Goal: Task Accomplishment & Management: Complete application form

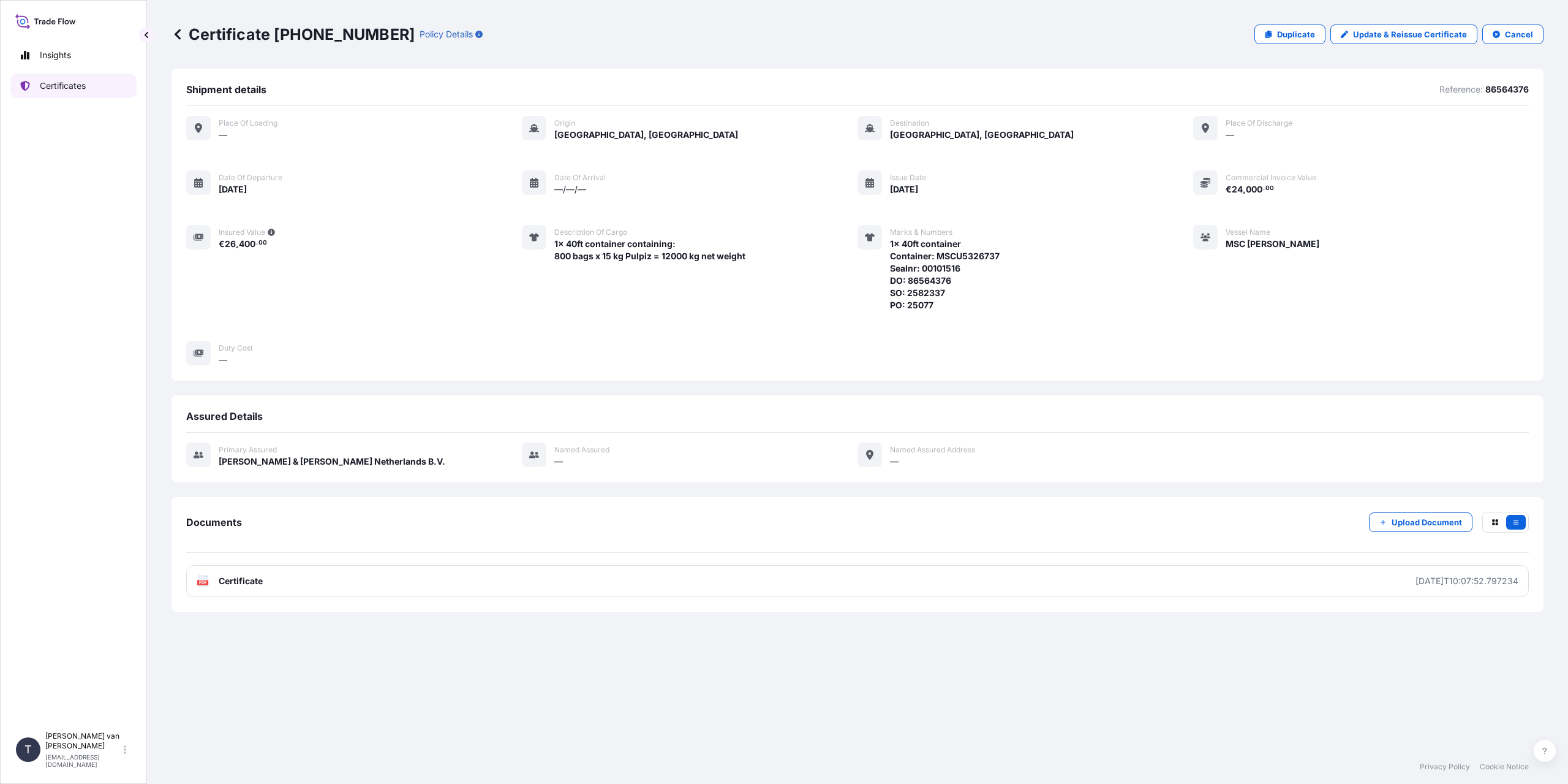
click at [64, 83] on p "Certificates" at bounding box center [63, 86] width 46 height 13
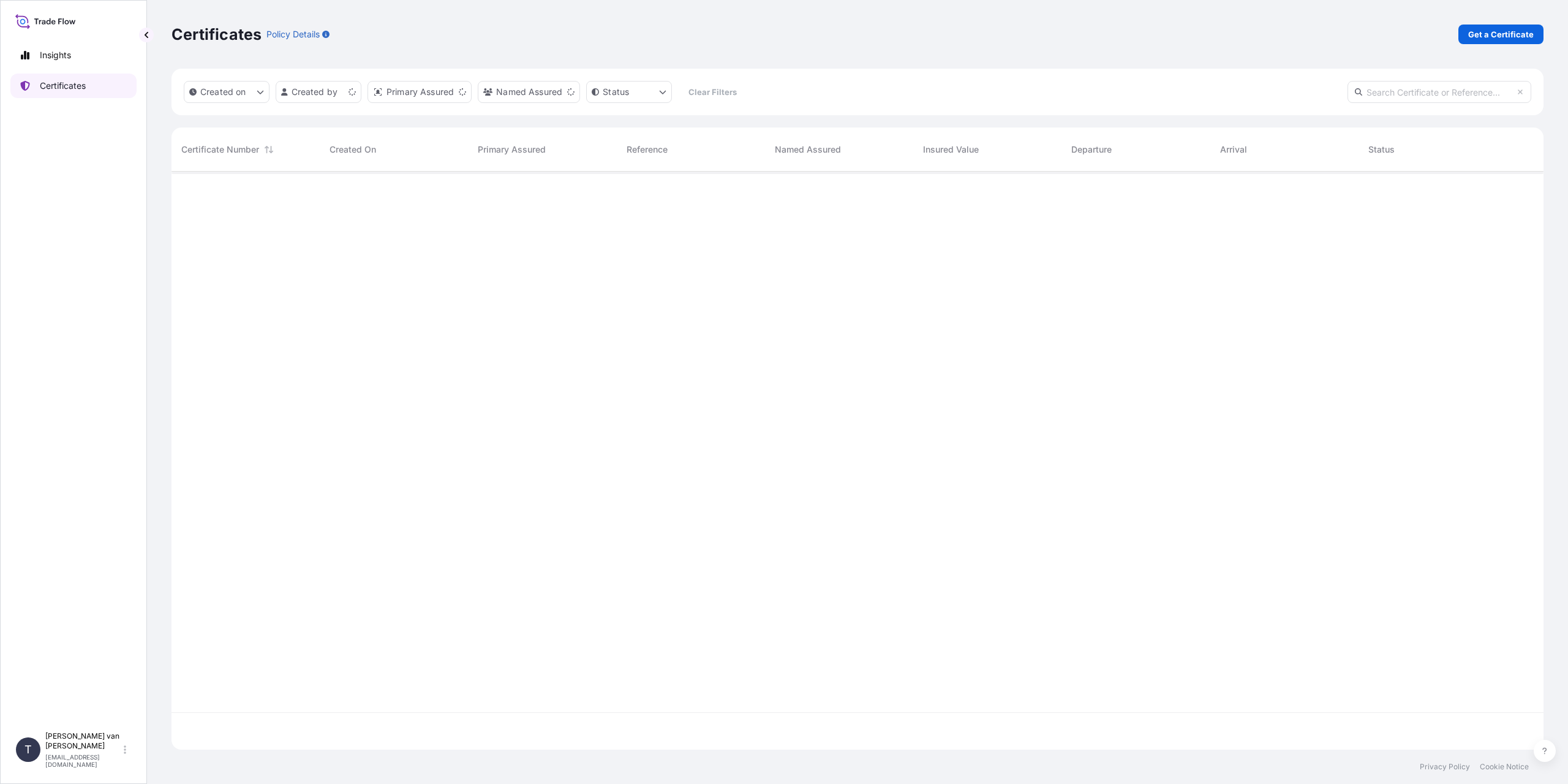
scroll to position [576, 1363]
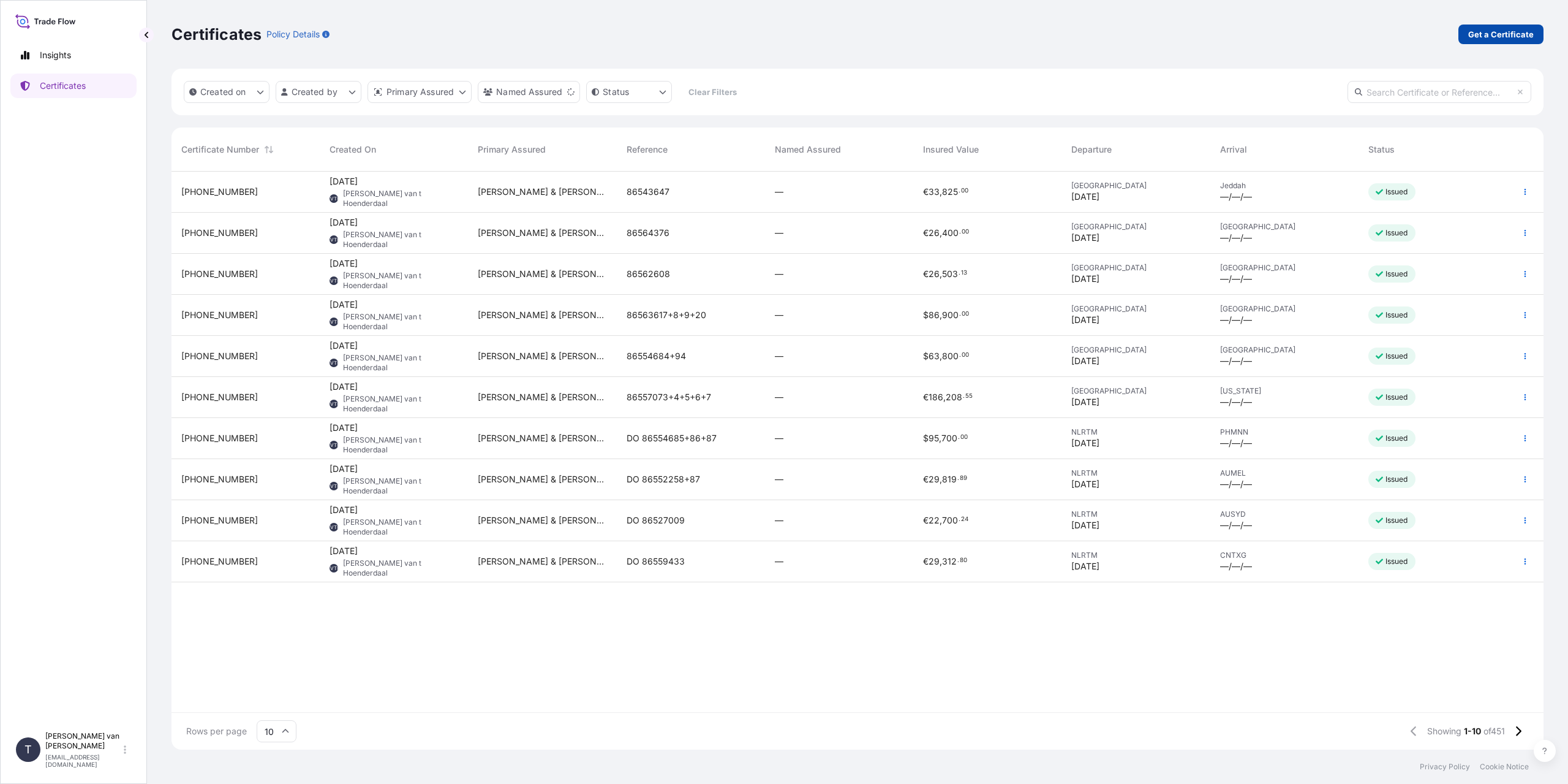
click at [1498, 34] on p "Get a Certificate" at bounding box center [1500, 35] width 65 height 13
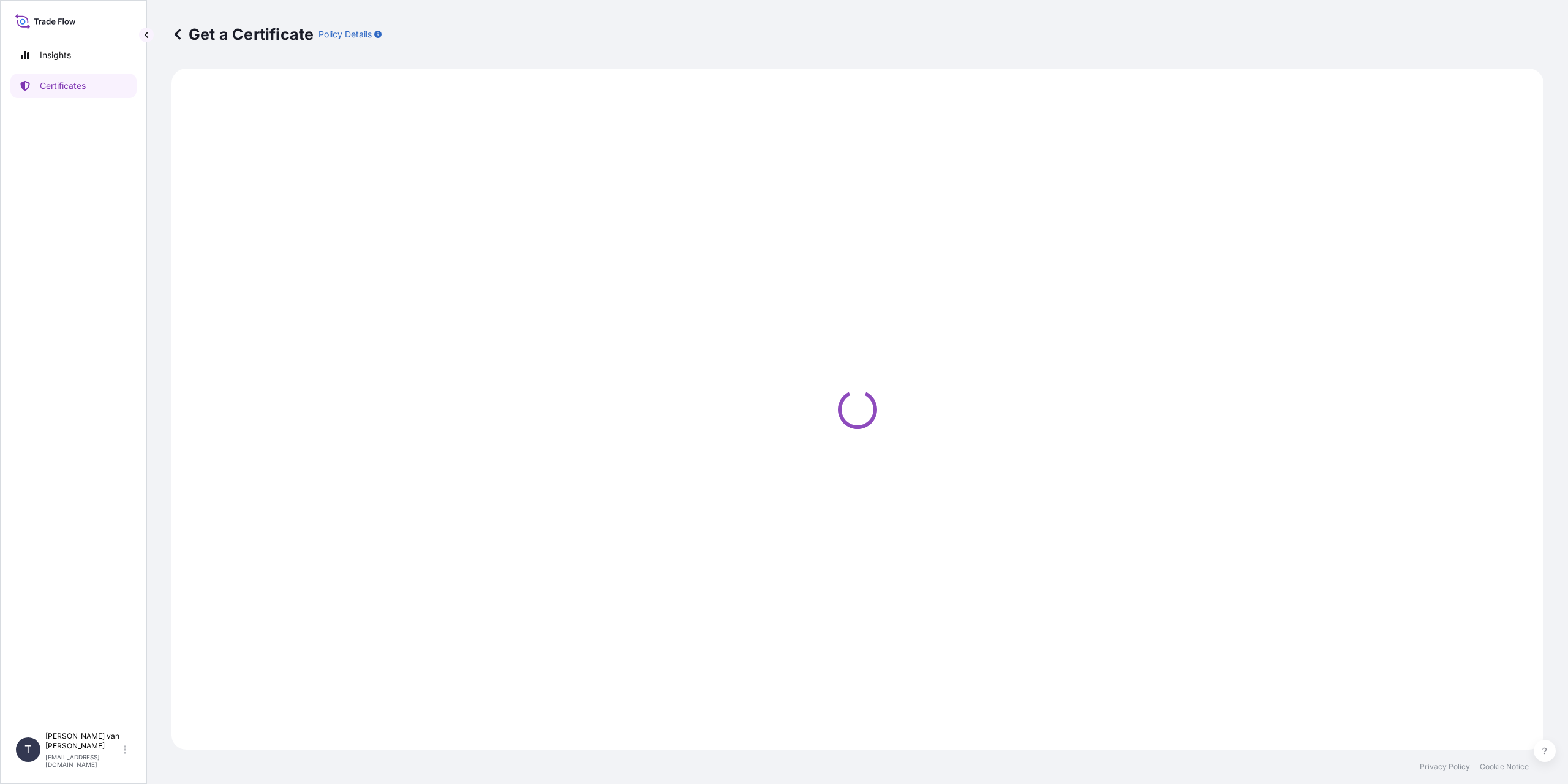
select select "Sea"
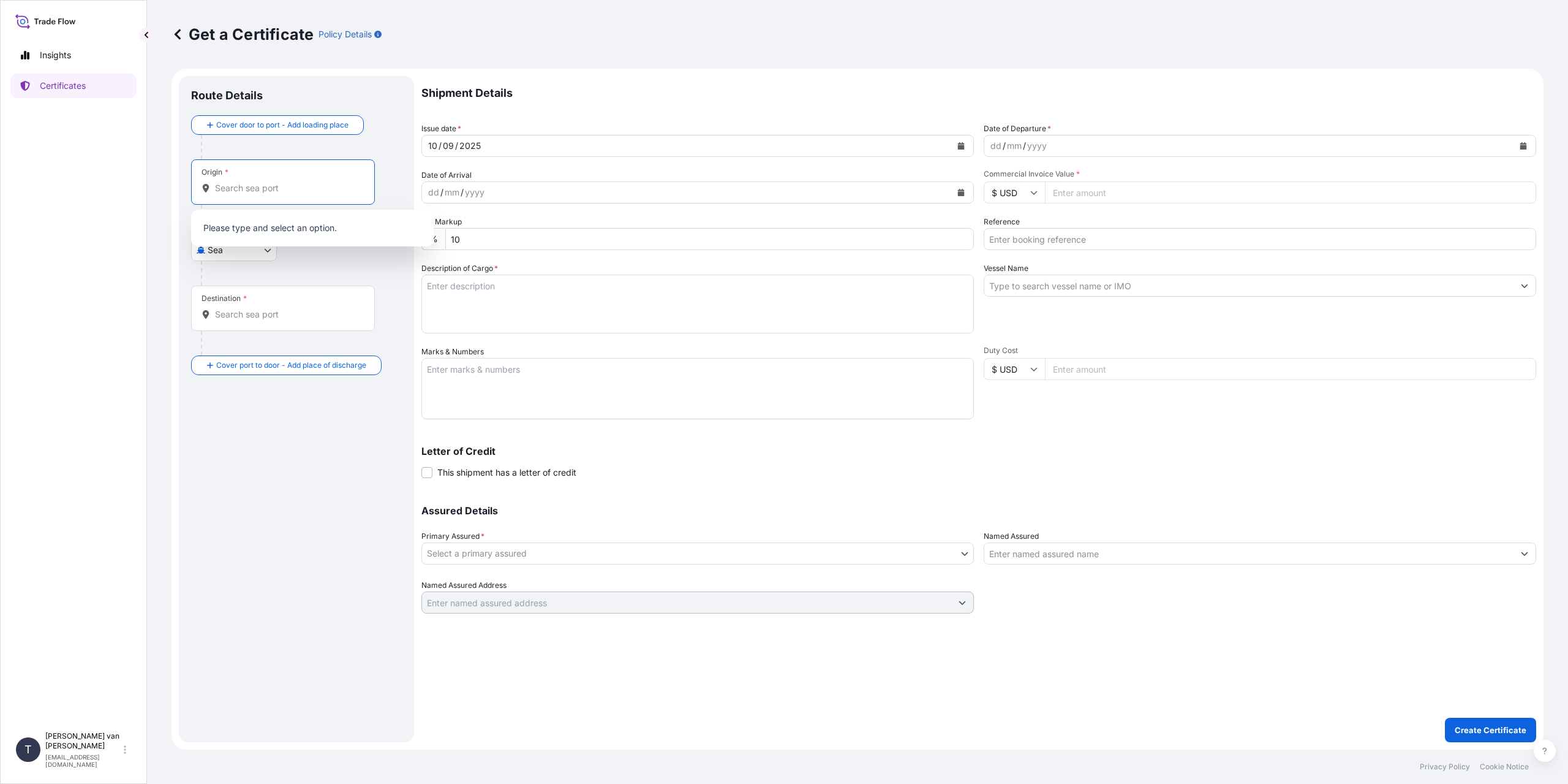
click at [251, 188] on input "Origin *" at bounding box center [288, 188] width 145 height 13
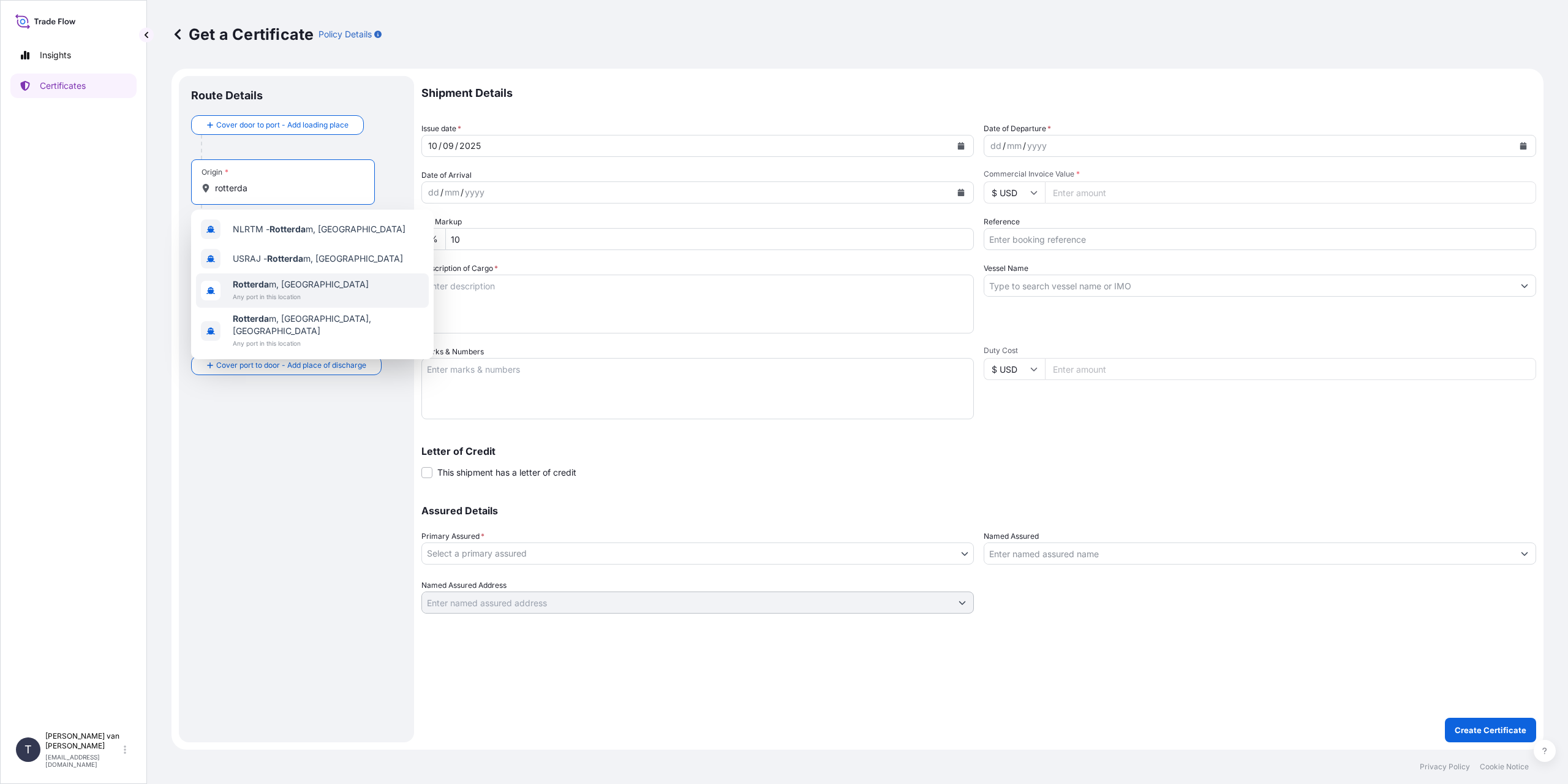
click at [306, 297] on span "Any port in this location" at bounding box center [300, 296] width 136 height 13
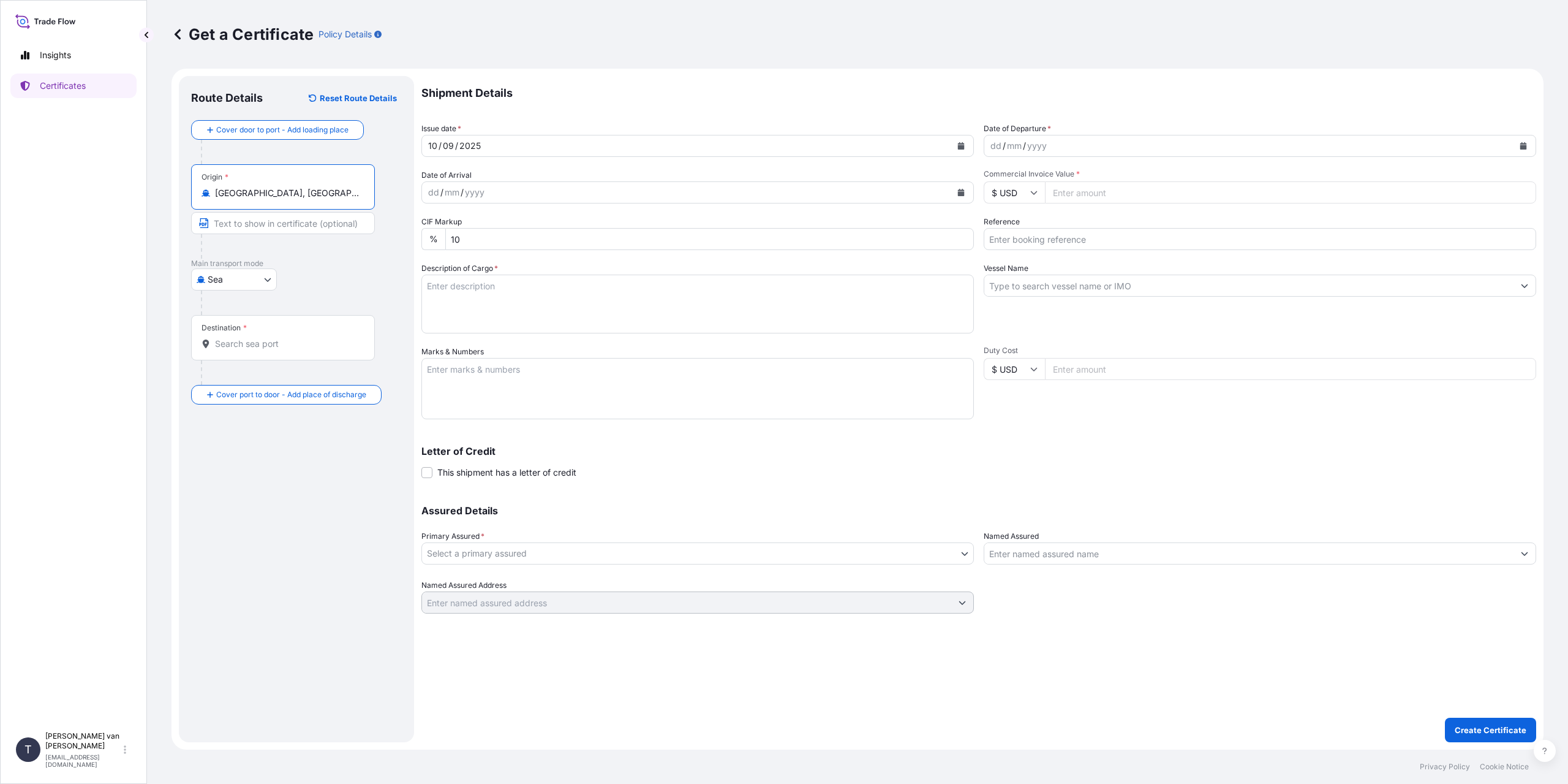
type input "[GEOGRAPHIC_DATA], [GEOGRAPHIC_DATA]"
click at [242, 359] on div "Destination *" at bounding box center [283, 338] width 184 height 46
click at [242, 350] on input "Destination *" at bounding box center [288, 344] width 145 height 13
click at [245, 349] on input "Destination *" at bounding box center [288, 344] width 145 height 13
click at [255, 347] on input "Destination *" at bounding box center [288, 344] width 145 height 13
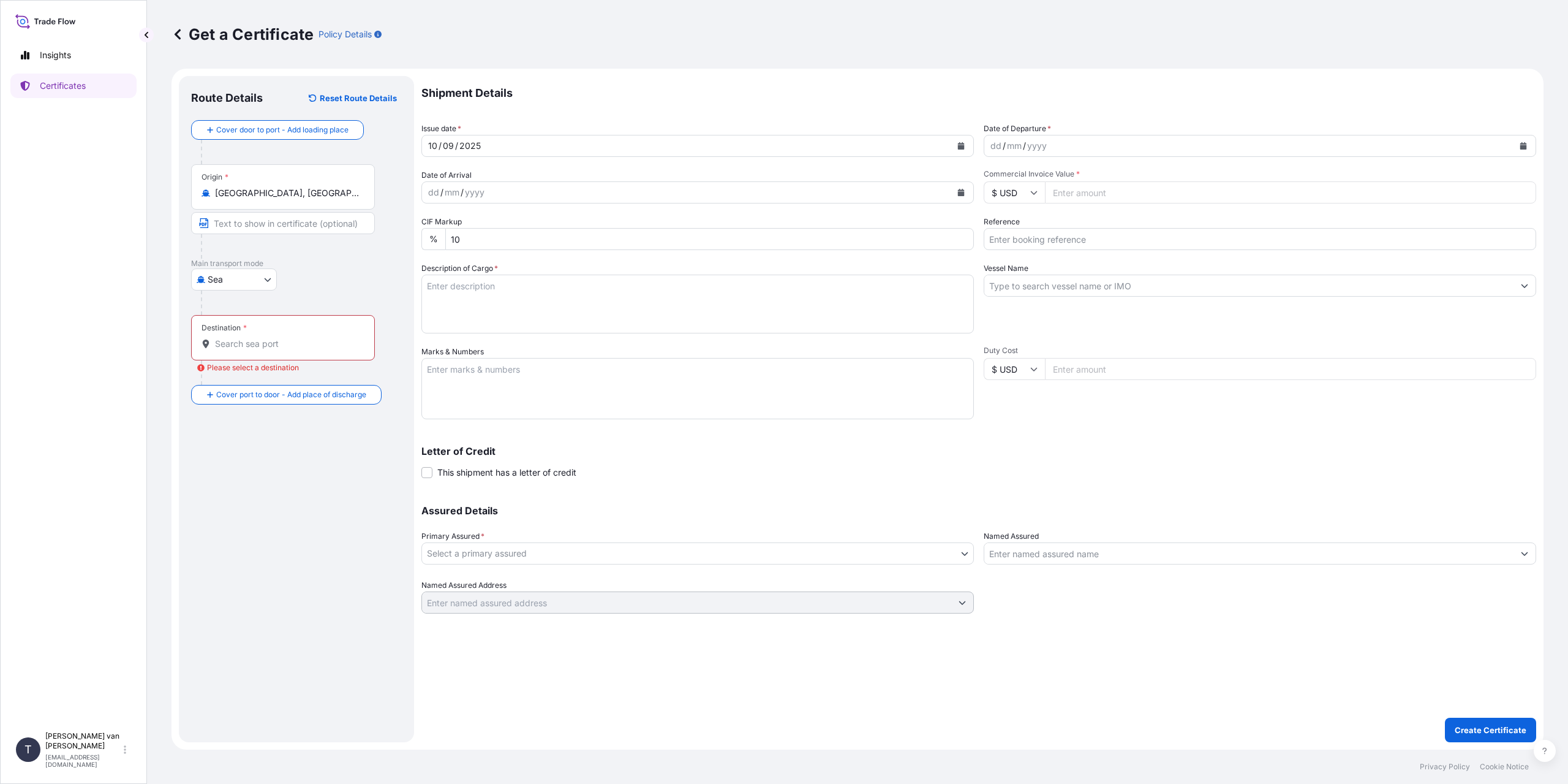
click at [268, 356] on div "Destination *" at bounding box center [283, 338] width 184 height 46
click at [268, 350] on input "Destination * Please select a destination" at bounding box center [288, 344] width 145 height 13
click at [268, 348] on input "Destination * Please select a destination" at bounding box center [288, 344] width 145 height 13
click at [292, 346] on input "Destination * Please select a destination" at bounding box center [288, 344] width 145 height 13
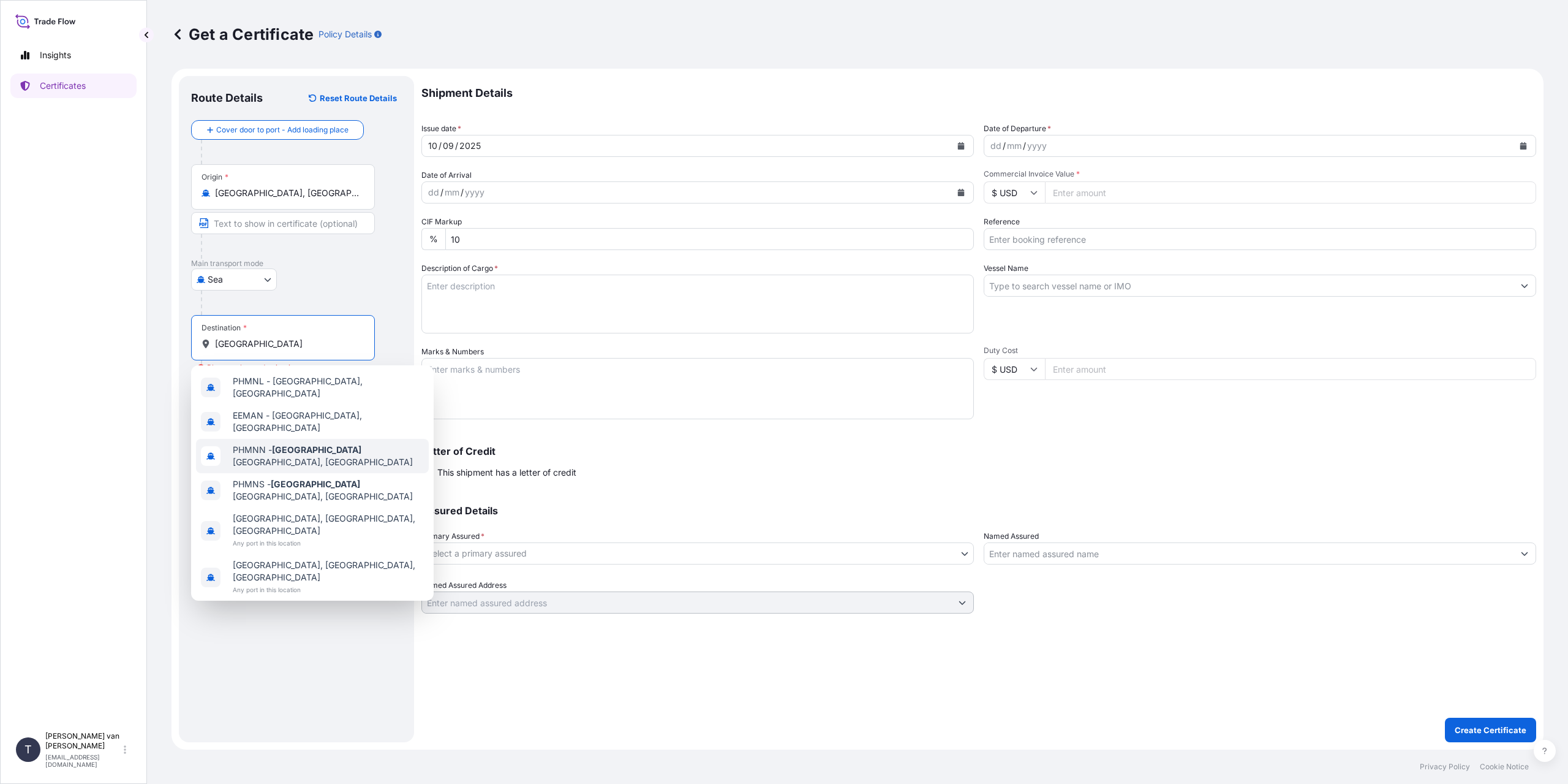
click at [350, 444] on span "PHMNN - [GEOGRAPHIC_DATA], [GEOGRAPHIC_DATA]" at bounding box center [328, 455] width 191 height 24
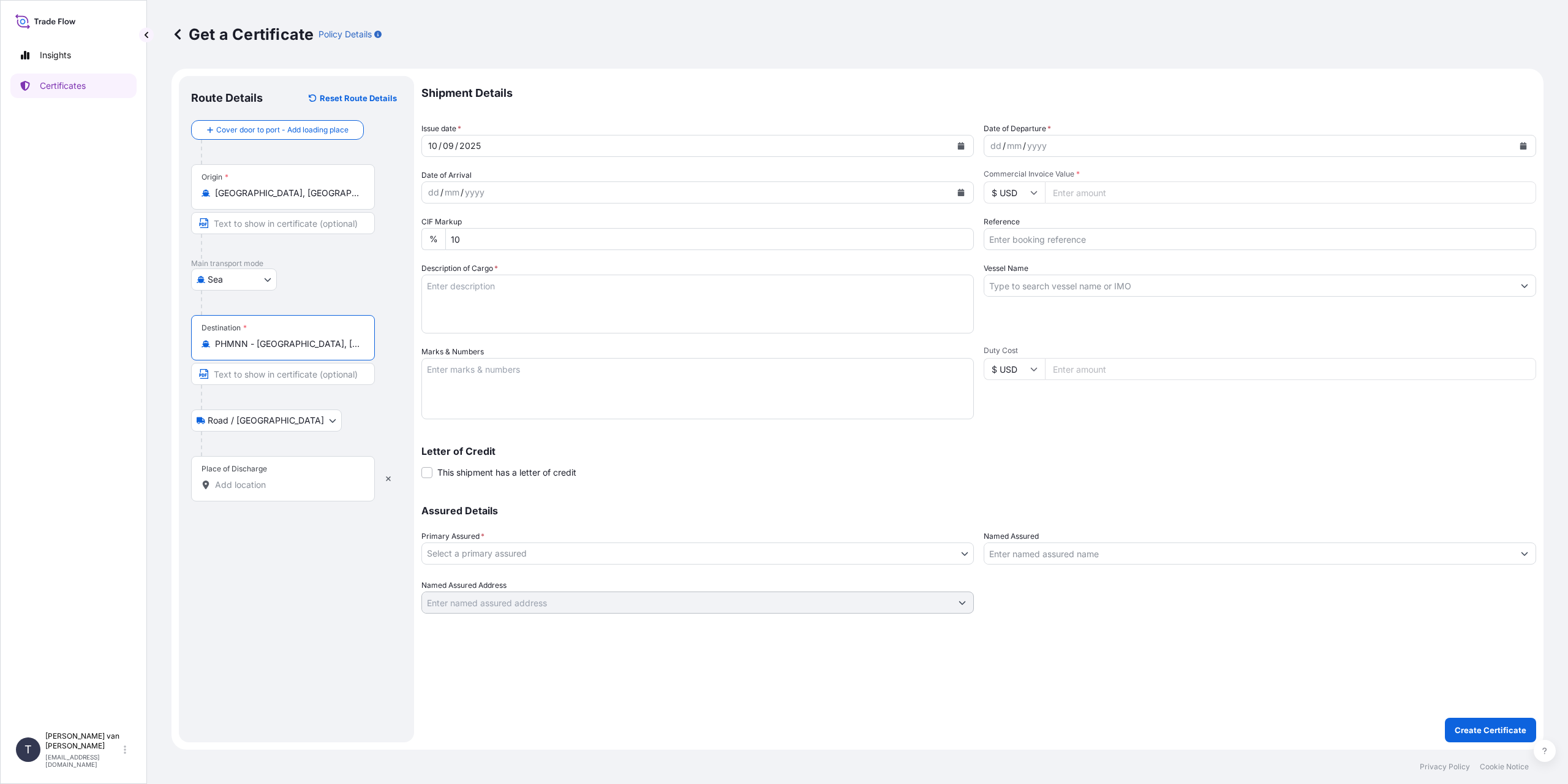
type input "PHMNN - [GEOGRAPHIC_DATA], [GEOGRAPHIC_DATA]"
click at [263, 484] on input "Place of Discharge" at bounding box center [288, 485] width 145 height 13
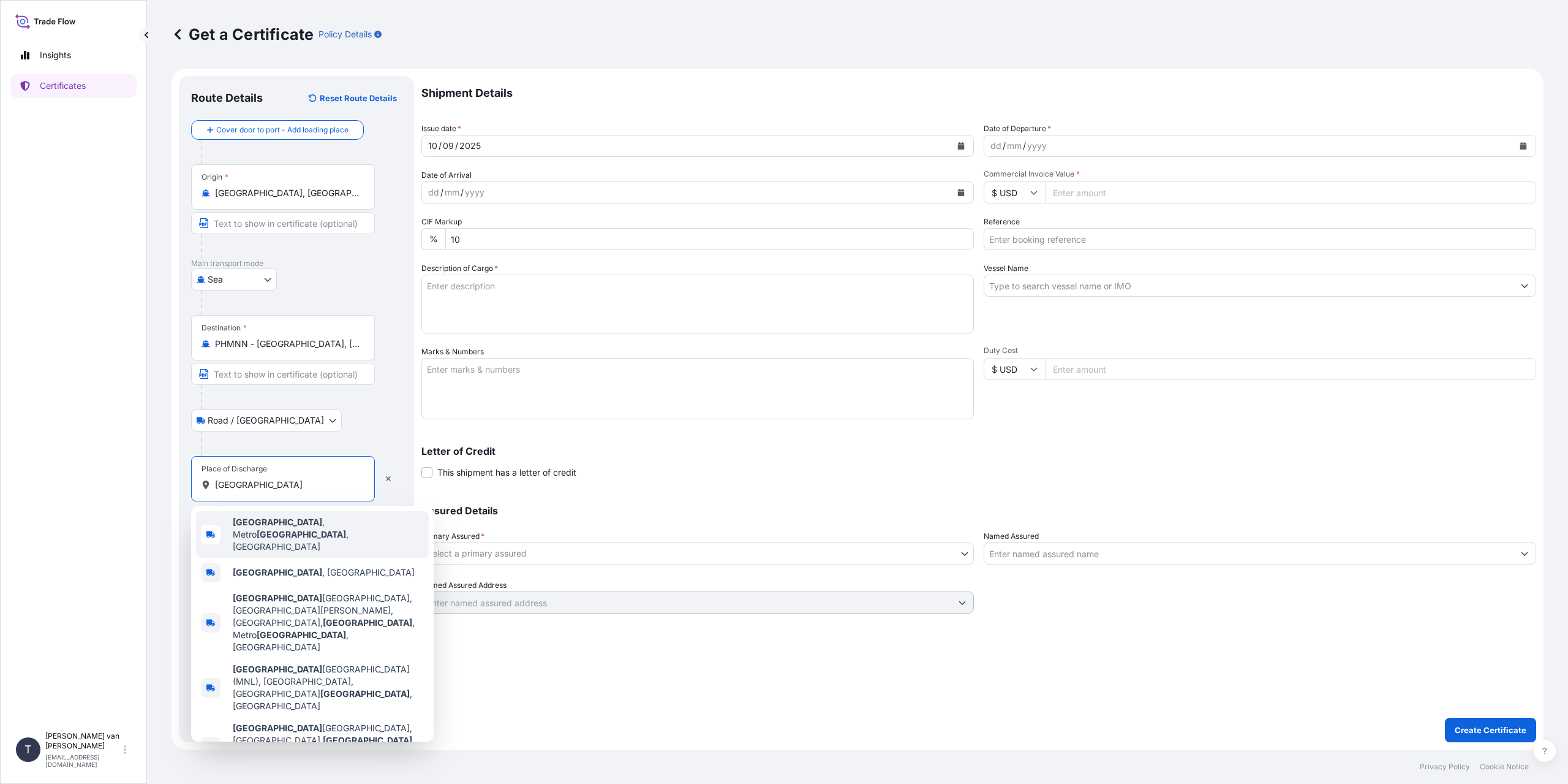
click at [347, 526] on span "[GEOGRAPHIC_DATA] , [GEOGRAPHIC_DATA] , [GEOGRAPHIC_DATA]" at bounding box center [328, 534] width 191 height 37
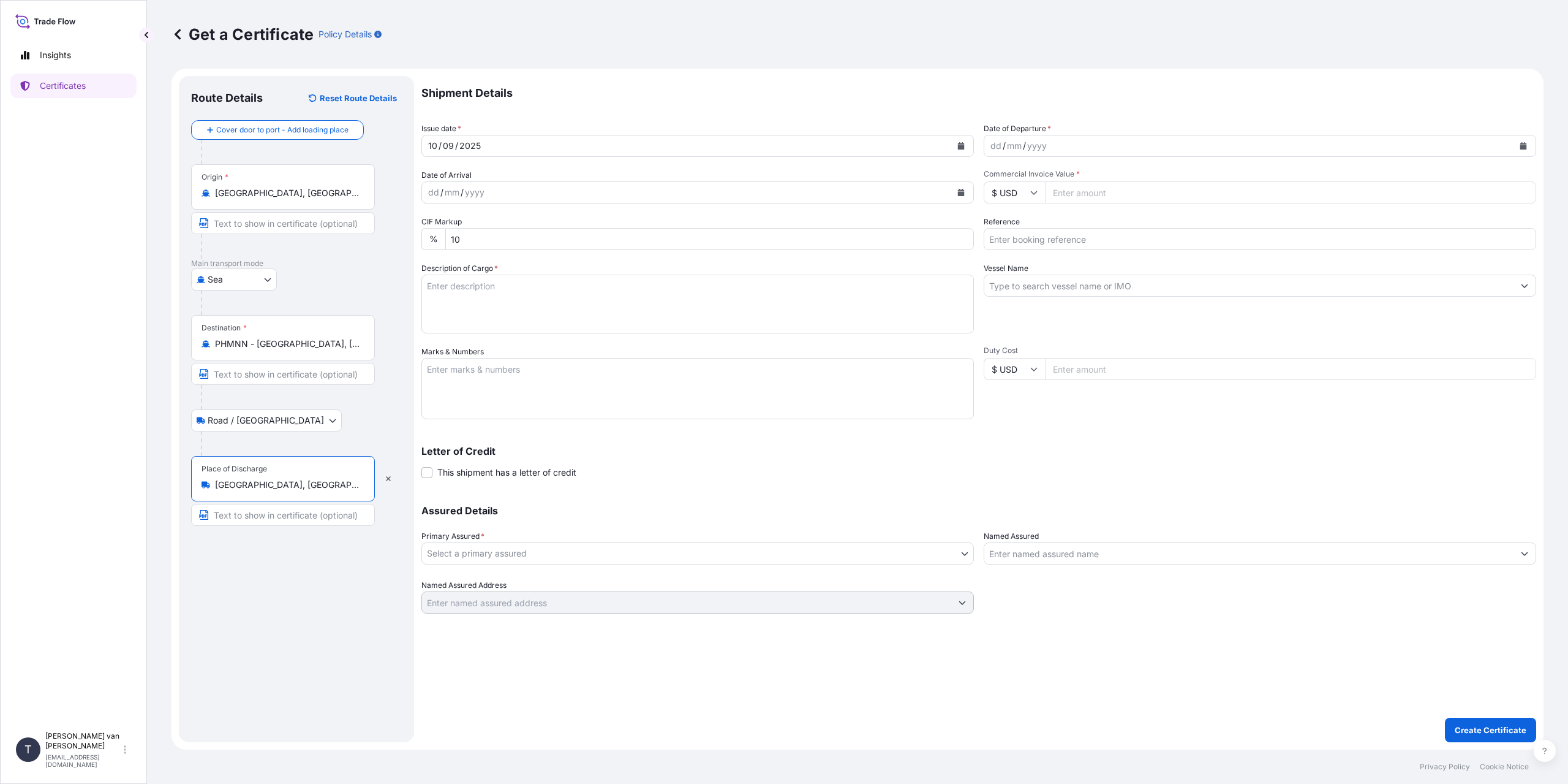
type input "[GEOGRAPHIC_DATA], [GEOGRAPHIC_DATA], [GEOGRAPHIC_DATA]"
click at [993, 145] on div "dd" at bounding box center [996, 145] width 13 height 15
click at [992, 145] on div "dd" at bounding box center [996, 145] width 13 height 15
click at [1085, 196] on input "Commercial Invoice Value *" at bounding box center [1291, 193] width 491 height 22
type input "29000"
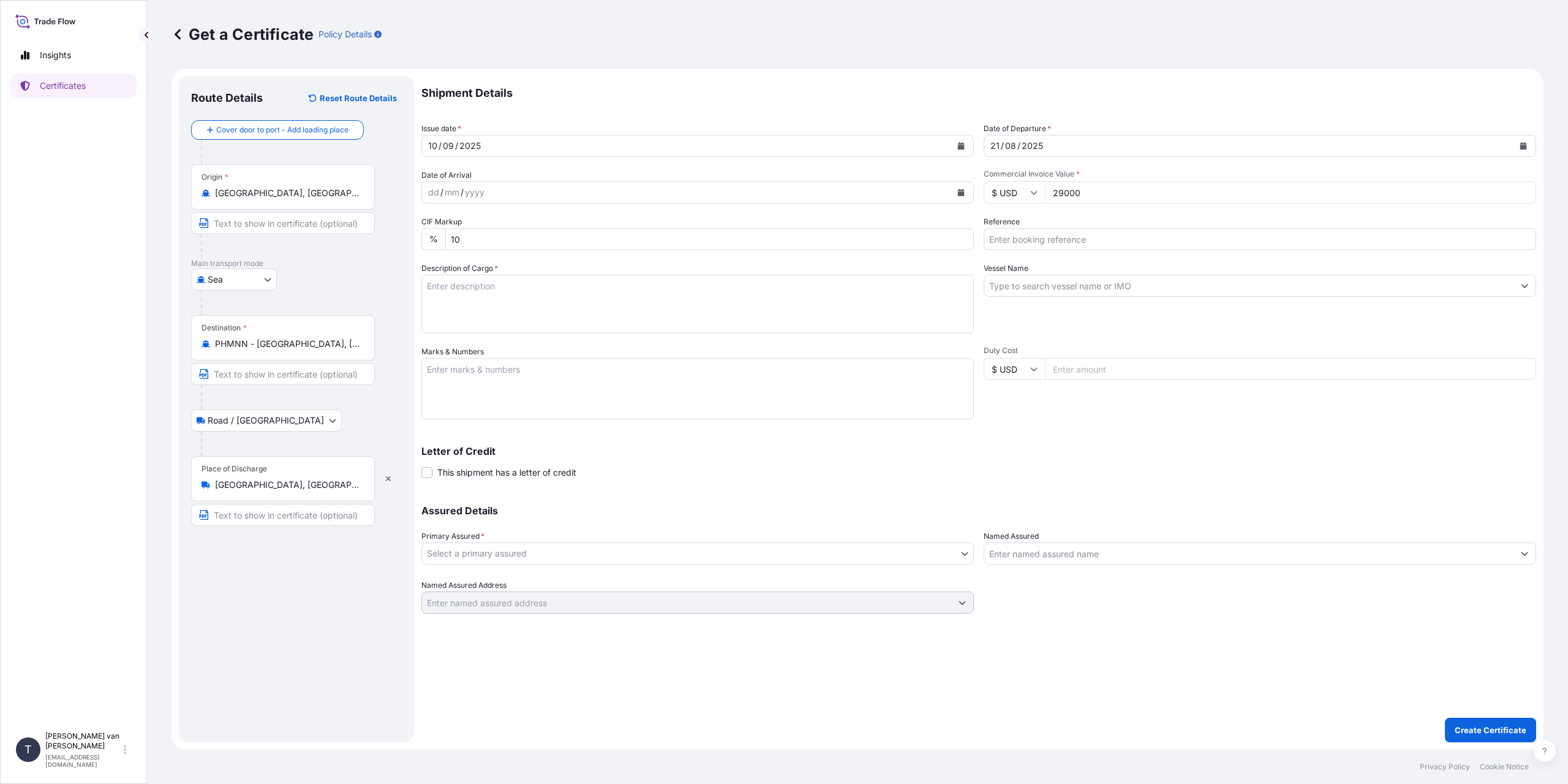
click at [1034, 238] on input "Reference" at bounding box center [1260, 239] width 553 height 22
type input "86548511"
click at [515, 340] on div "Shipment Details Issue date * [DATE] Date of Departure * [DATE] Date of Arrival…" at bounding box center [979, 345] width 1114 height 538
click at [528, 303] on textarea "Description of Cargo *" at bounding box center [697, 304] width 553 height 59
type textarea "1x 40ft container containing: 1000 bags x 25 kg Resistamyl 345 = 25000 kg net w…"
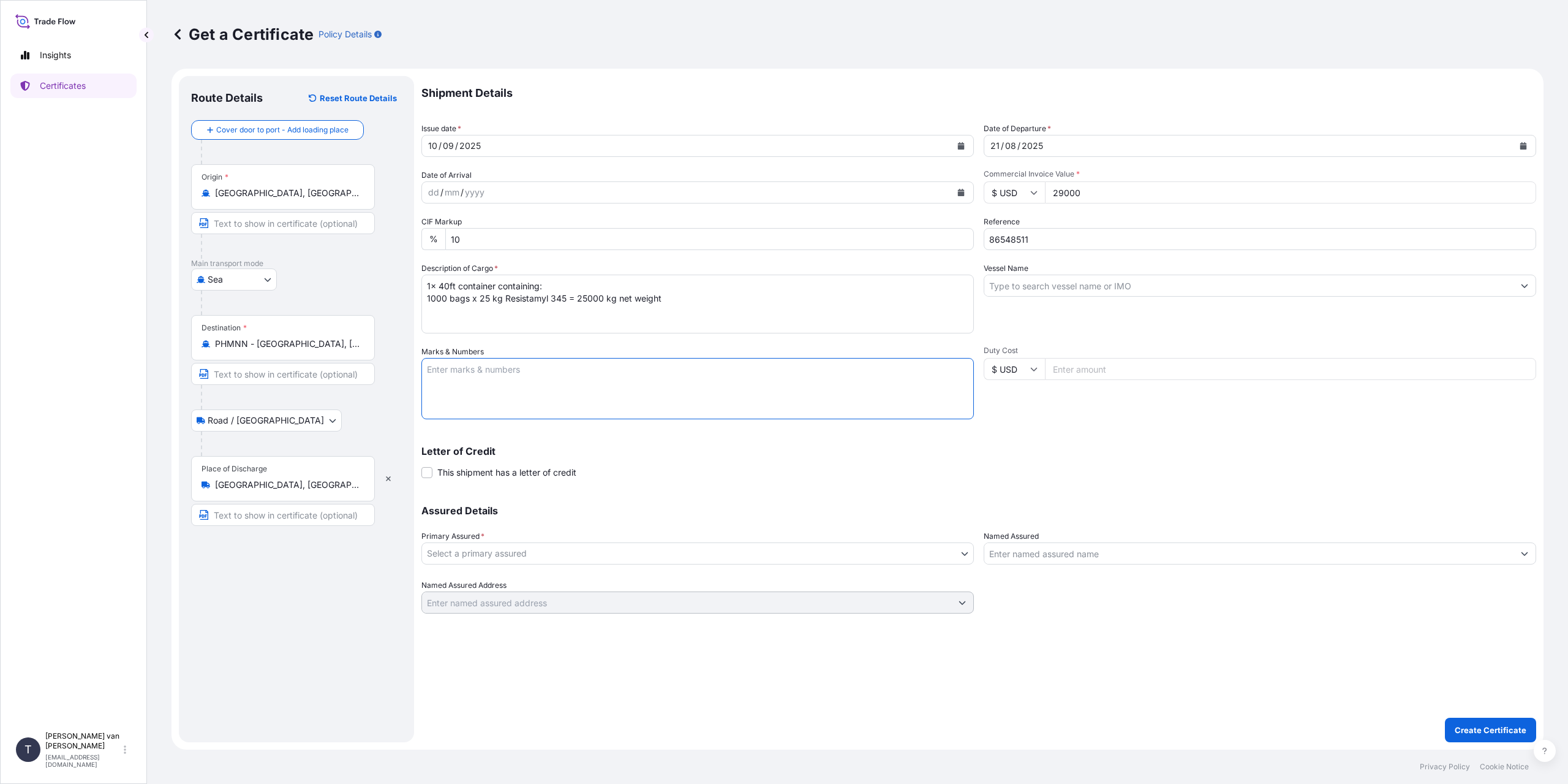
click at [505, 363] on textarea "Marks & Numbers" at bounding box center [697, 388] width 553 height 61
type textarea "1x 40ft container Container: BEAU5120259 Sealnr: 00101597 DO: 86548511 SO: 2553…"
click at [1032, 287] on input "Vessel Name" at bounding box center [1248, 285] width 529 height 22
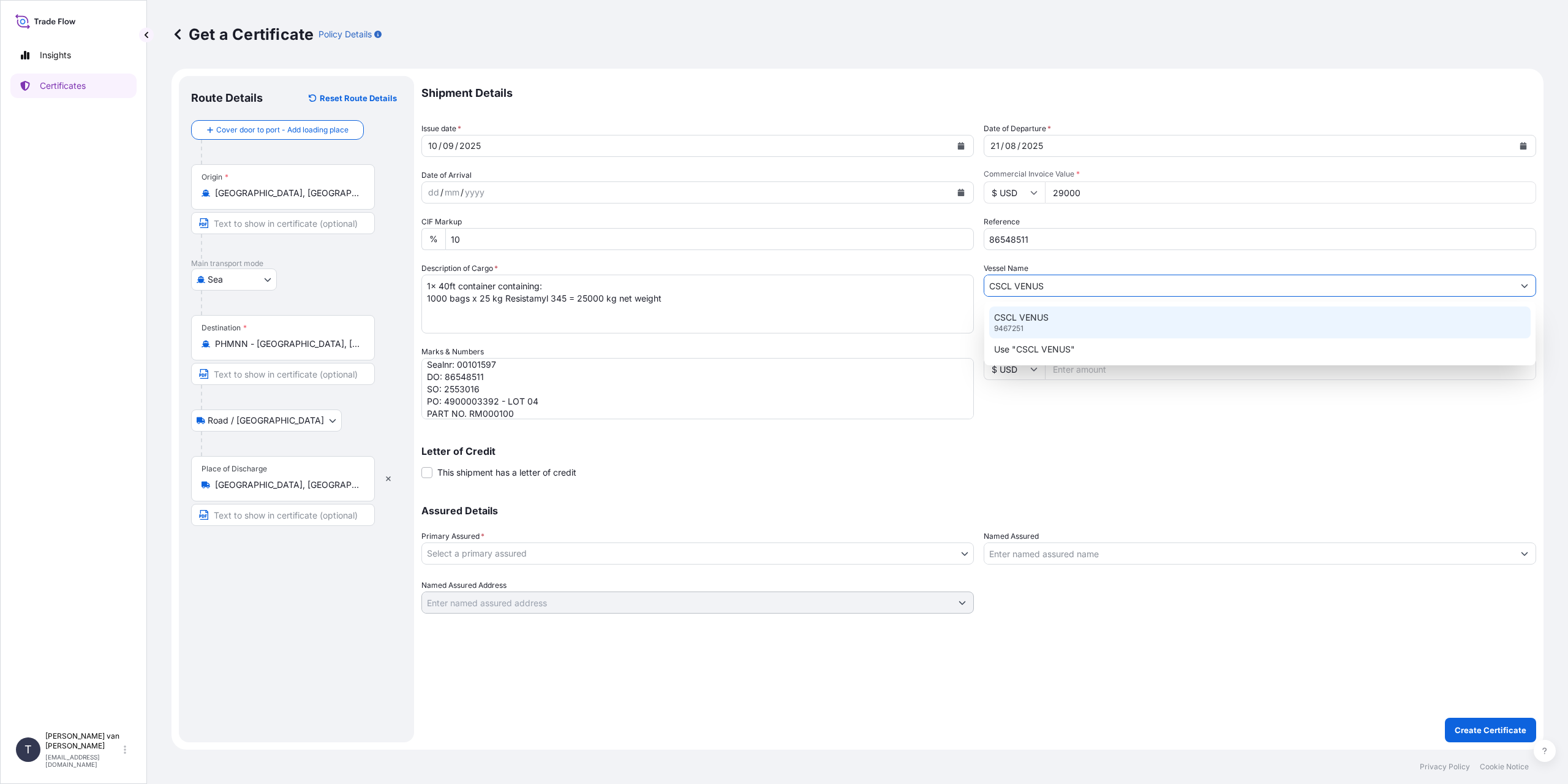
click at [1045, 317] on p "CSCL VENUS" at bounding box center [1021, 318] width 54 height 13
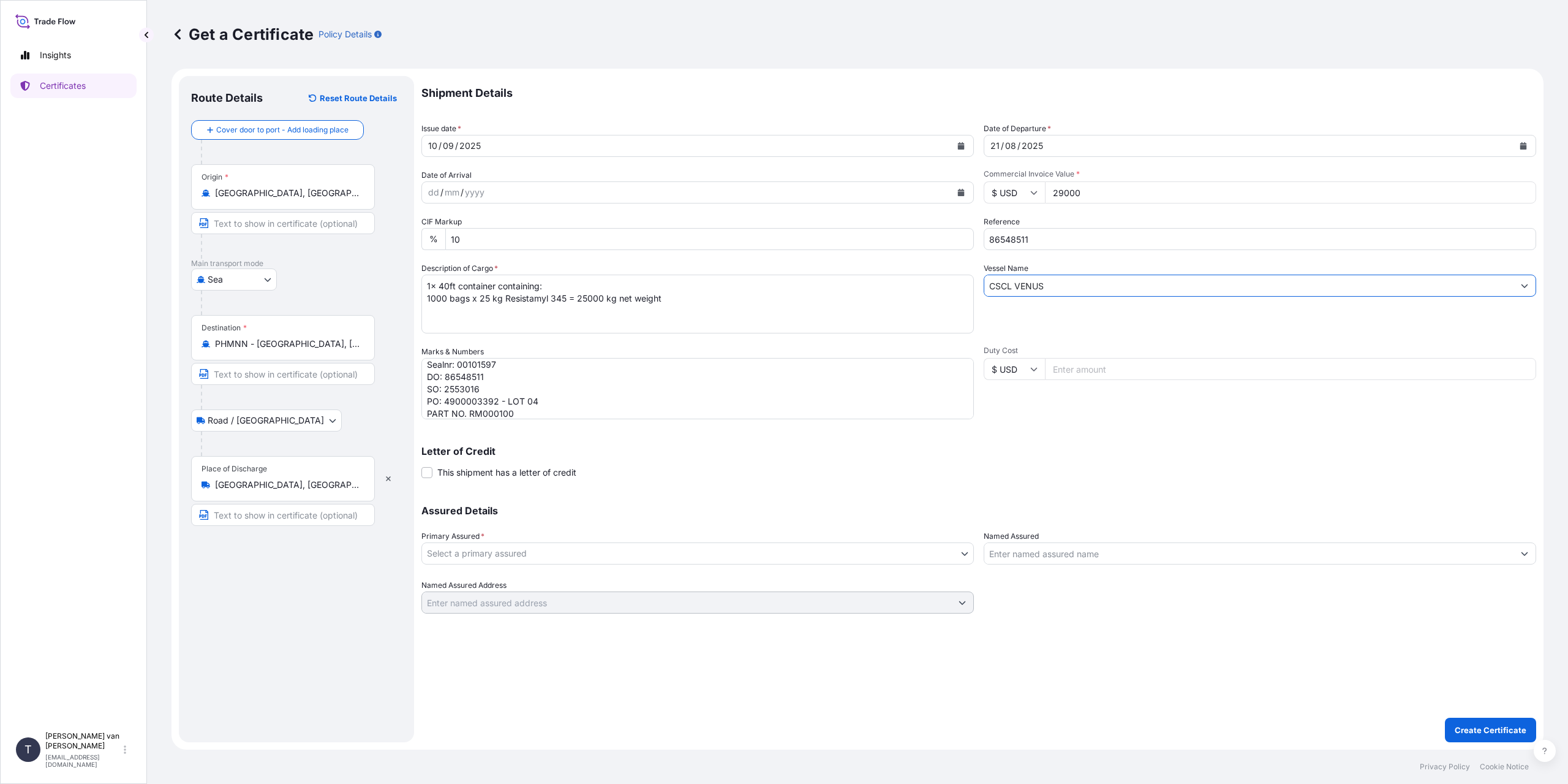
type input "CSCL VENUS"
click at [445, 540] on span "Primary Assured *" at bounding box center [453, 536] width 63 height 13
click at [445, 548] on body "0 options available. 1 option available. 2 options available. Insights Certific…" at bounding box center [784, 392] width 1568 height 784
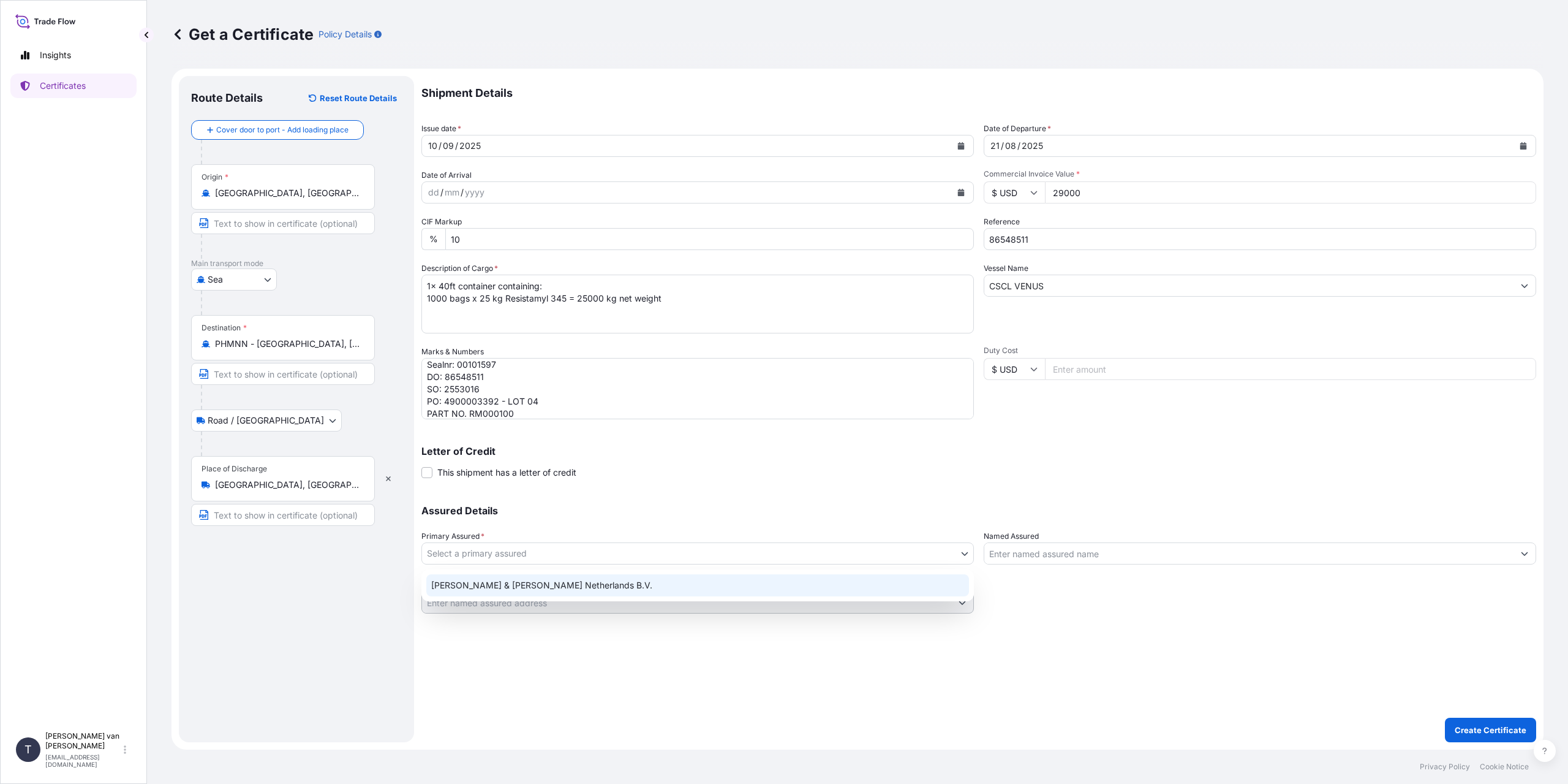
click at [472, 582] on div "[PERSON_NAME] & [PERSON_NAME] Netherlands B.V." at bounding box center [697, 585] width 543 height 22
select select "31666"
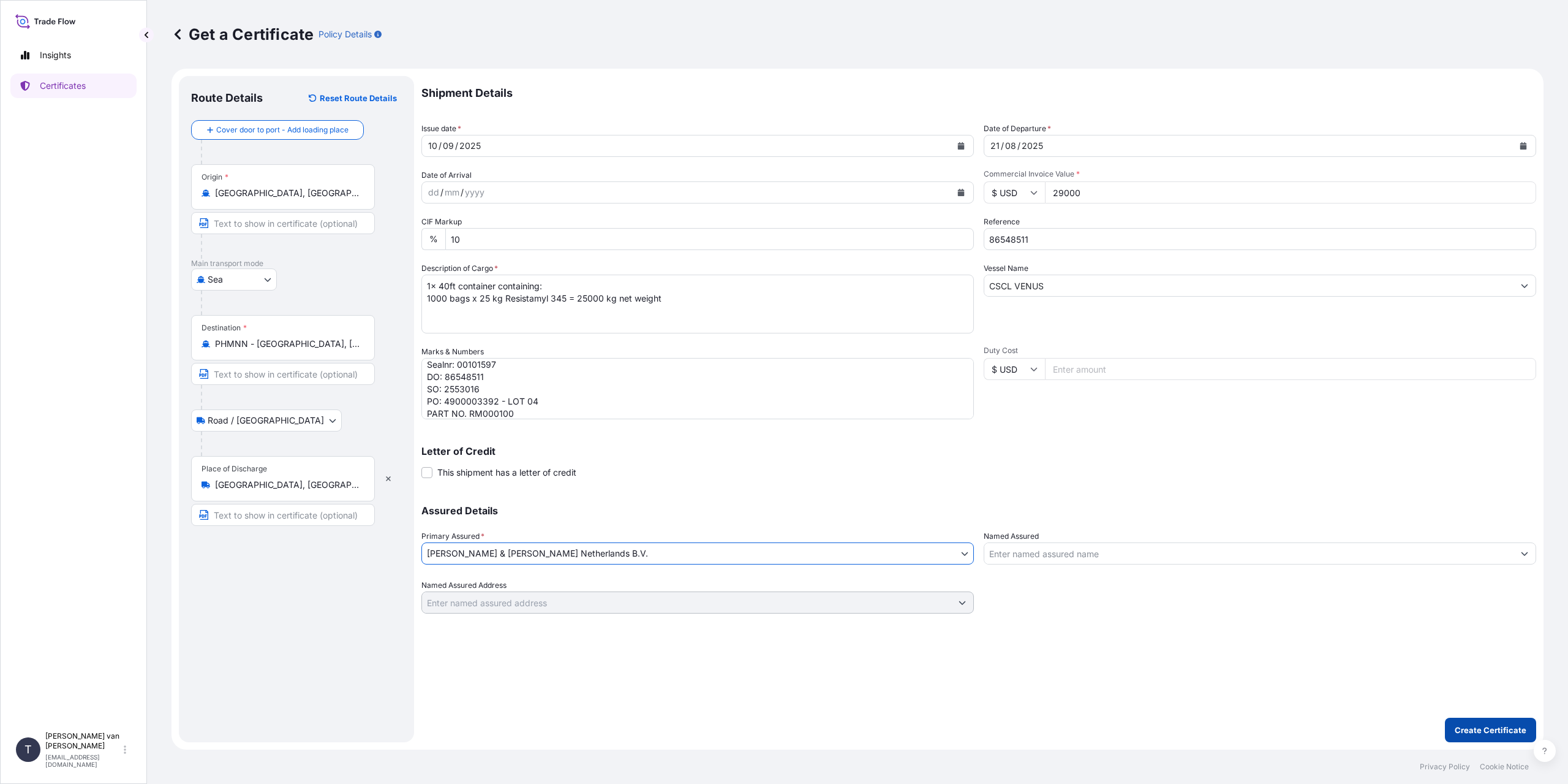
click at [1487, 725] on p "Create Certificate" at bounding box center [1490, 730] width 72 height 13
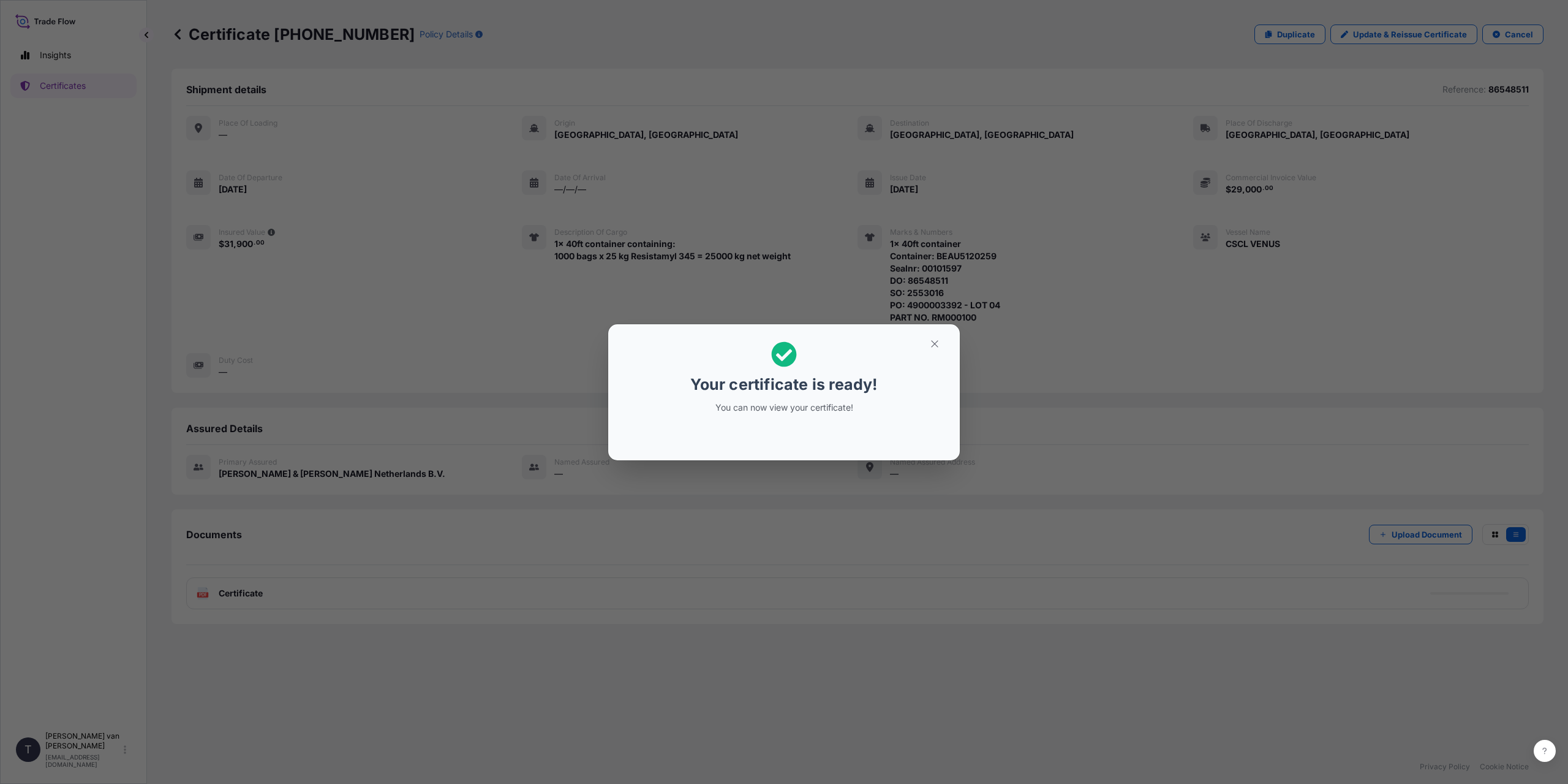
click at [490, 385] on div "Your certificate is ready! You can now view your certificate!" at bounding box center [784, 392] width 1568 height 784
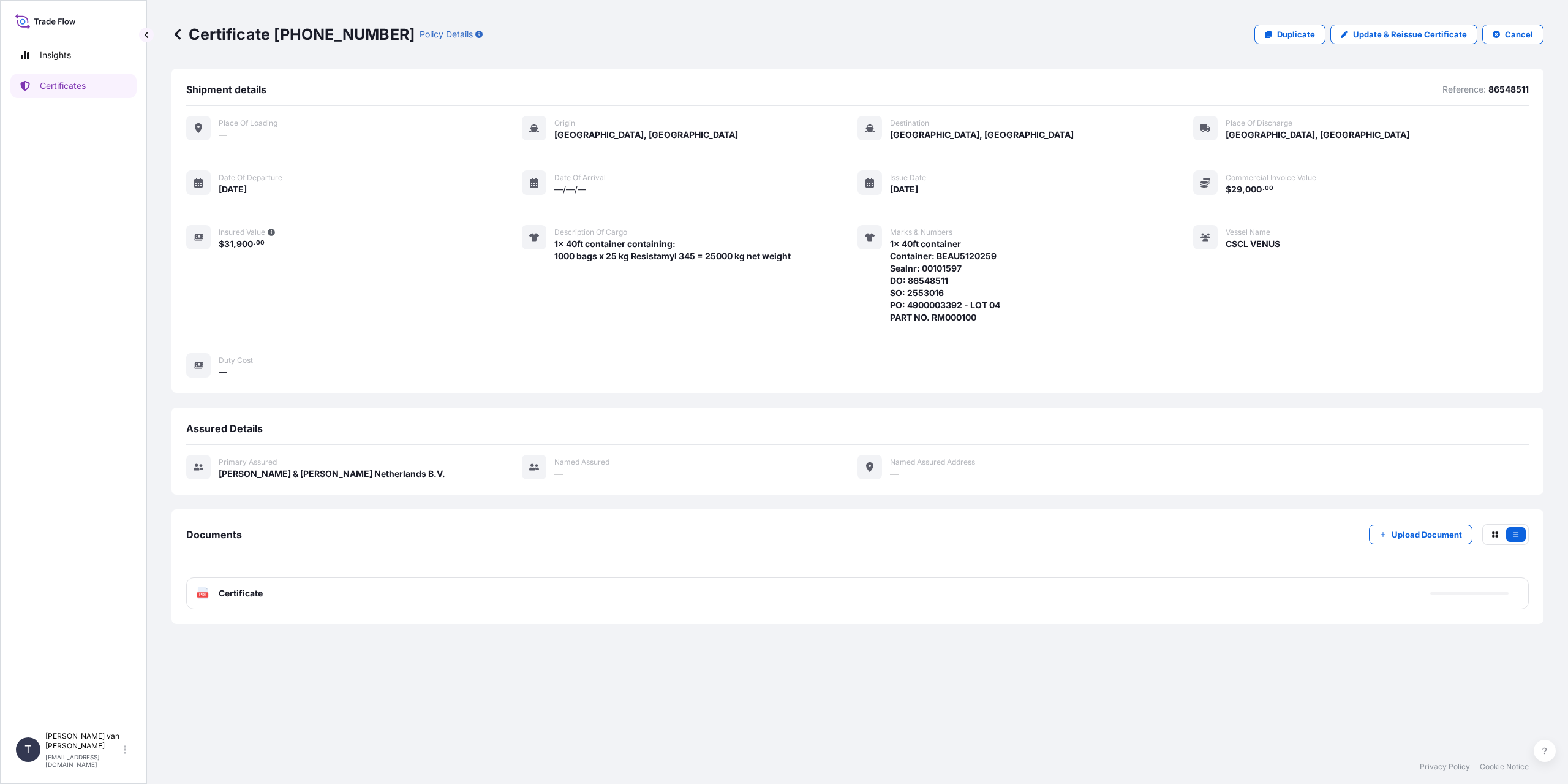
click at [276, 587] on div "PDF Certificate" at bounding box center [857, 593] width 1342 height 32
click at [266, 590] on div "PDF Certificate" at bounding box center [857, 593] width 1342 height 32
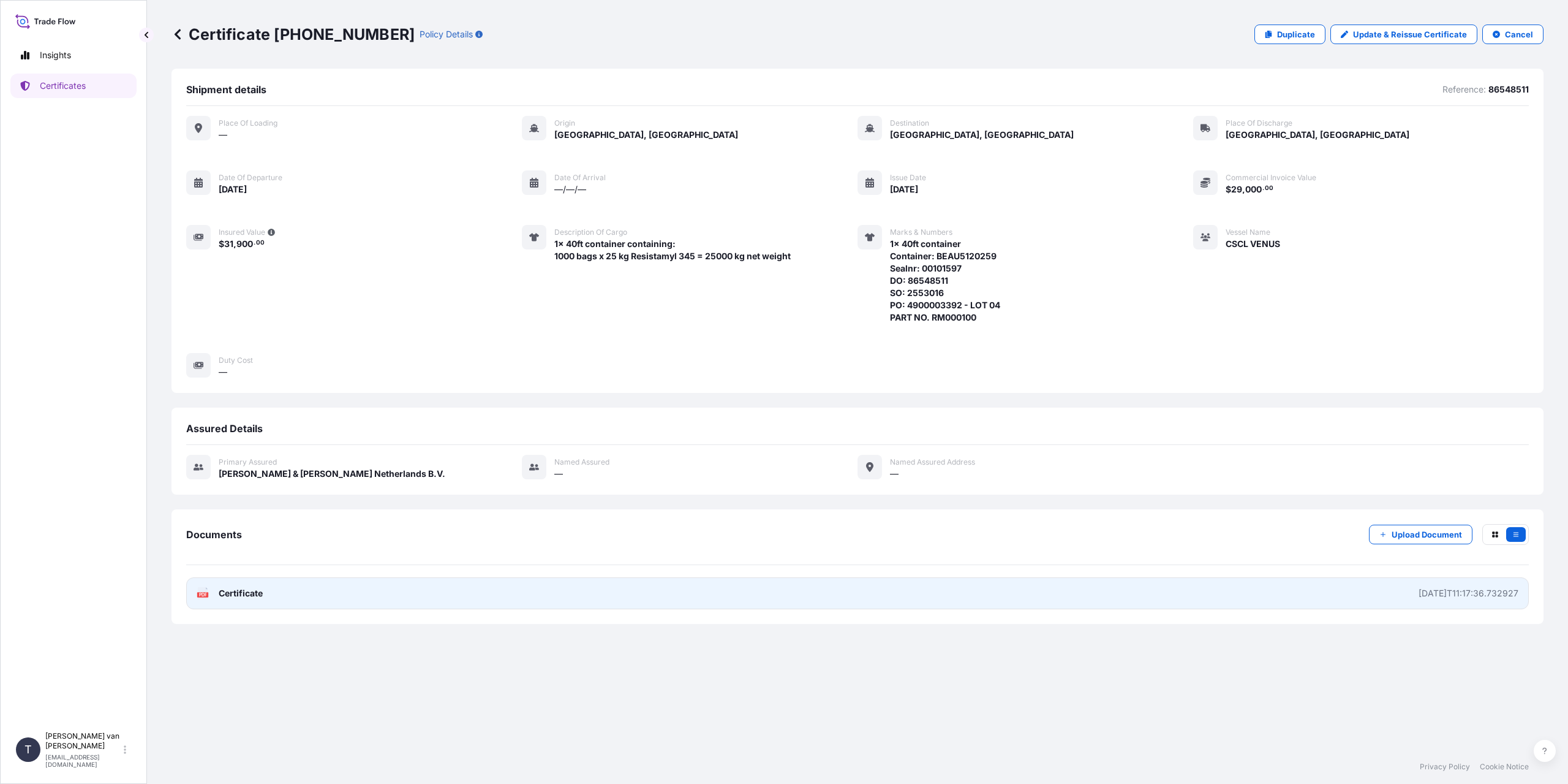
click at [264, 588] on link "PDF Certificate [DATE]T11:17:36.732927" at bounding box center [857, 593] width 1342 height 32
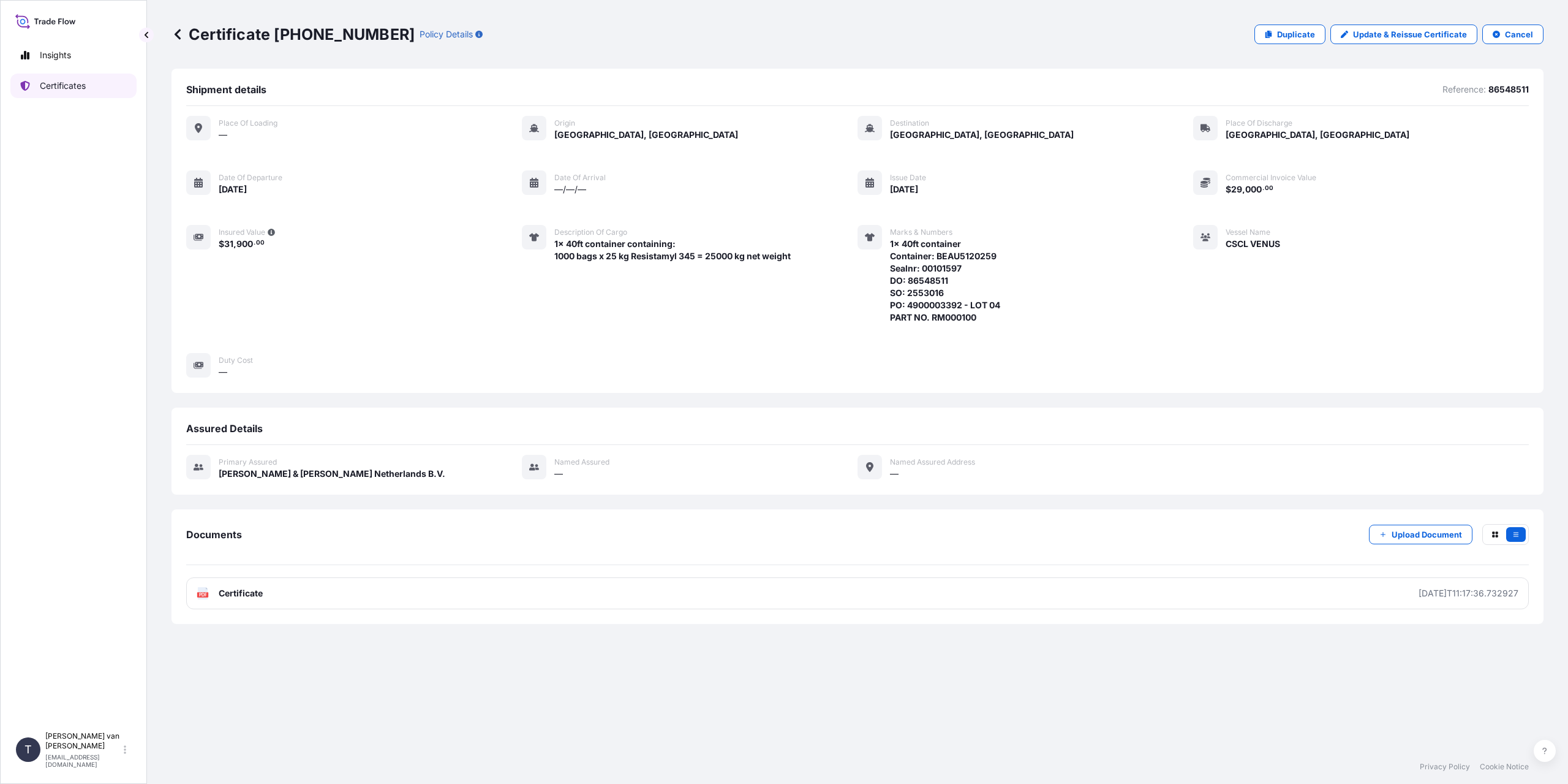
click at [83, 94] on link "Certificates" at bounding box center [73, 86] width 127 height 24
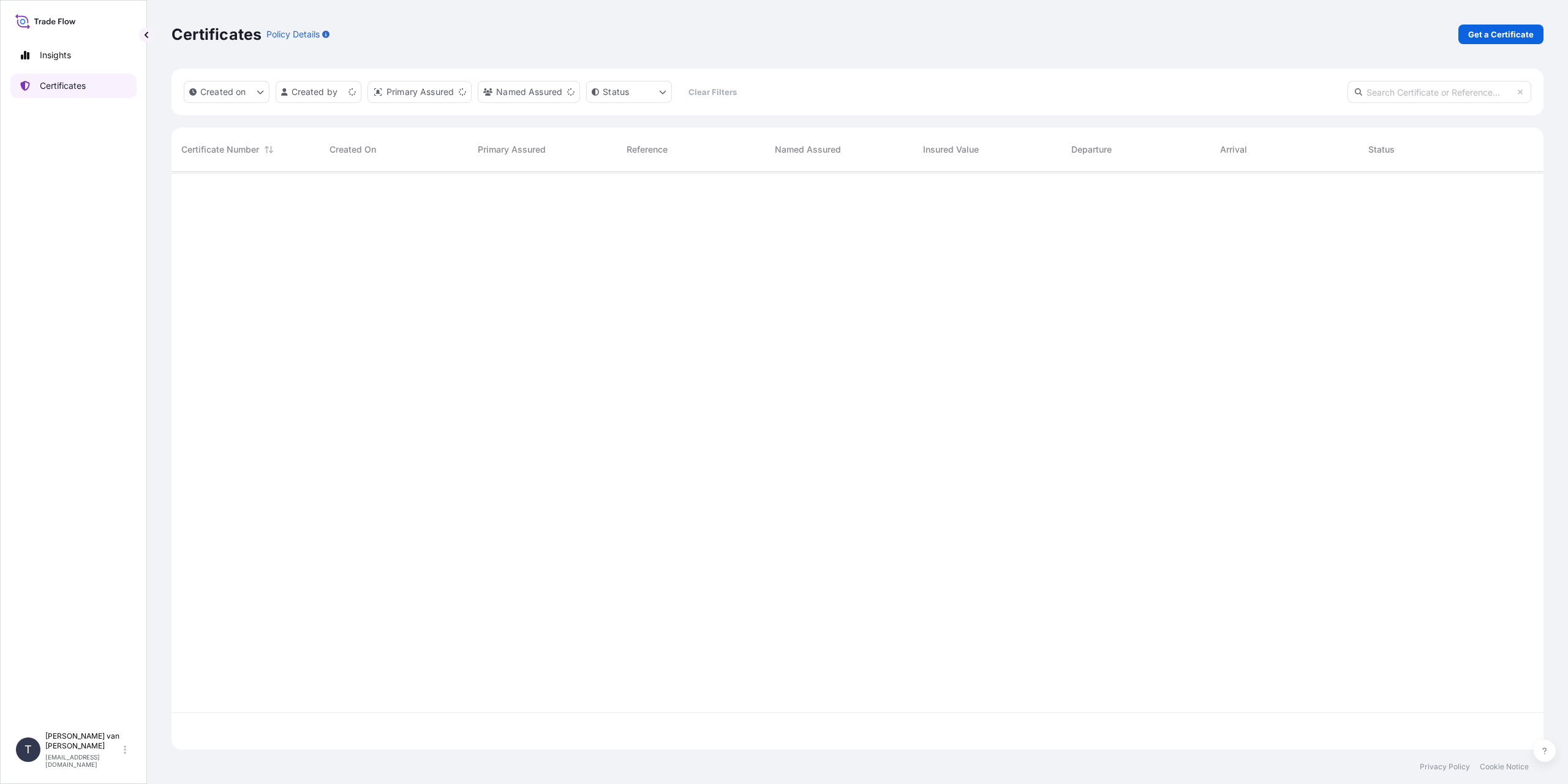
scroll to position [576, 1363]
click at [1495, 32] on p "Get a Certificate" at bounding box center [1500, 35] width 65 height 13
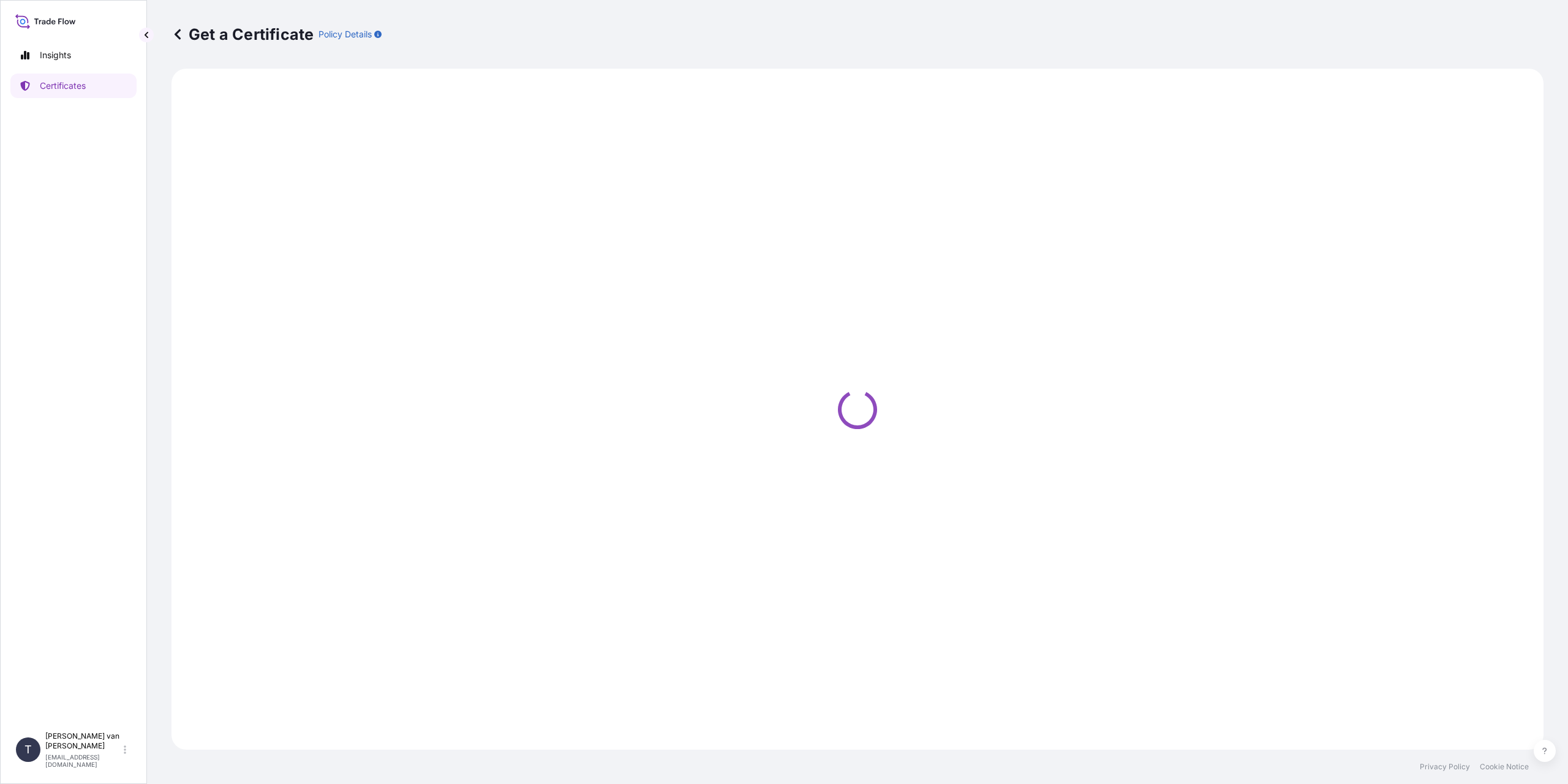
select select "Sea"
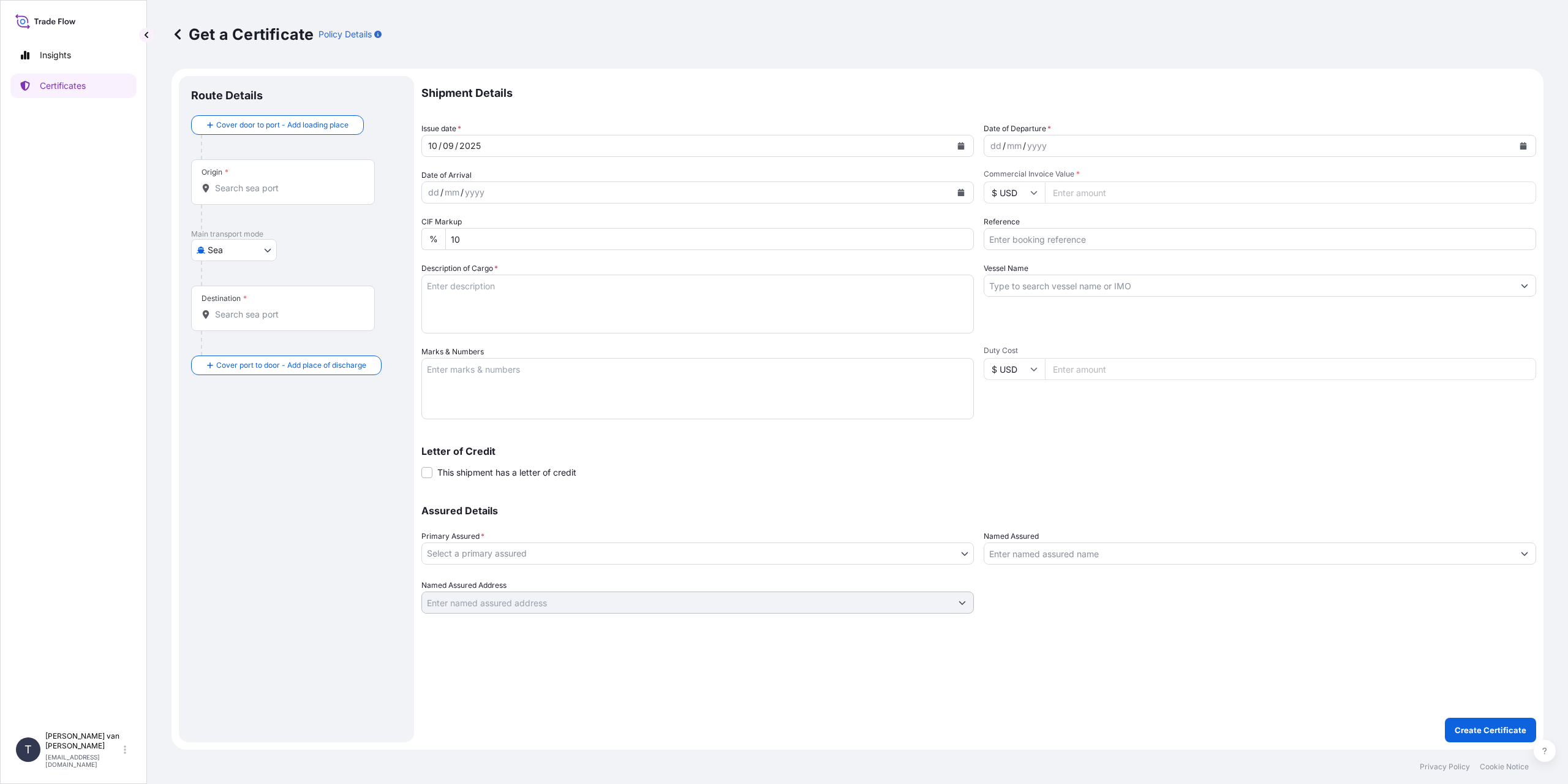
click at [258, 179] on div "Origin *" at bounding box center [283, 182] width 184 height 46
click at [258, 182] on input "Origin *" at bounding box center [288, 188] width 145 height 13
click at [252, 178] on div "Origin *" at bounding box center [283, 182] width 184 height 46
click at [252, 182] on input "Origin * Please select an origin" at bounding box center [288, 188] width 145 height 13
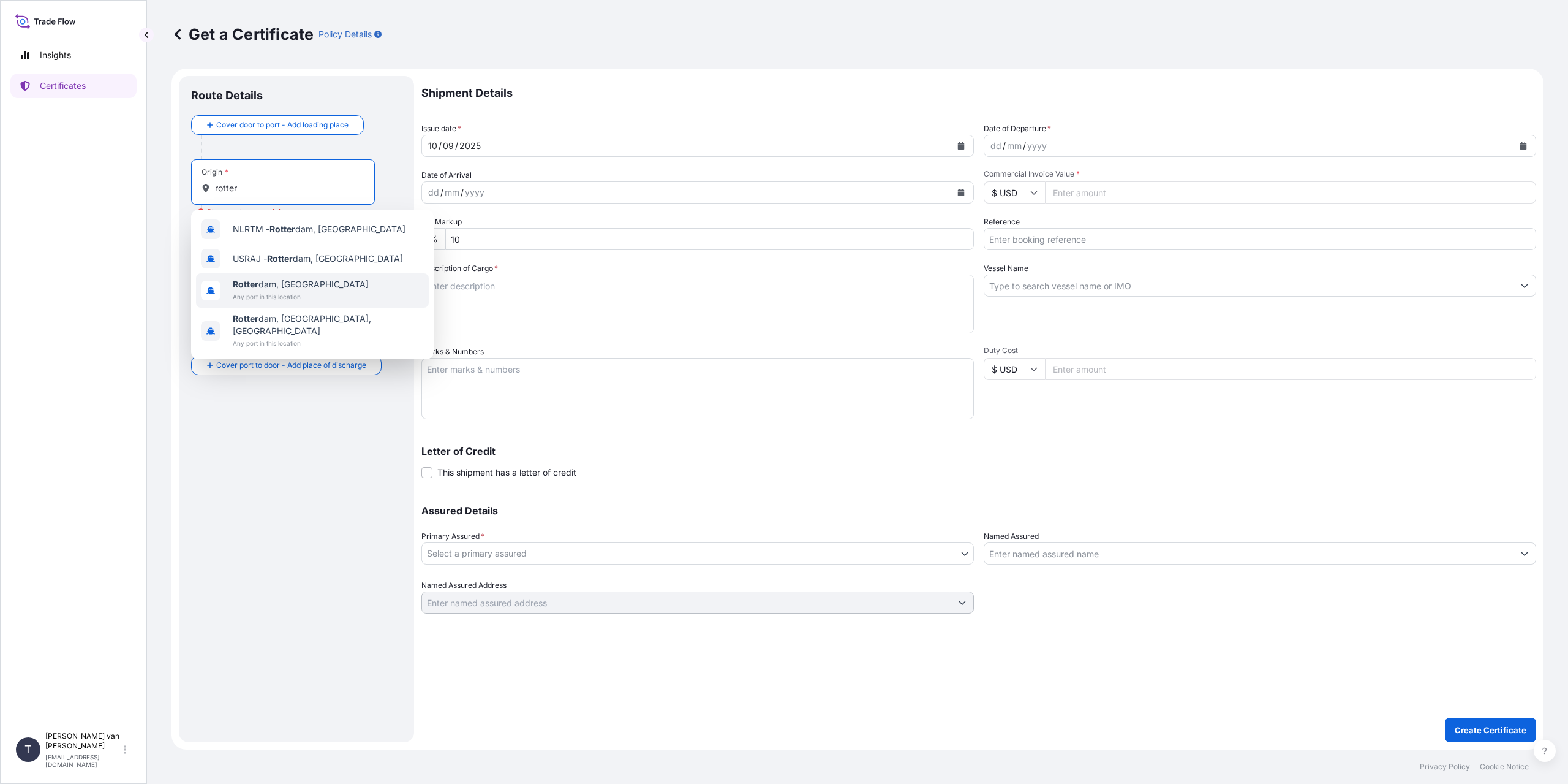
click at [278, 299] on span "Any port in this location" at bounding box center [300, 296] width 136 height 13
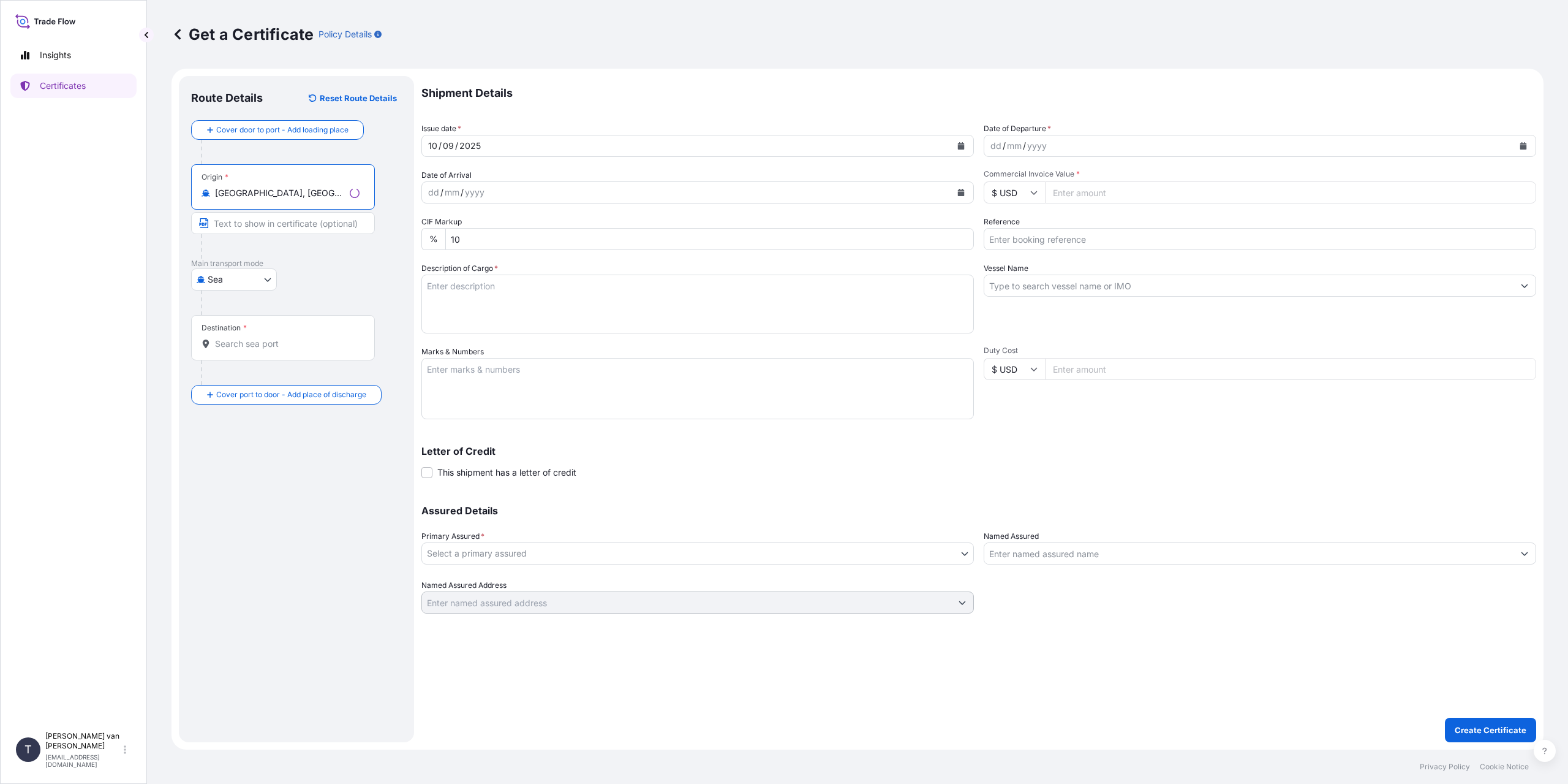
type input "[GEOGRAPHIC_DATA], [GEOGRAPHIC_DATA]"
click at [262, 334] on div "Destination *" at bounding box center [283, 338] width 184 height 46
click at [296, 353] on div "Destination *" at bounding box center [283, 338] width 184 height 46
click at [296, 350] on input "Destination *" at bounding box center [288, 344] width 145 height 13
click at [266, 342] on input "melbourn" at bounding box center [288, 344] width 145 height 13
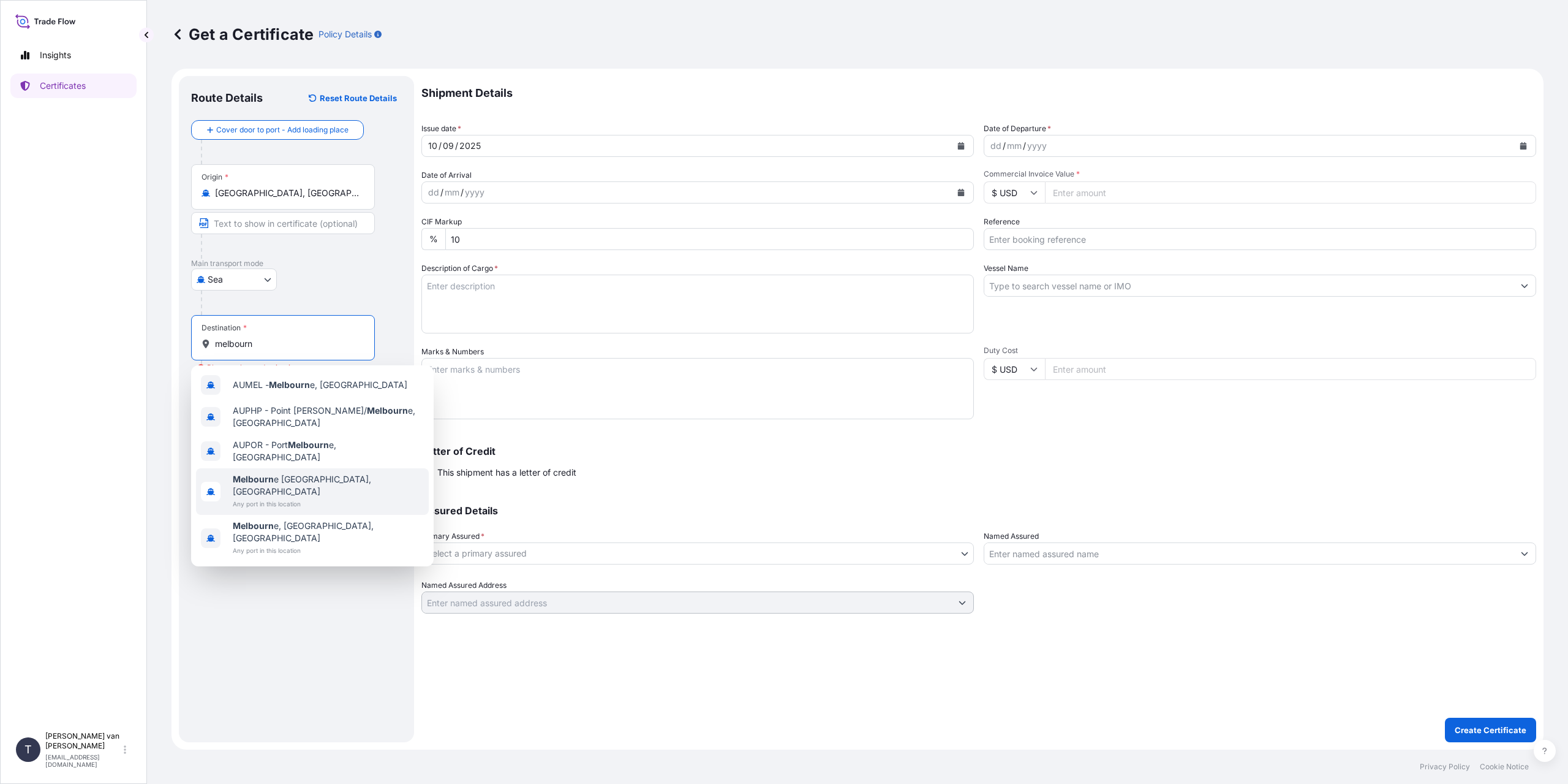
click at [323, 473] on span "Melbourn e [GEOGRAPHIC_DATA], [GEOGRAPHIC_DATA]" at bounding box center [328, 485] width 191 height 24
type input "[GEOGRAPHIC_DATA] [GEOGRAPHIC_DATA], [GEOGRAPHIC_DATA]"
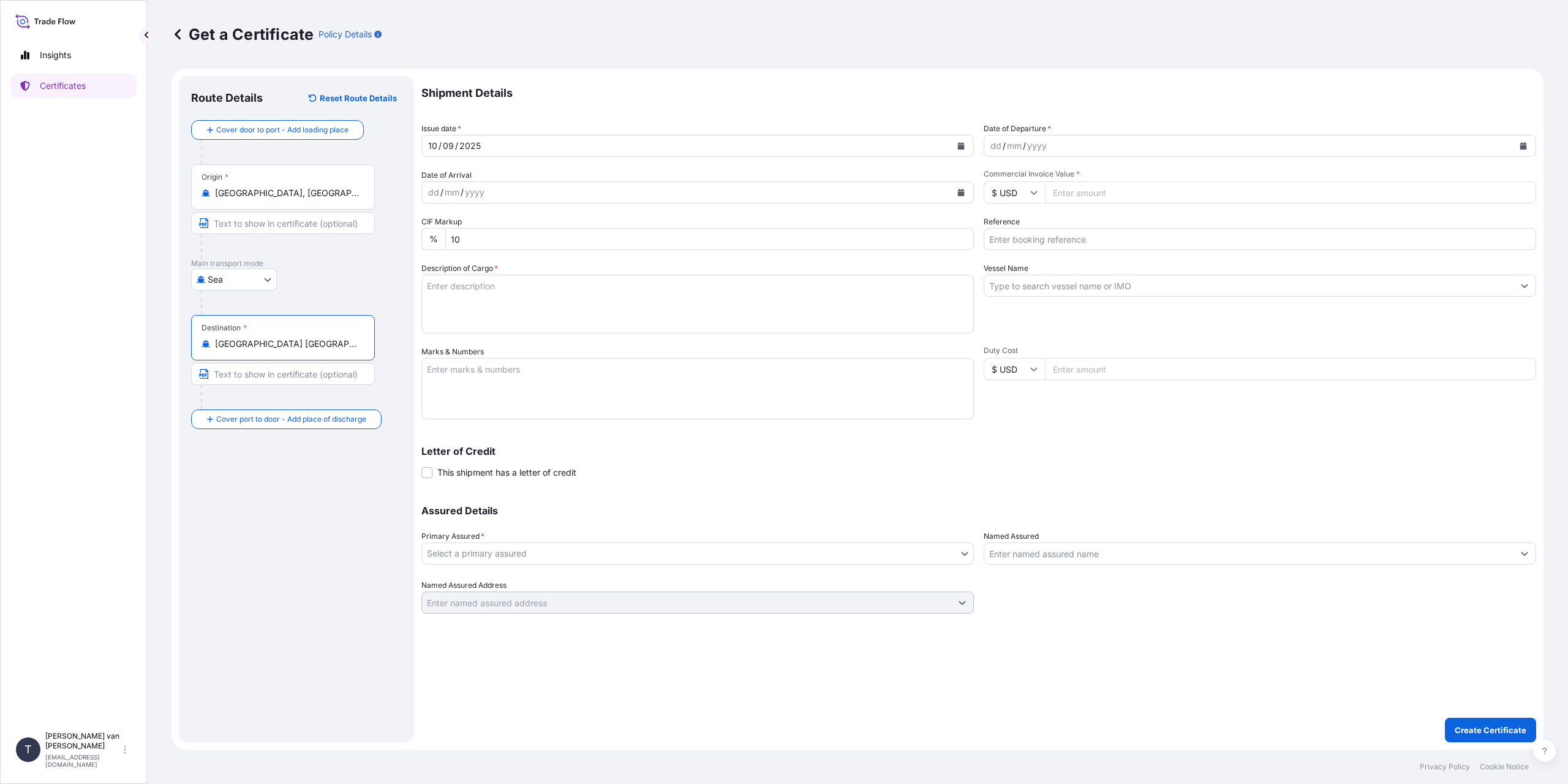
click at [993, 146] on div "dd" at bounding box center [996, 145] width 13 height 15
click at [998, 145] on div "dd" at bounding box center [996, 145] width 13 height 15
click at [1023, 193] on input "$ USD" at bounding box center [1015, 193] width 61 height 22
click at [996, 224] on div "€ EUR" at bounding box center [1014, 226] width 51 height 24
type input "€ EUR"
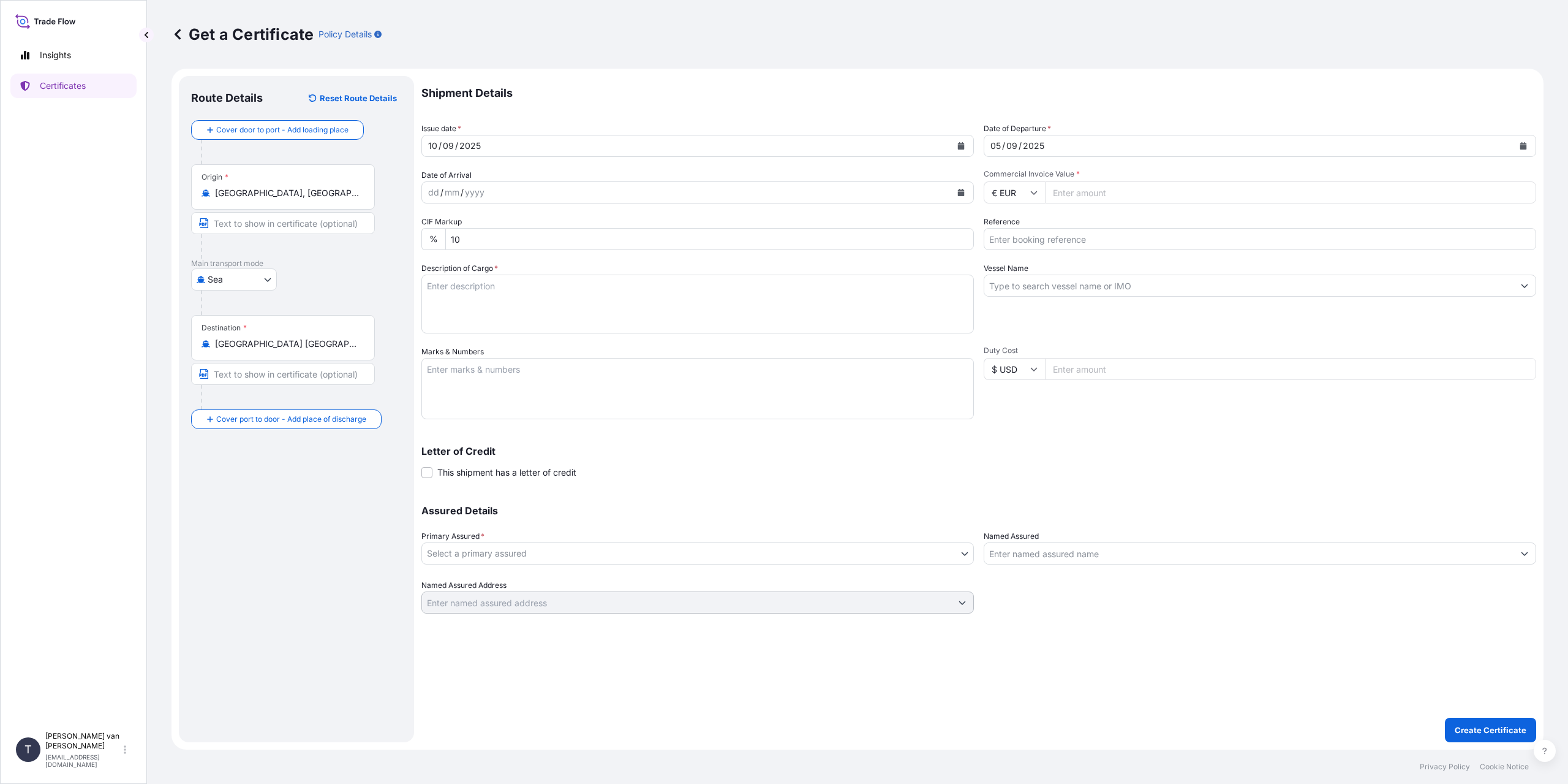
click at [1068, 188] on input "Commercial Invoice Value *" at bounding box center [1291, 193] width 491 height 22
type input "31025"
type input "31025.24"
click at [1062, 230] on input "Reference" at bounding box center [1260, 239] width 553 height 22
type input "86534376"
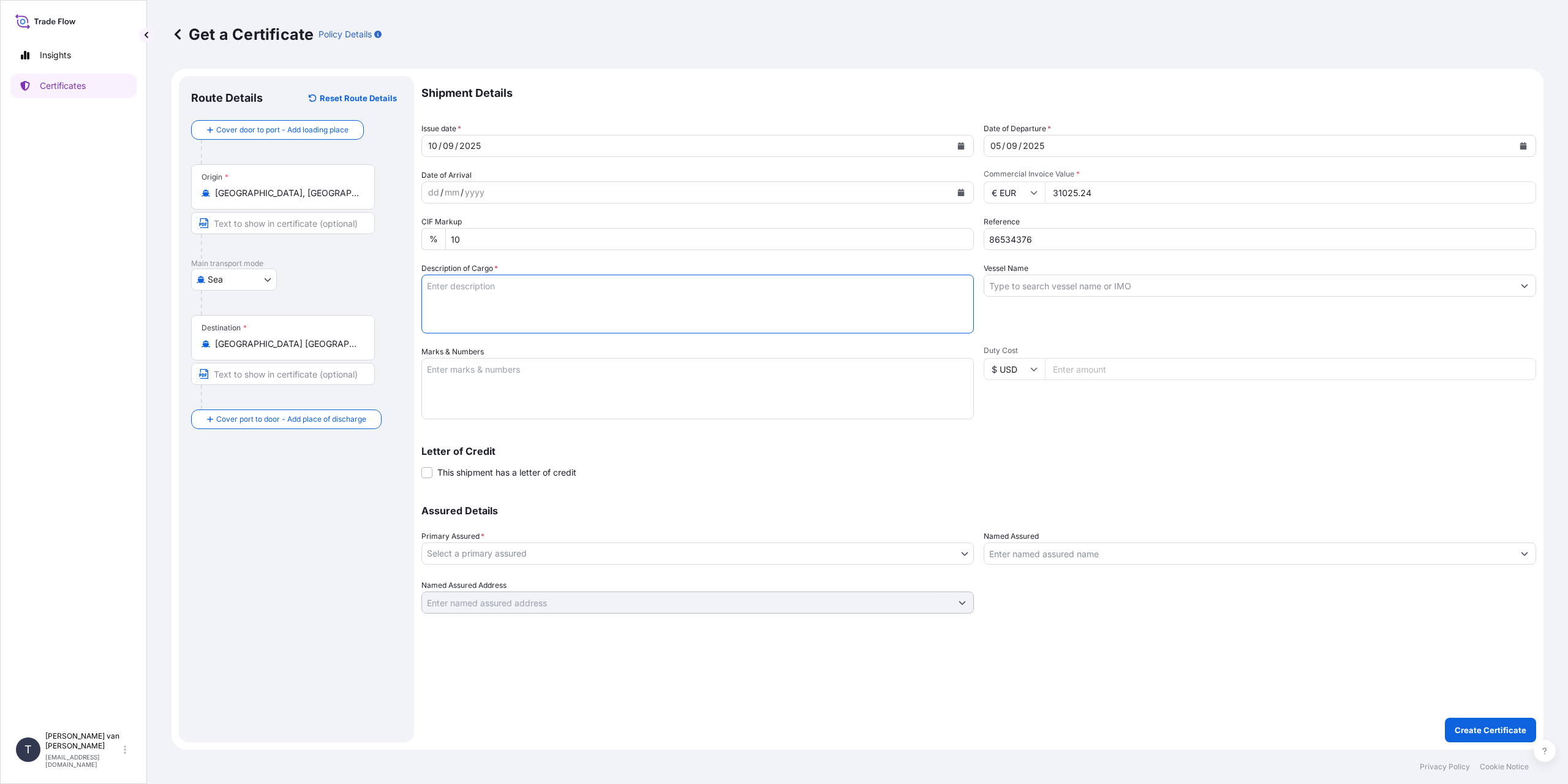
click at [464, 298] on textarea "Description of Cargo *" at bounding box center [697, 304] width 553 height 59
type textarea "1x 20ft container containing: 740 bags x 25 kg Claria Plus = 18500 kg net weight"
click at [597, 395] on textarea "Marks & Numbers" at bounding box center [697, 388] width 553 height 61
type textarea "1x 20ft container Container: GCXU2447644 Sealnr: 00103246 DO: 86534376 PO: 4400…"
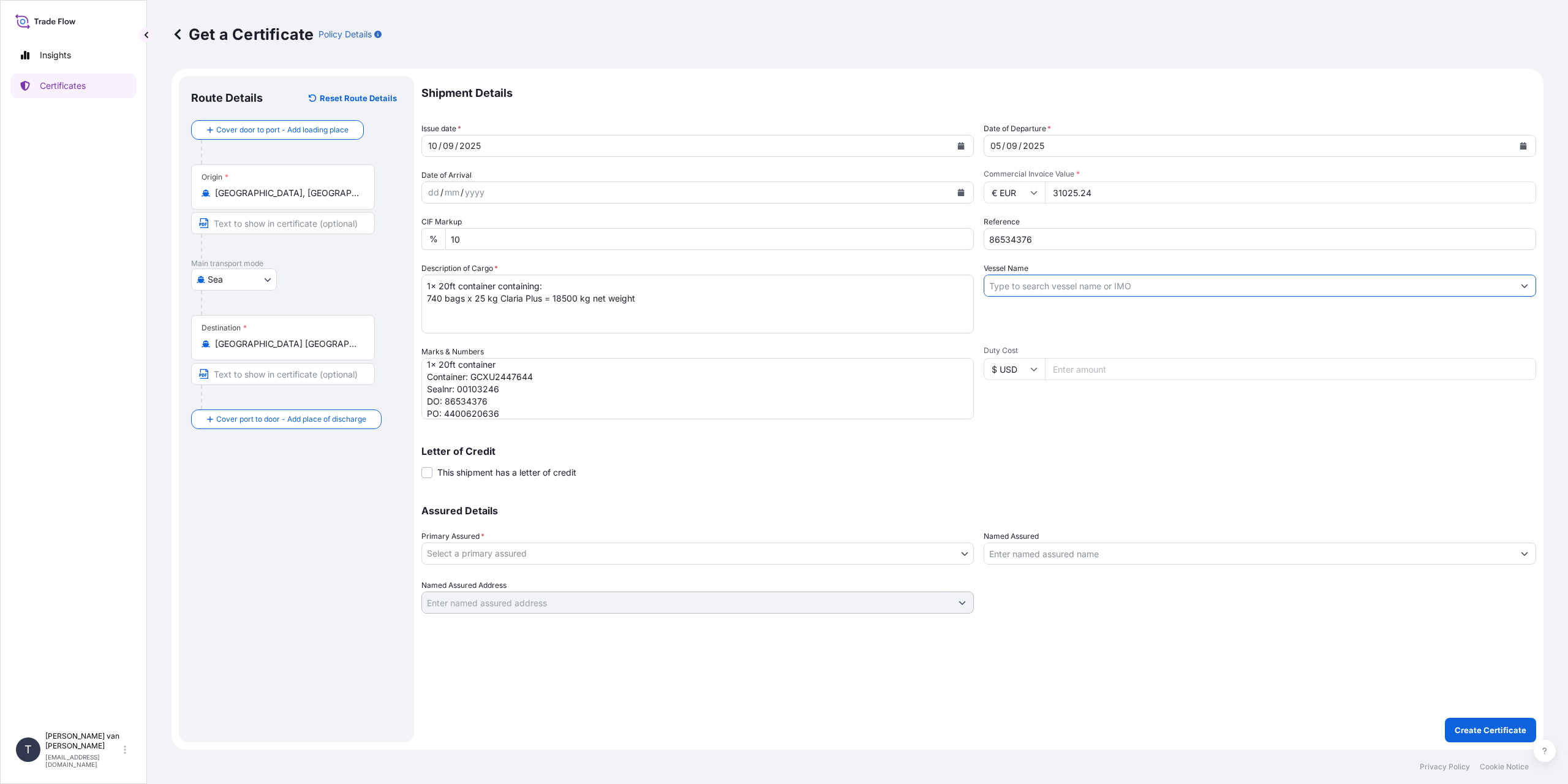
click at [1085, 283] on input "Vessel Name" at bounding box center [1248, 285] width 529 height 22
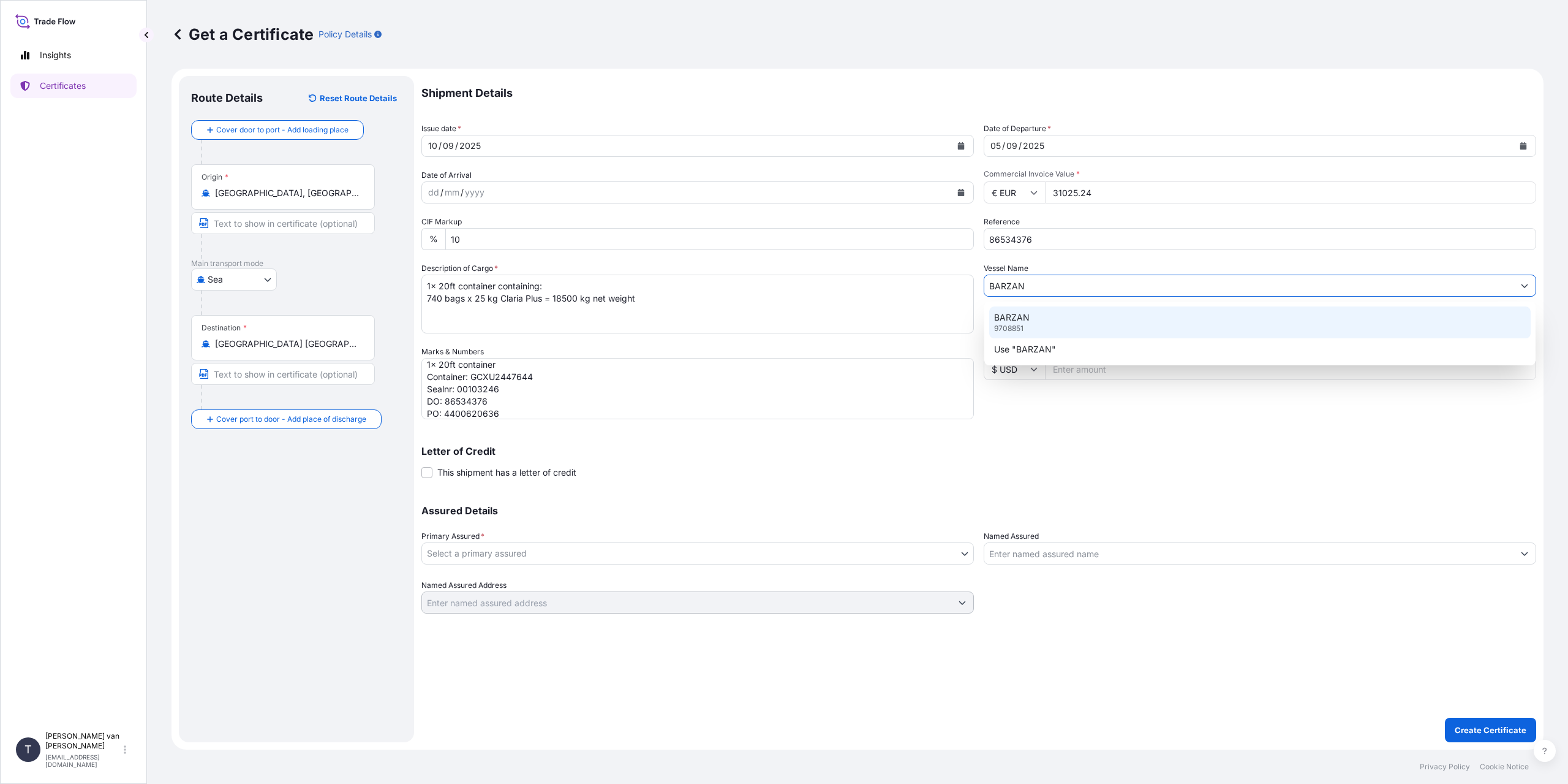
click at [1074, 329] on div "BARZAN 9708851" at bounding box center [1260, 322] width 542 height 32
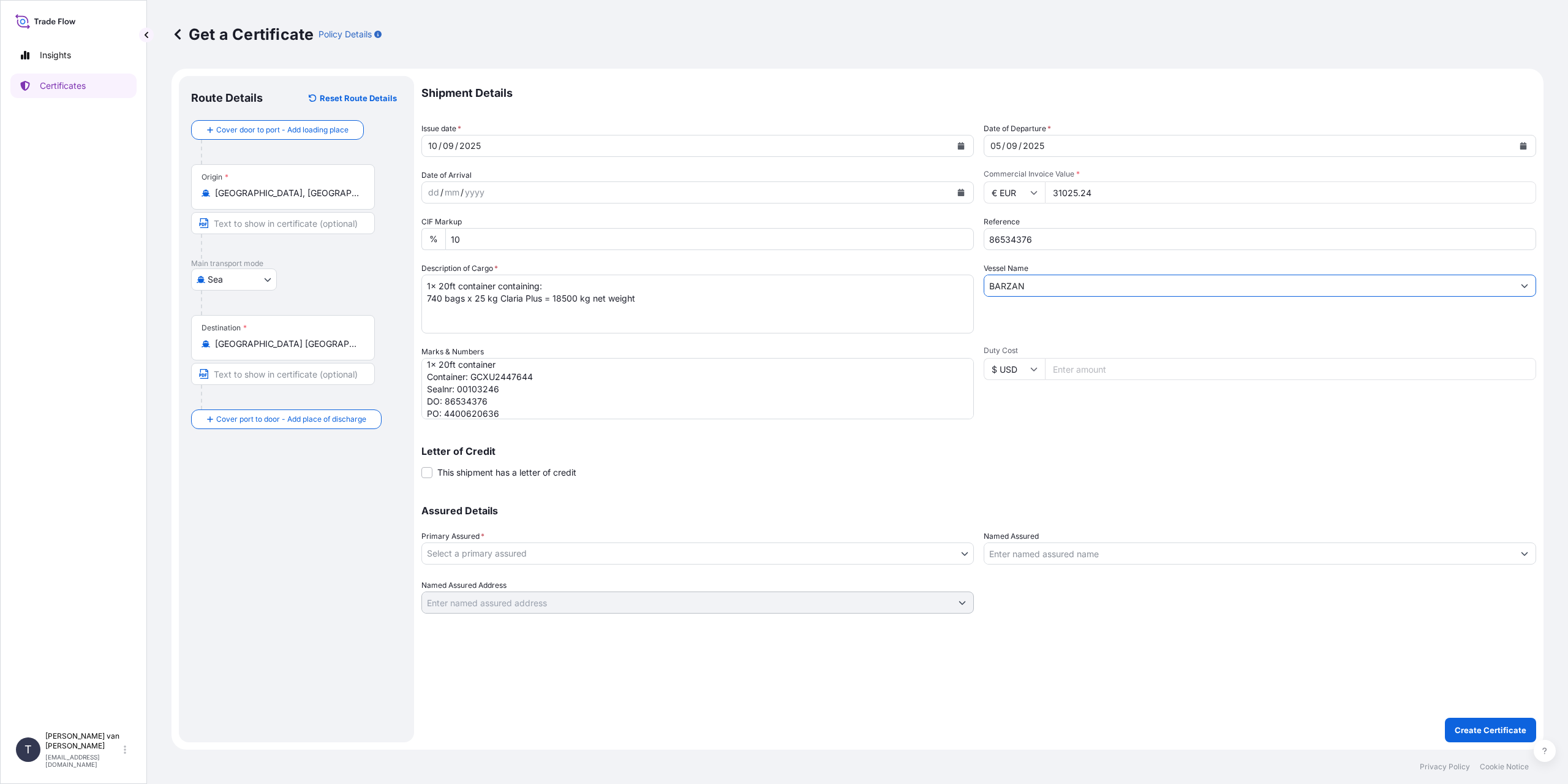
type input "BARZAN"
click at [469, 553] on body "0 options available. 2 options available. Insights Certificates T [PERSON_NAME]…" at bounding box center [784, 392] width 1568 height 784
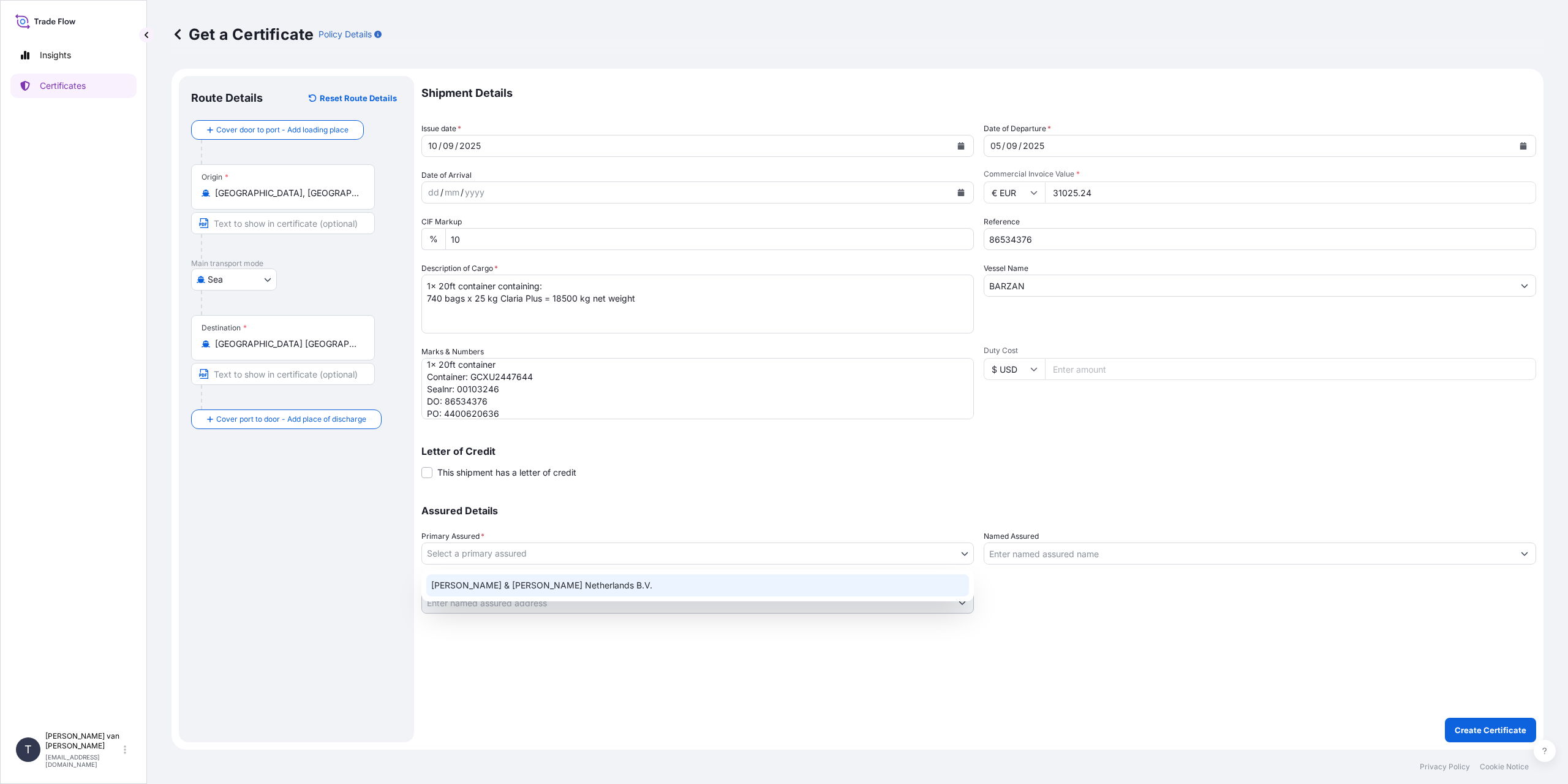
click at [505, 585] on div "[PERSON_NAME] & [PERSON_NAME] Netherlands B.V." at bounding box center [697, 585] width 543 height 22
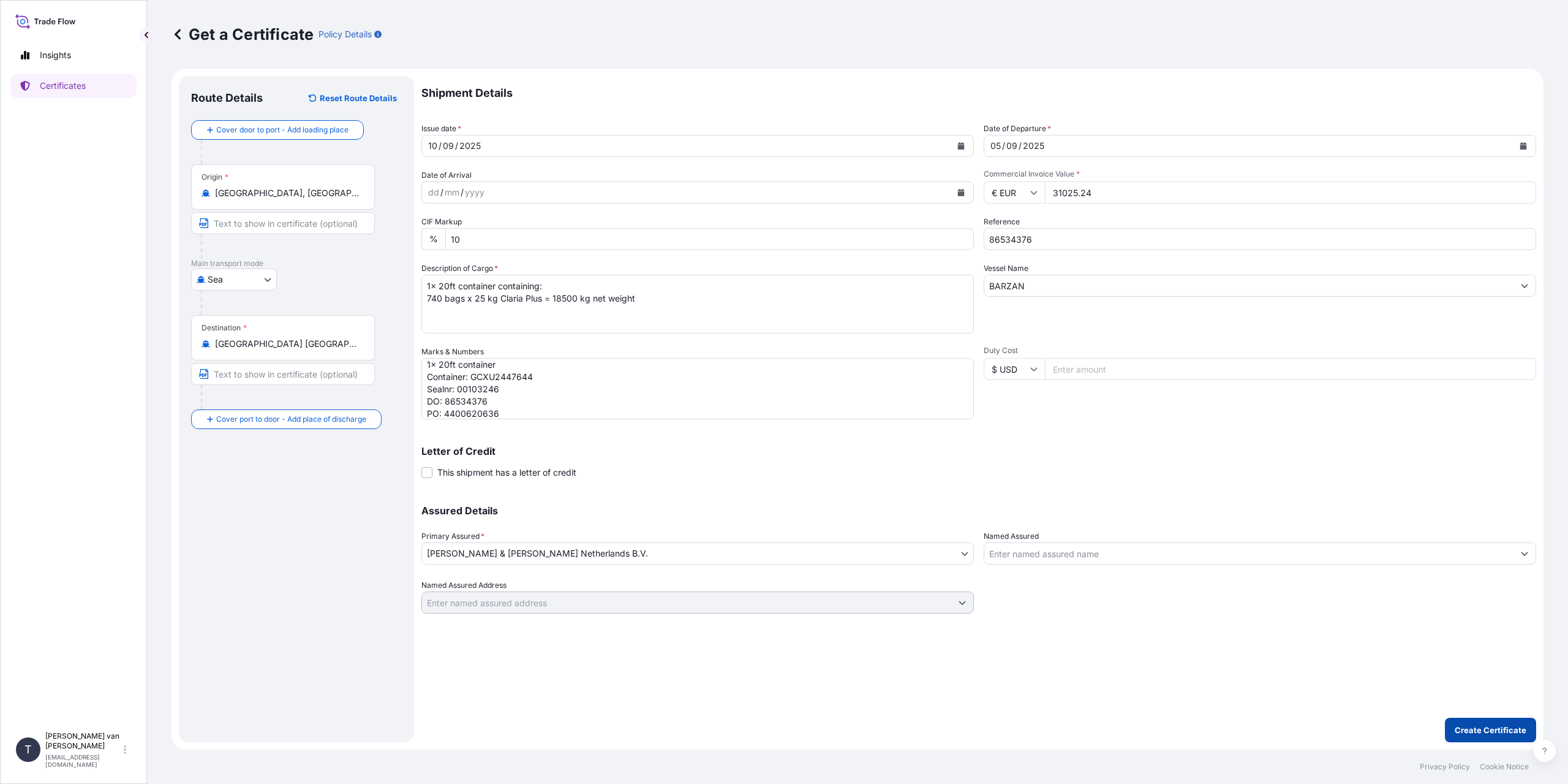
click at [1476, 729] on p "Create Certificate" at bounding box center [1490, 730] width 72 height 13
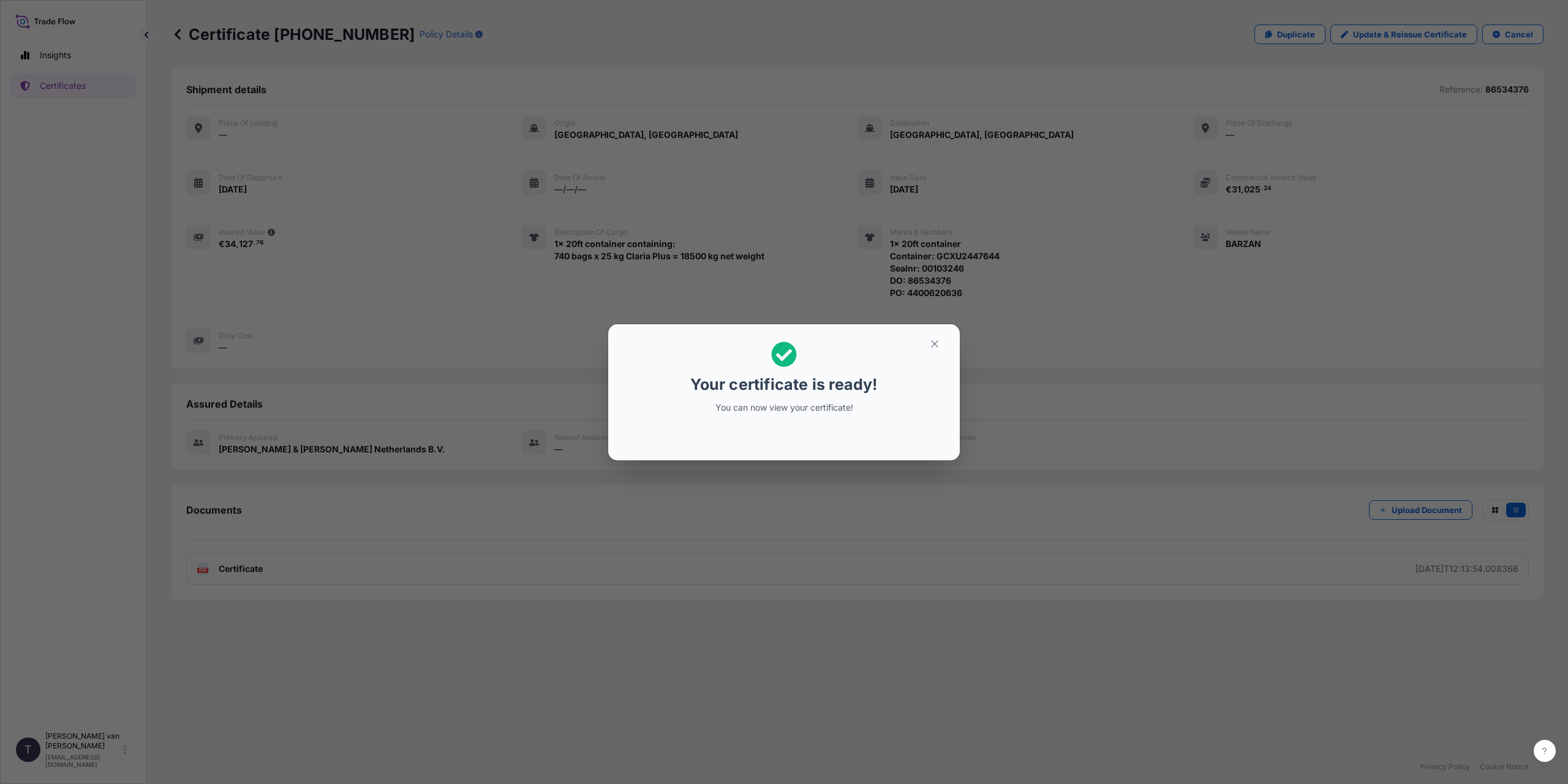
click at [483, 553] on div "Your certificate is ready! You can now view your certificate!" at bounding box center [784, 392] width 1568 height 784
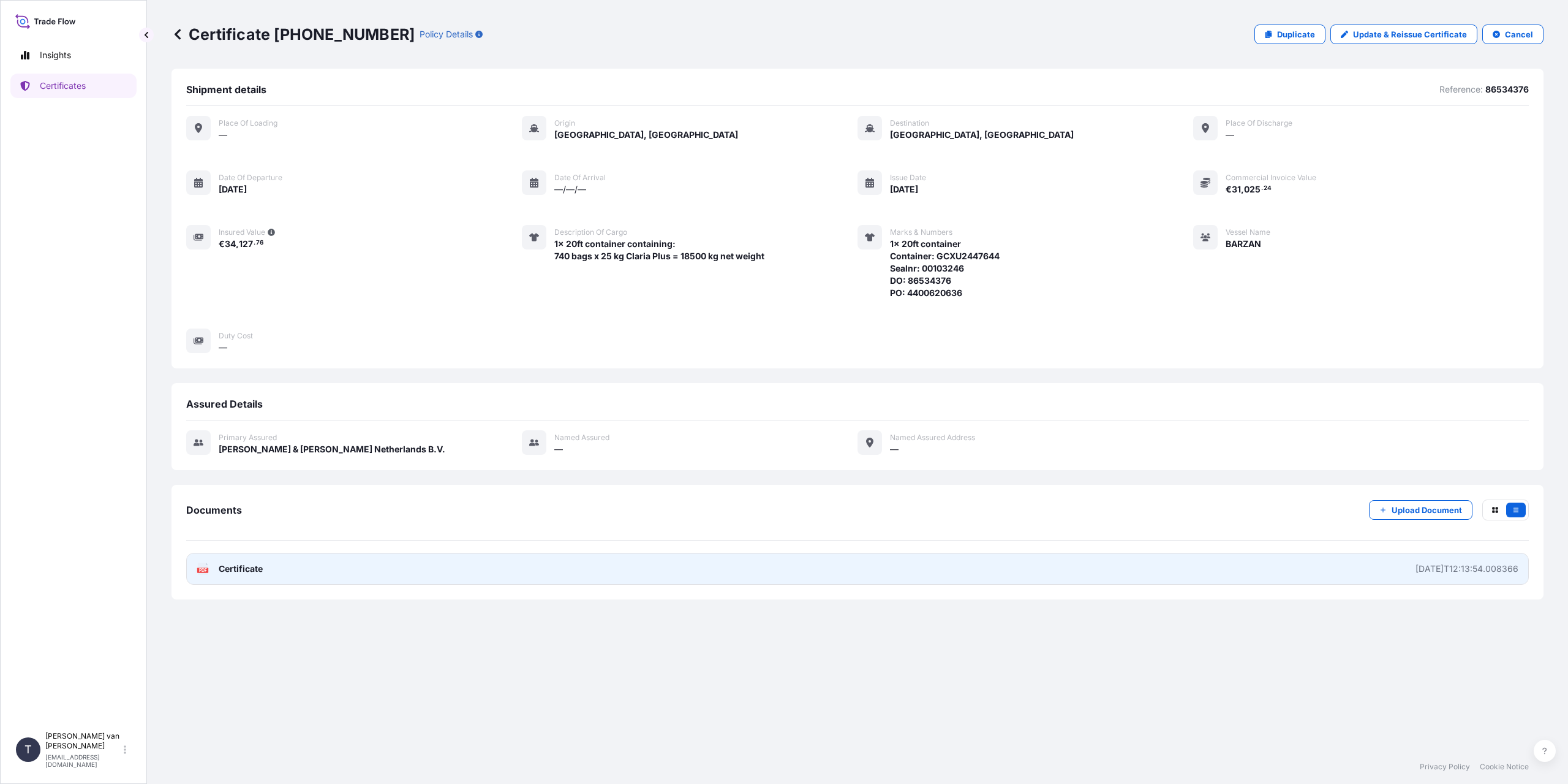
click at [232, 569] on span "Certificate" at bounding box center [241, 569] width 44 height 13
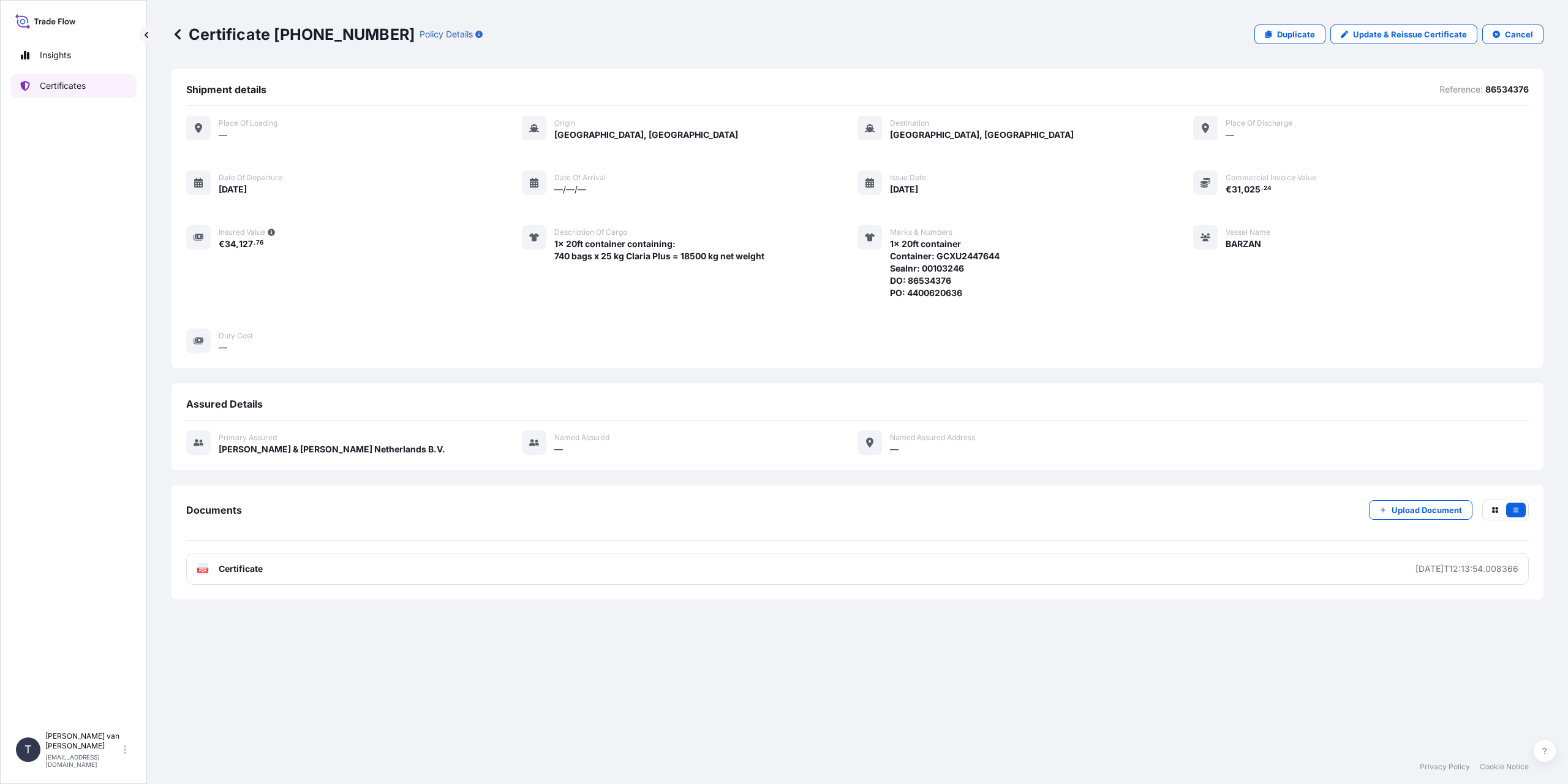
click at [100, 82] on link "Certificates" at bounding box center [73, 86] width 127 height 24
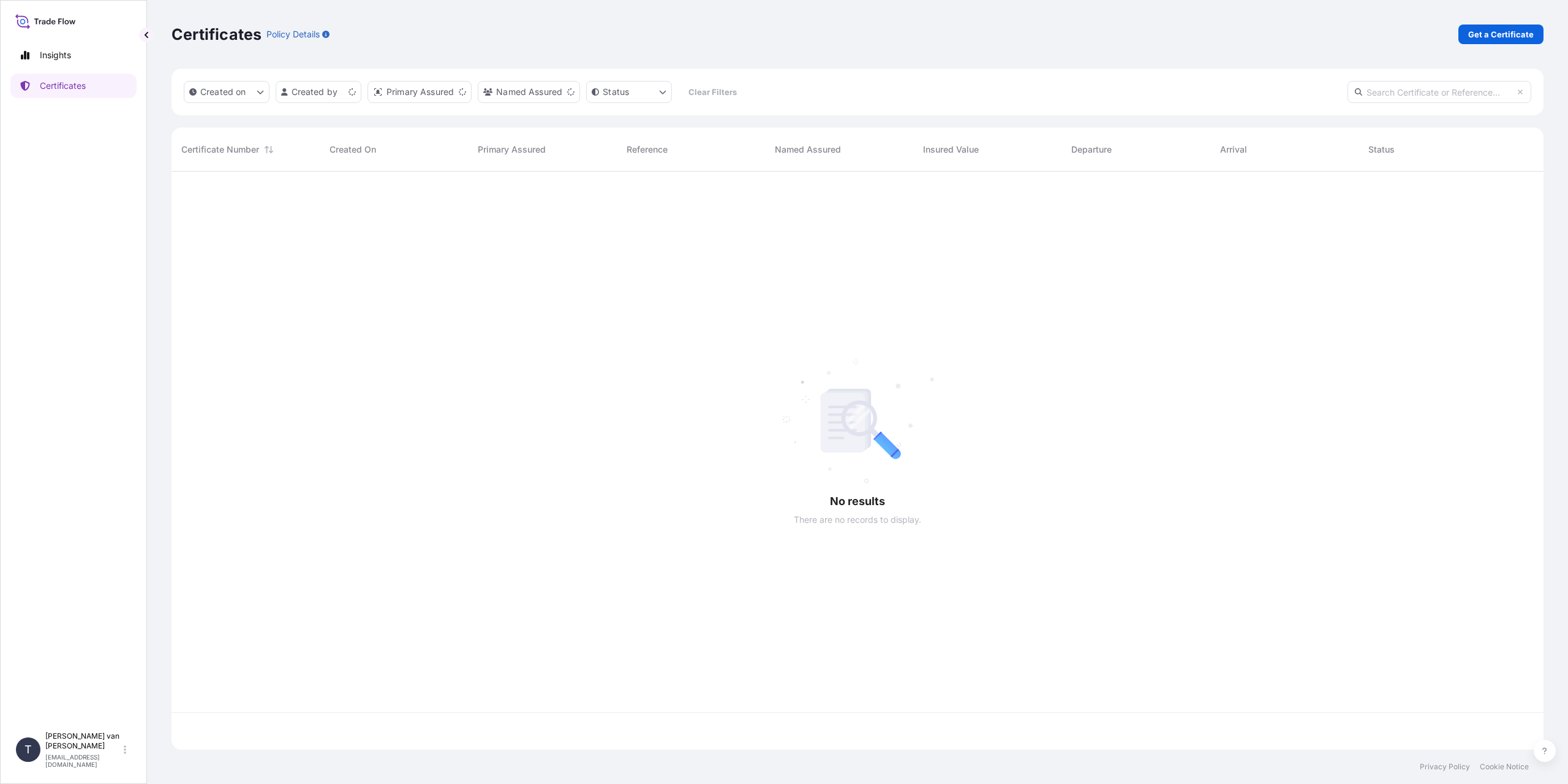
scroll to position [576, 1363]
click at [1504, 34] on p "Get a Certificate" at bounding box center [1500, 35] width 65 height 13
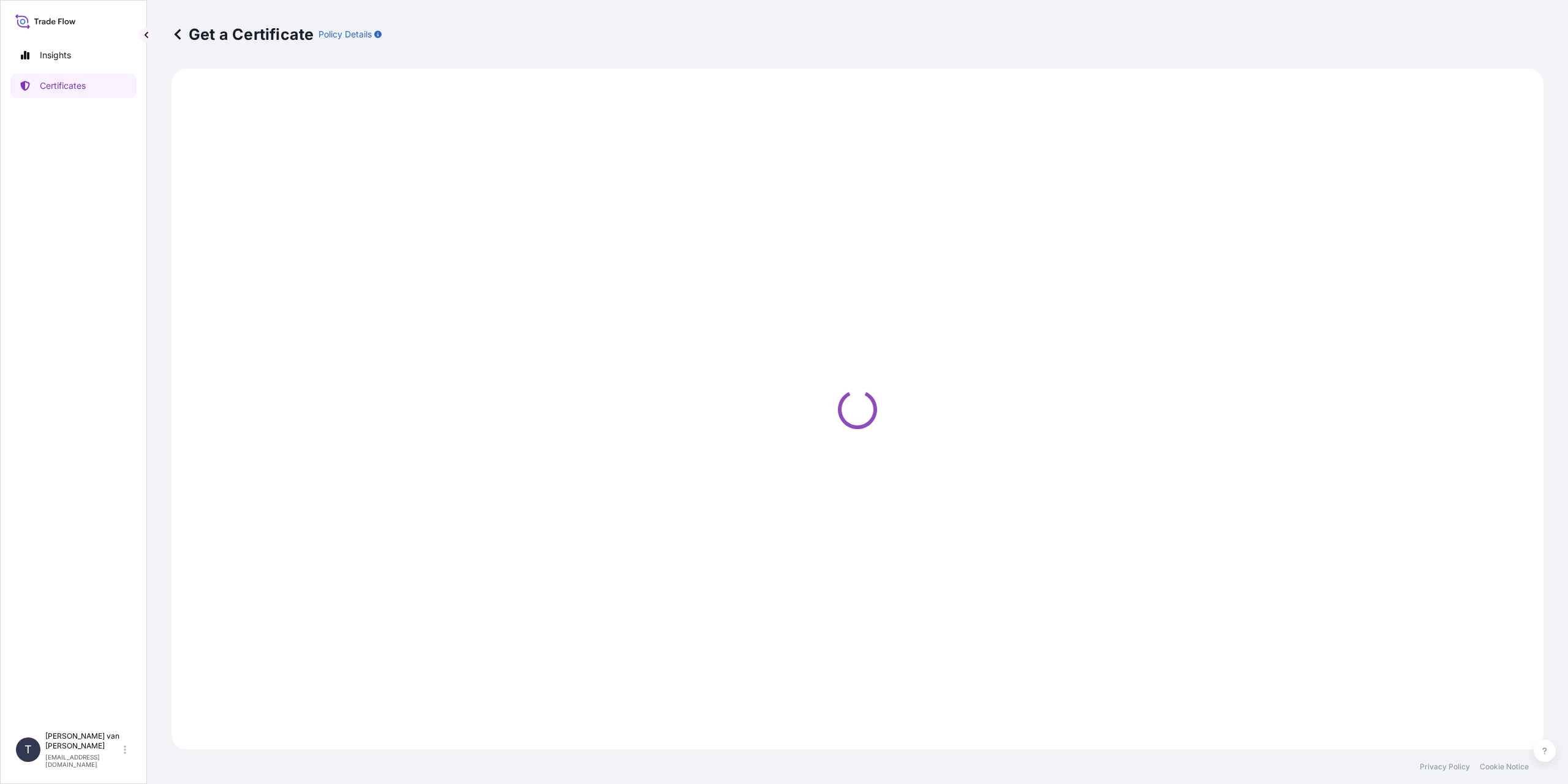
select select "Sea"
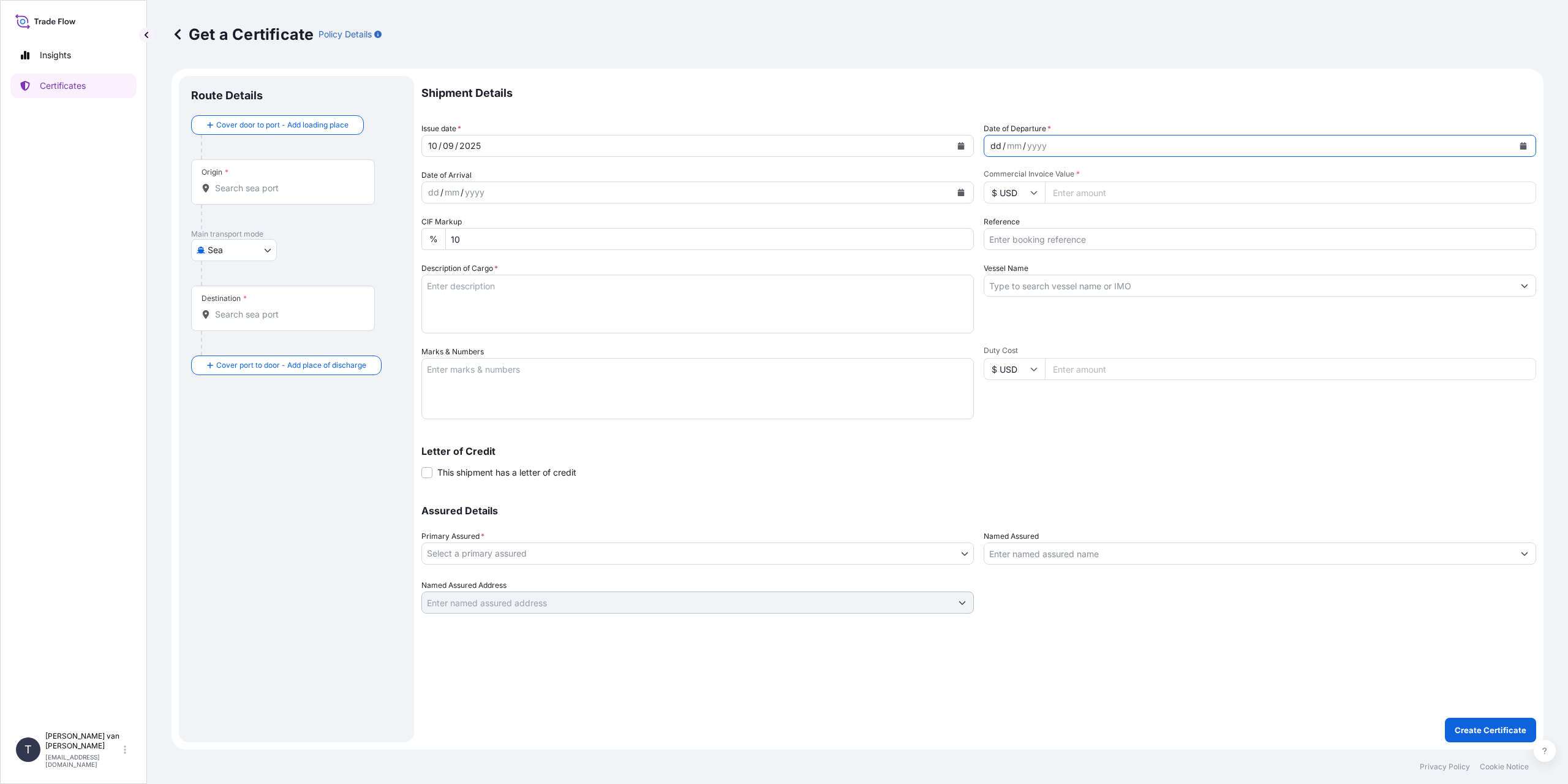
click at [990, 144] on div "dd" at bounding box center [996, 145] width 13 height 15
click at [426, 192] on div "dd / mm / yyyy" at bounding box center [686, 193] width 529 height 22
click at [246, 193] on input "Origin *" at bounding box center [288, 188] width 145 height 13
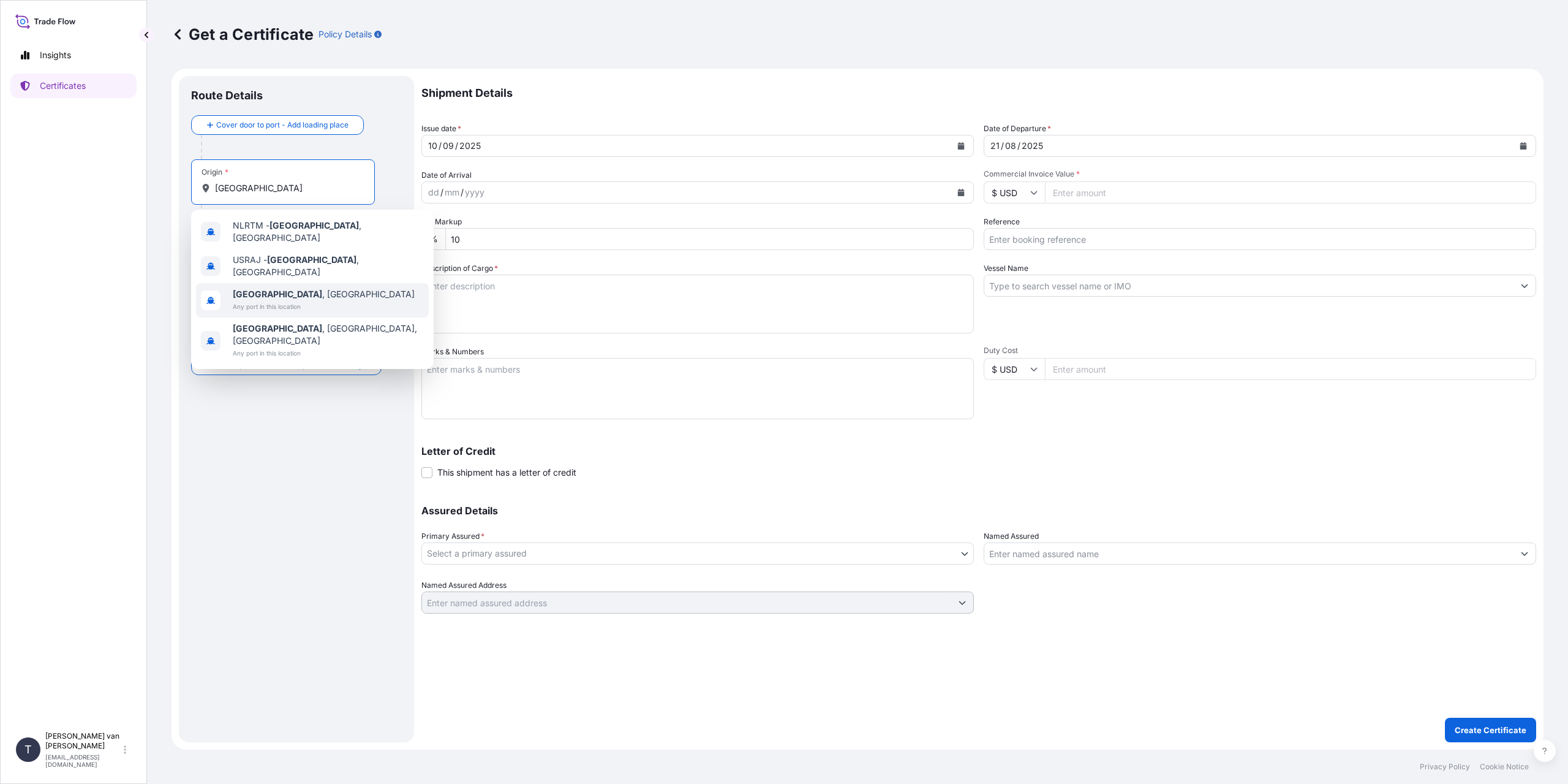
click at [293, 288] on span "[GEOGRAPHIC_DATA] , [GEOGRAPHIC_DATA]" at bounding box center [323, 294] width 182 height 13
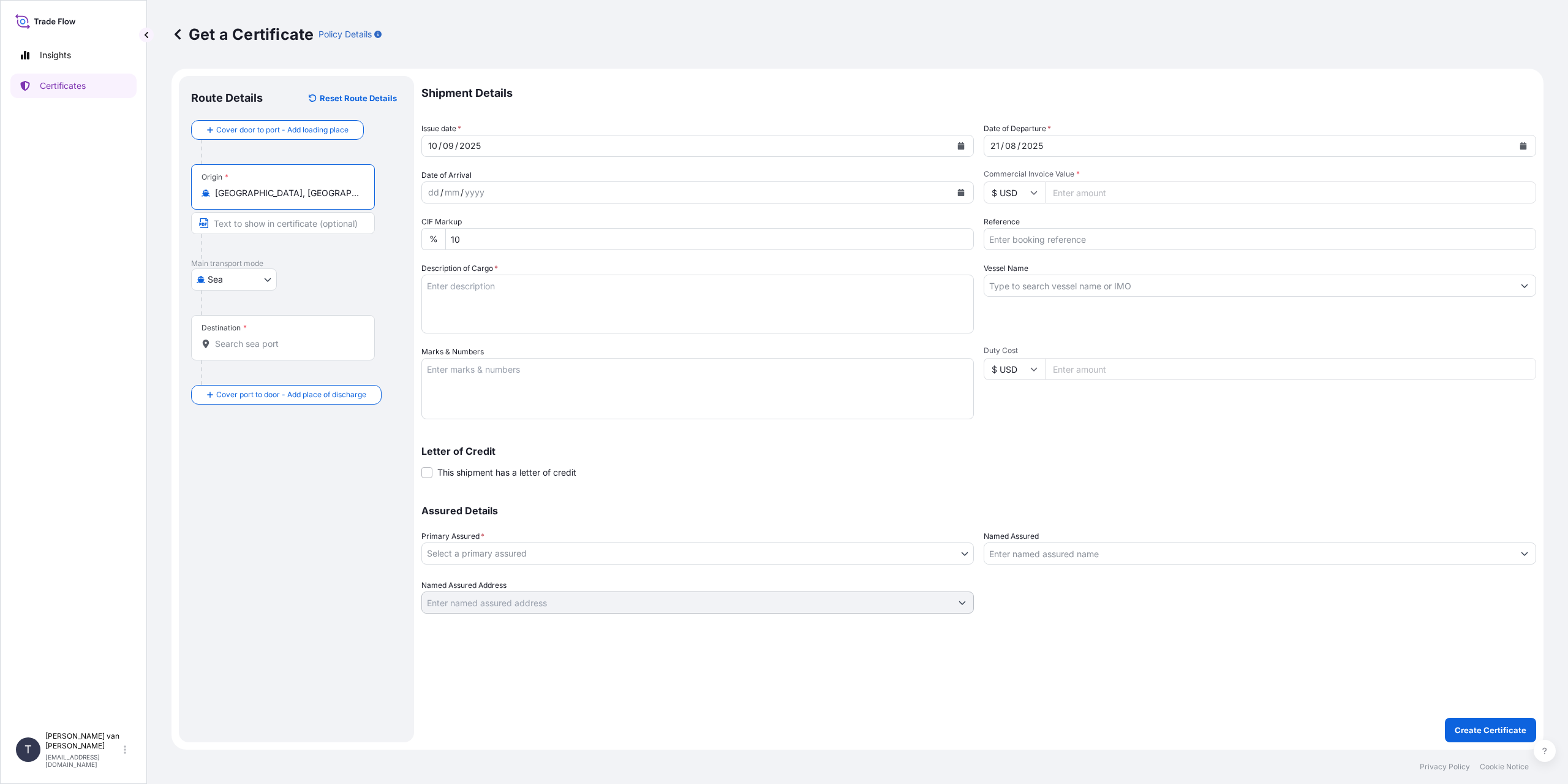
type input "[GEOGRAPHIC_DATA], [GEOGRAPHIC_DATA]"
click at [255, 351] on div "Destination *" at bounding box center [283, 338] width 184 height 46
click at [255, 350] on input "Destination *" at bounding box center [288, 344] width 145 height 13
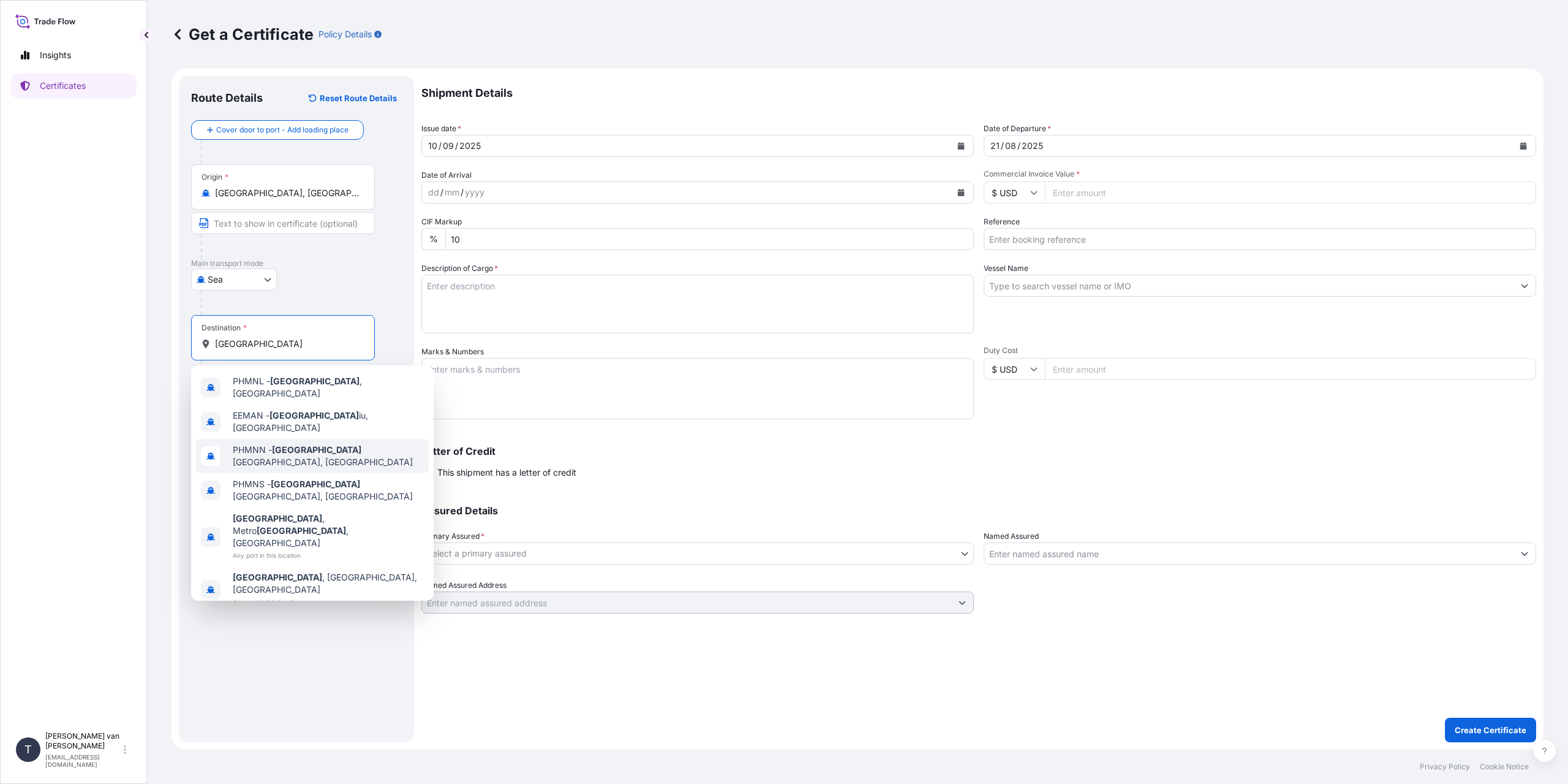
click at [360, 439] on div "PHMNN - [GEOGRAPHIC_DATA], [GEOGRAPHIC_DATA]" at bounding box center [312, 456] width 233 height 35
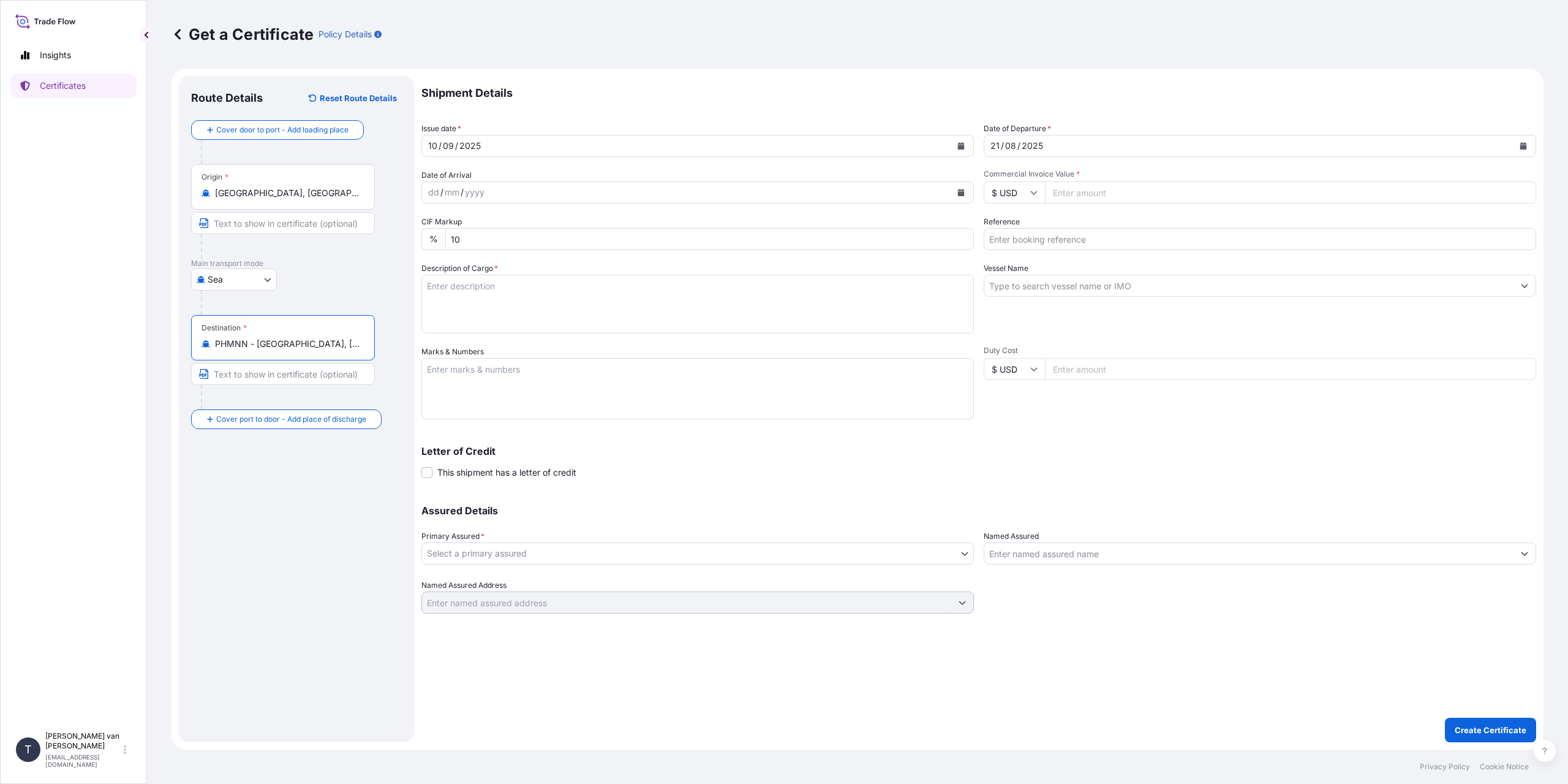
type input "PHMNN - [GEOGRAPHIC_DATA], [GEOGRAPHIC_DATA]"
click at [257, 473] on div "Place of Discharge" at bounding box center [233, 469] width 65 height 9
click at [257, 479] on input "Place of Discharge" at bounding box center [288, 485] width 145 height 13
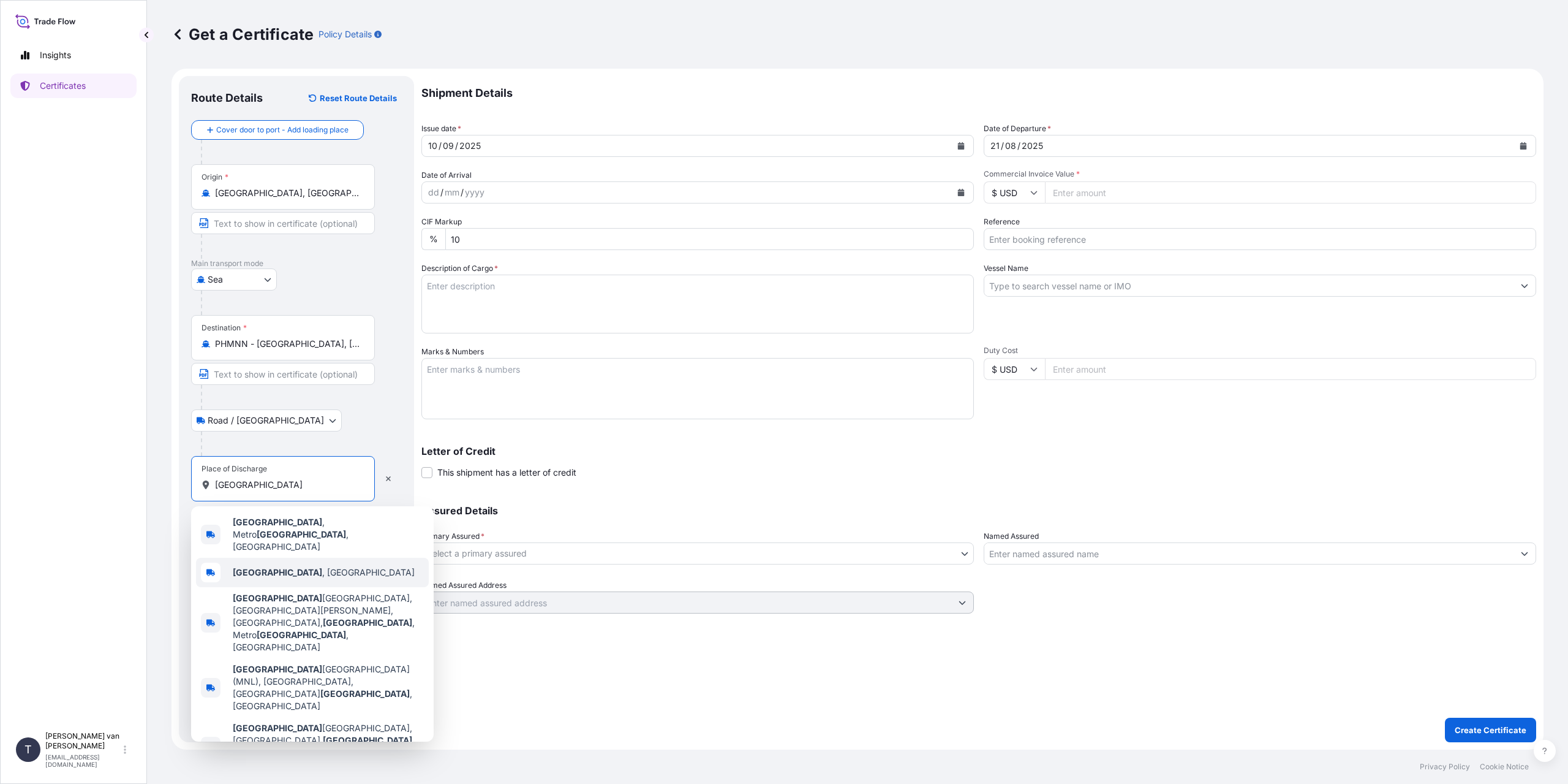
click at [336, 558] on div "[GEOGRAPHIC_DATA] , [GEOGRAPHIC_DATA]" at bounding box center [312, 572] width 233 height 29
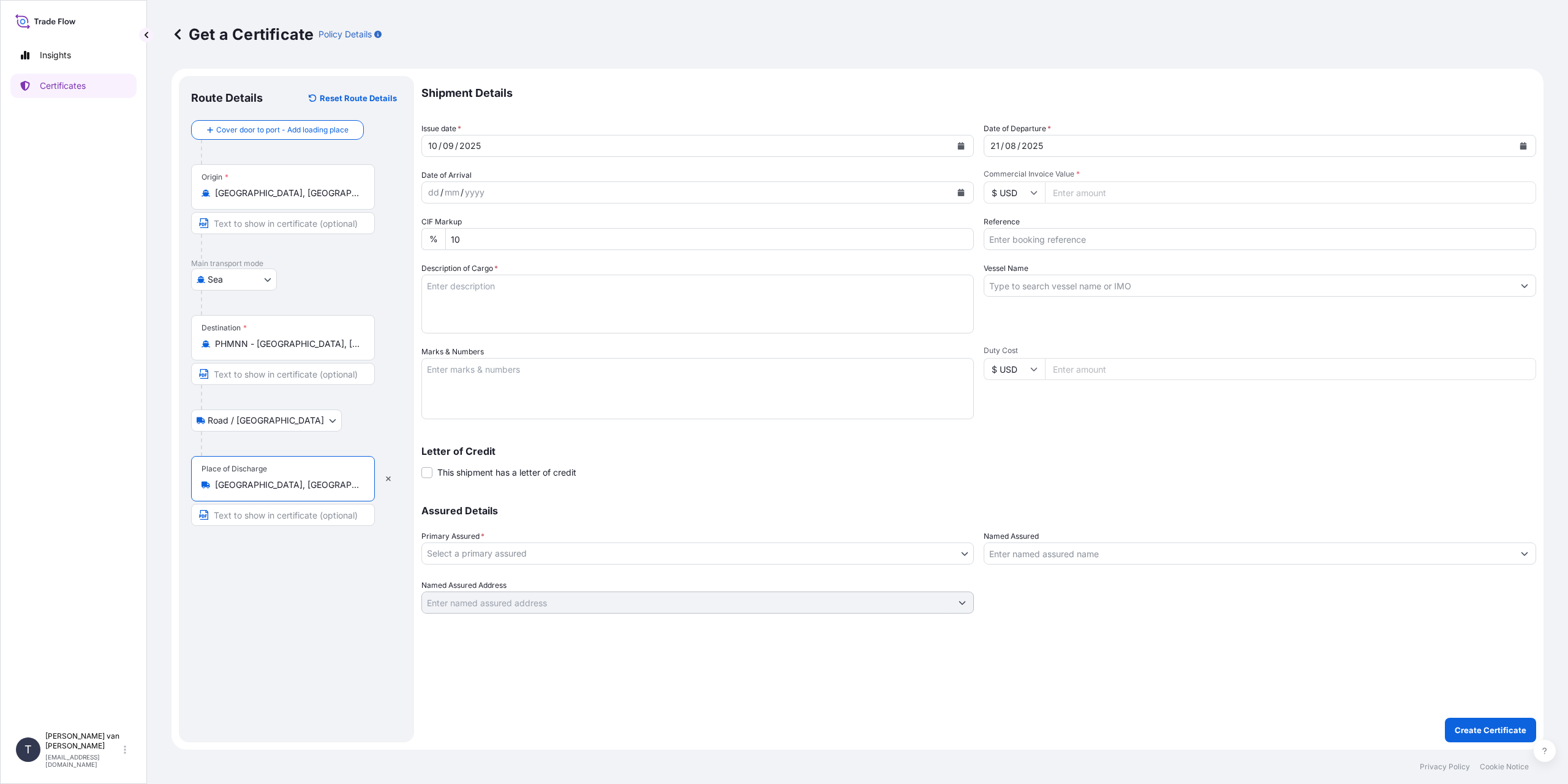
type input "[GEOGRAPHIC_DATA], [GEOGRAPHIC_DATA]"
click at [1072, 191] on input "Commercial Invoice Value *" at bounding box center [1291, 193] width 491 height 22
click at [1085, 186] on input "Commercial Invoice Value *" at bounding box center [1291, 193] width 491 height 22
type input "19750"
click at [1048, 248] on input "Reference" at bounding box center [1260, 239] width 553 height 22
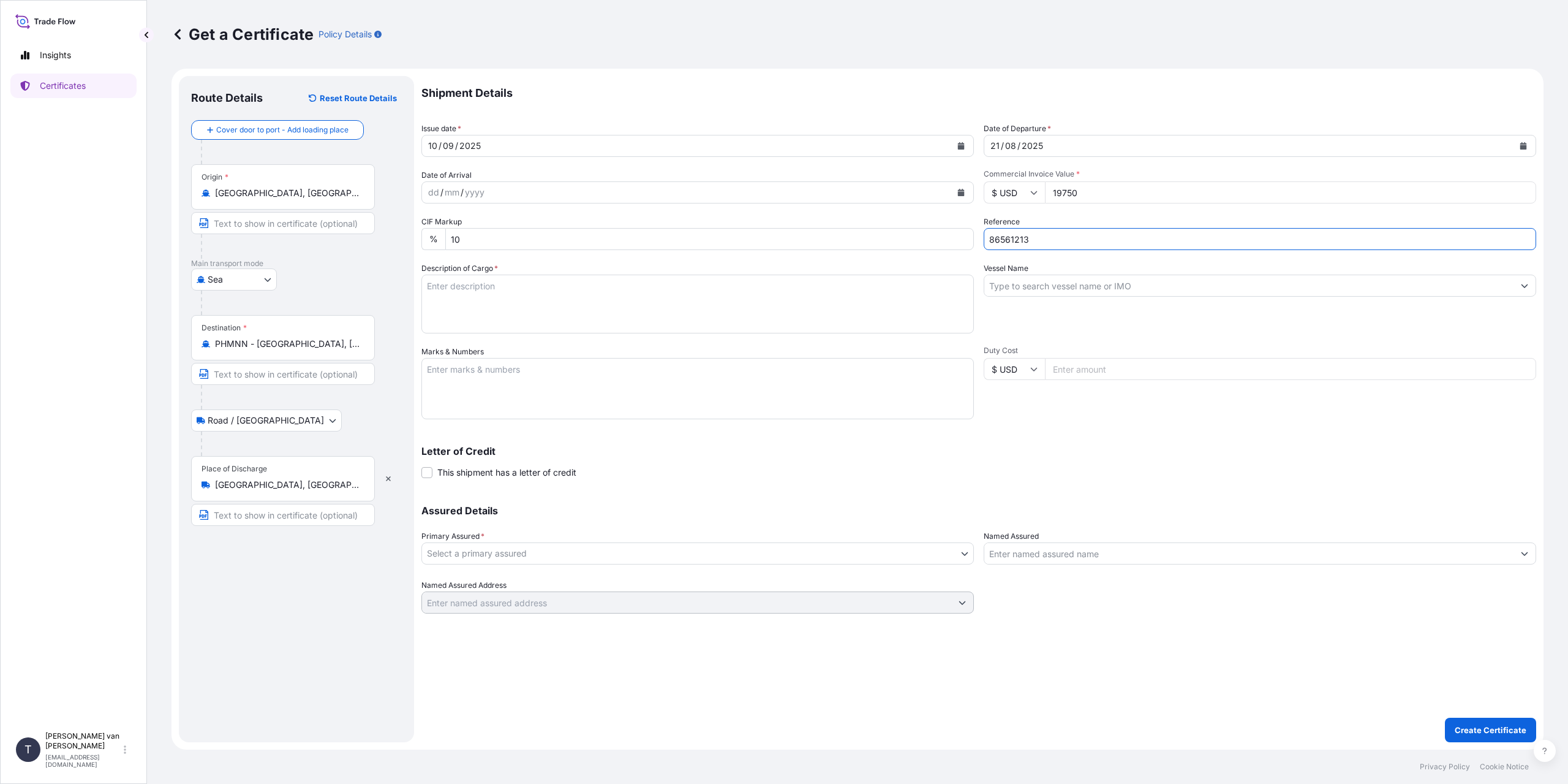
type input "86561213"
click at [1036, 285] on input "Vessel Name" at bounding box center [1248, 285] width 529 height 22
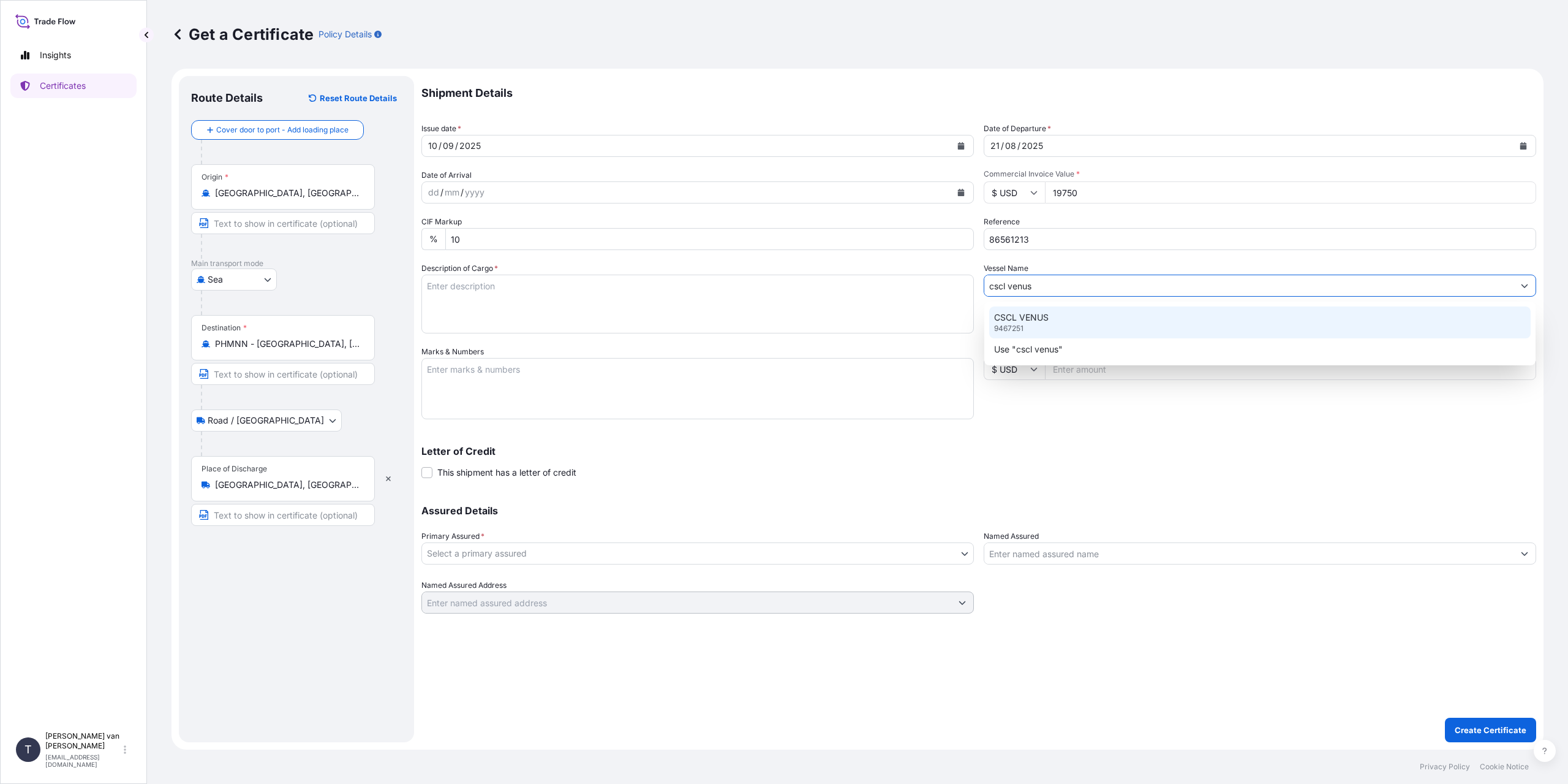
click at [1056, 326] on div "CSCL VENUS 9467251" at bounding box center [1260, 322] width 542 height 32
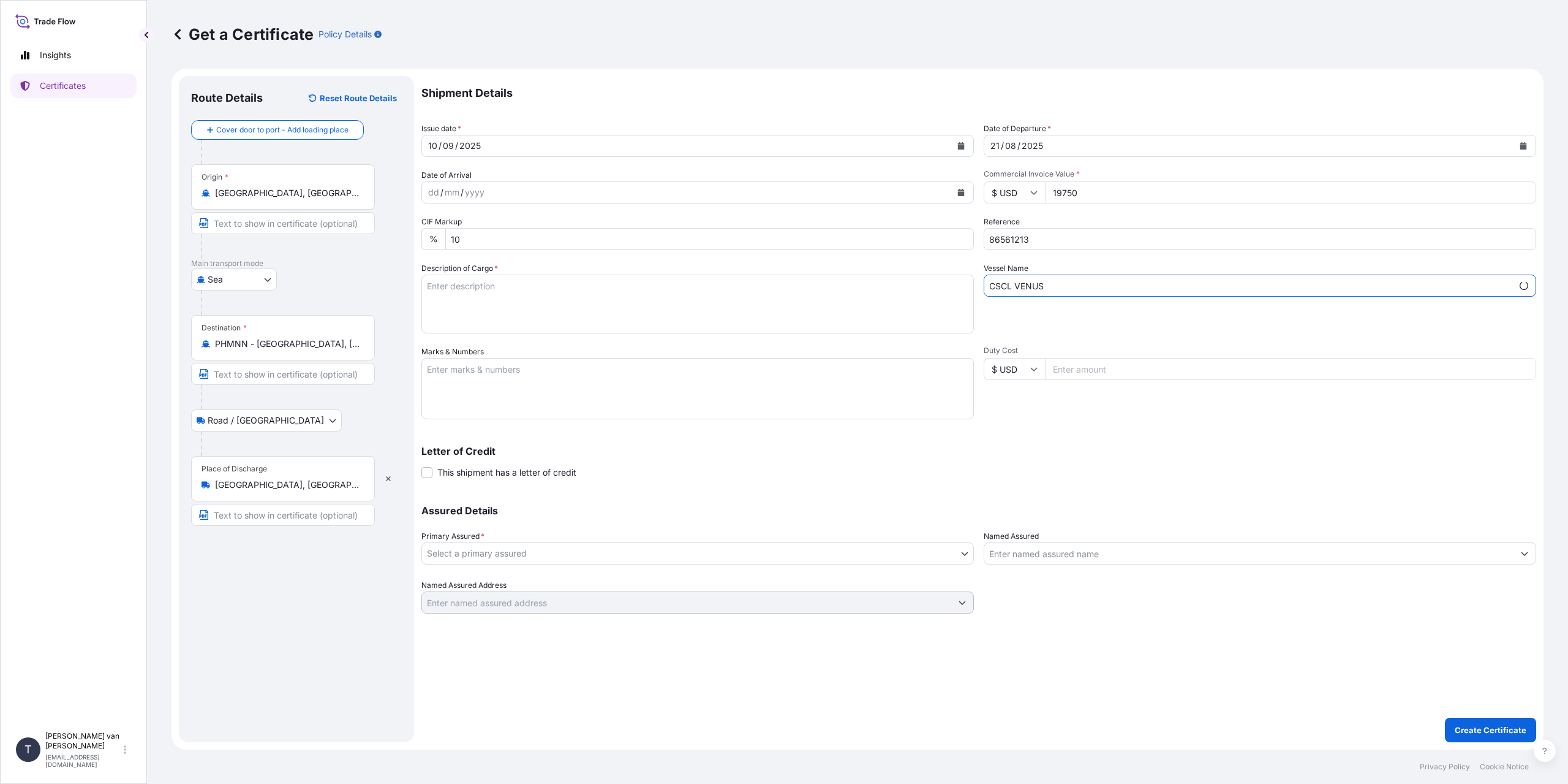
type input "CSCL VENUS"
click at [585, 296] on textarea "Description of Cargo *" at bounding box center [697, 304] width 553 height 59
type textarea "1x 20ft container containing: 790 bags x 25 kg Resistamyl 347 = 19750 kg net we…"
click at [444, 391] on textarea "Marks & Numbers" at bounding box center [697, 388] width 553 height 61
paste textarea "86561213"
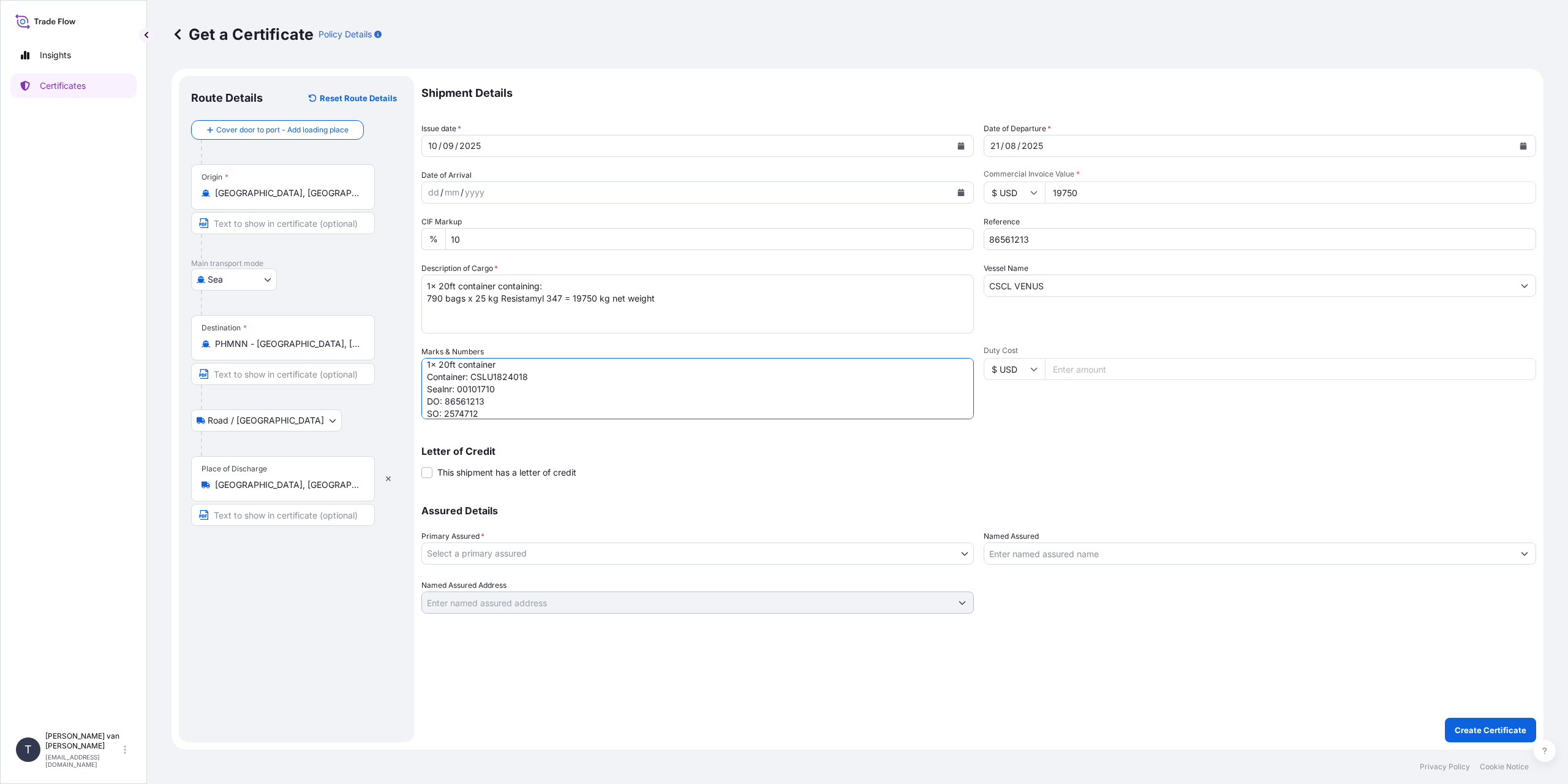
scroll to position [17, 0]
type textarea "1x 20ft container Container: CSLU1824018 Sealnr: 00101710 DO: 86561213 SO: 2574…"
click at [740, 546] on body "Insights Certificates T [PERSON_NAME] van t Hoenderdaal [EMAIL_ADDRESS][DOMAIN_…" at bounding box center [784, 392] width 1568 height 784
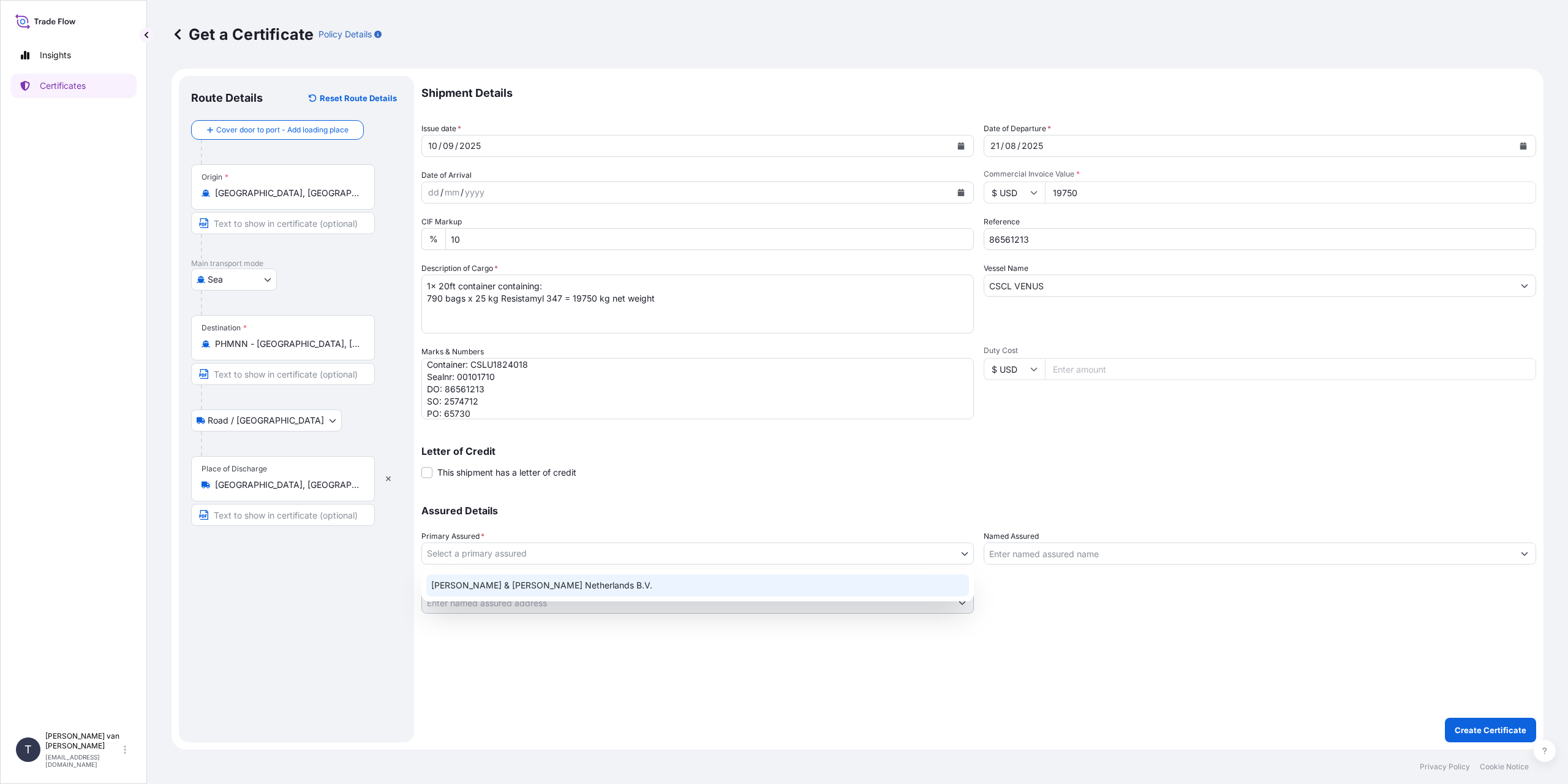
click at [659, 584] on div "[PERSON_NAME] & [PERSON_NAME] Netherlands B.V." at bounding box center [697, 585] width 543 height 22
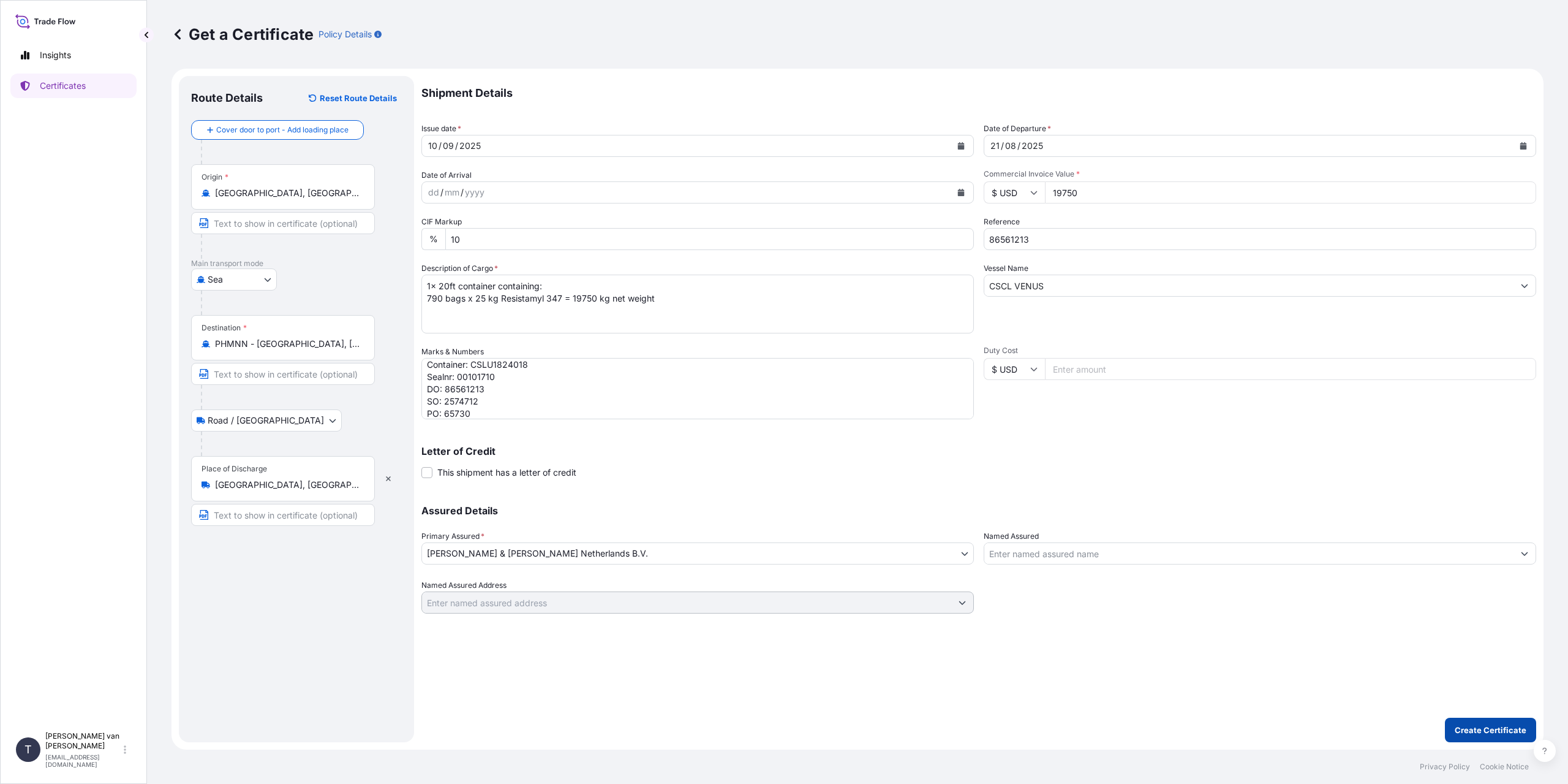
click at [1473, 723] on button "Create Certificate" at bounding box center [1491, 730] width 91 height 24
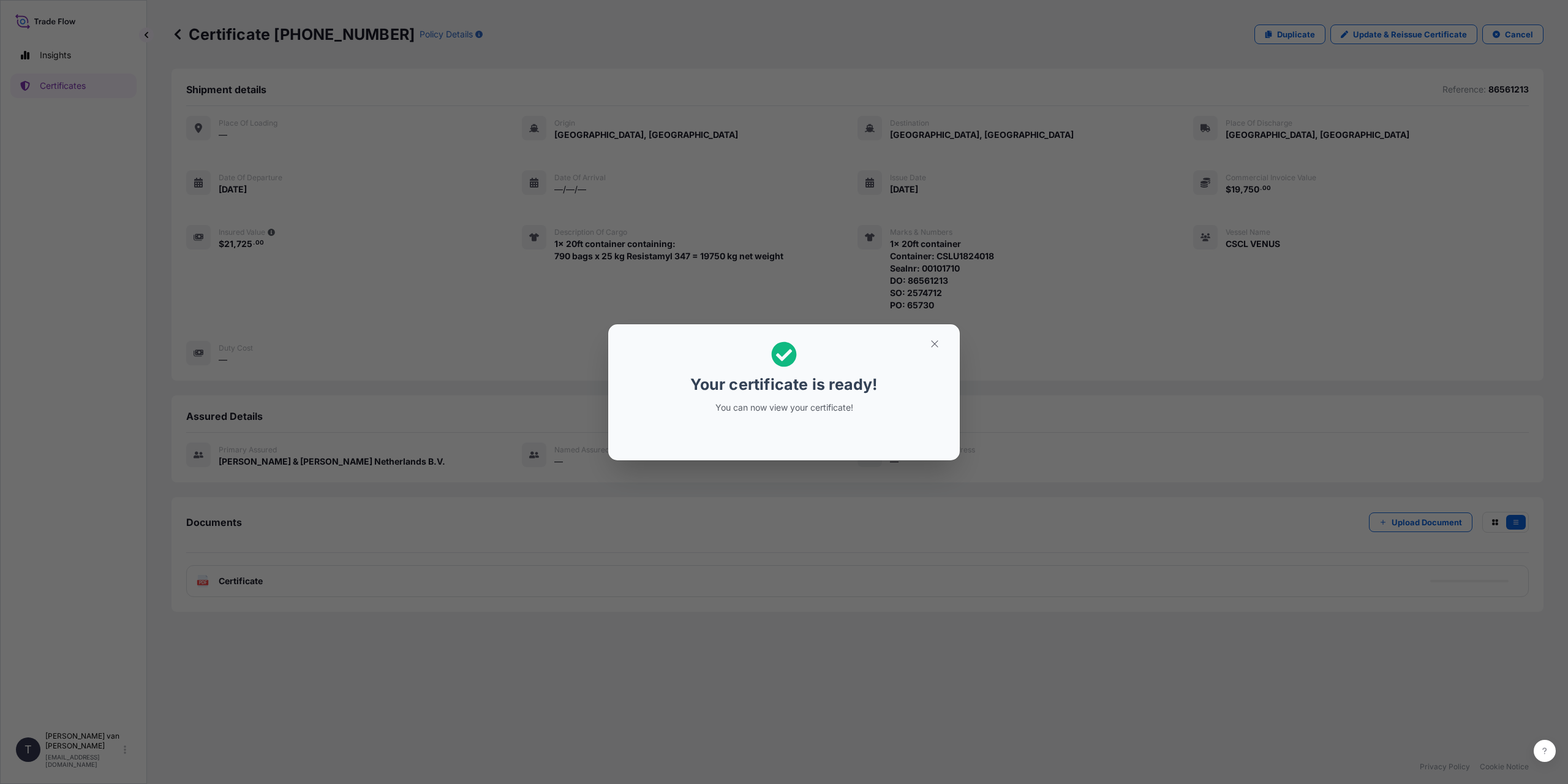
click at [461, 572] on div "Your certificate is ready! You can now view your certificate!" at bounding box center [784, 392] width 1568 height 784
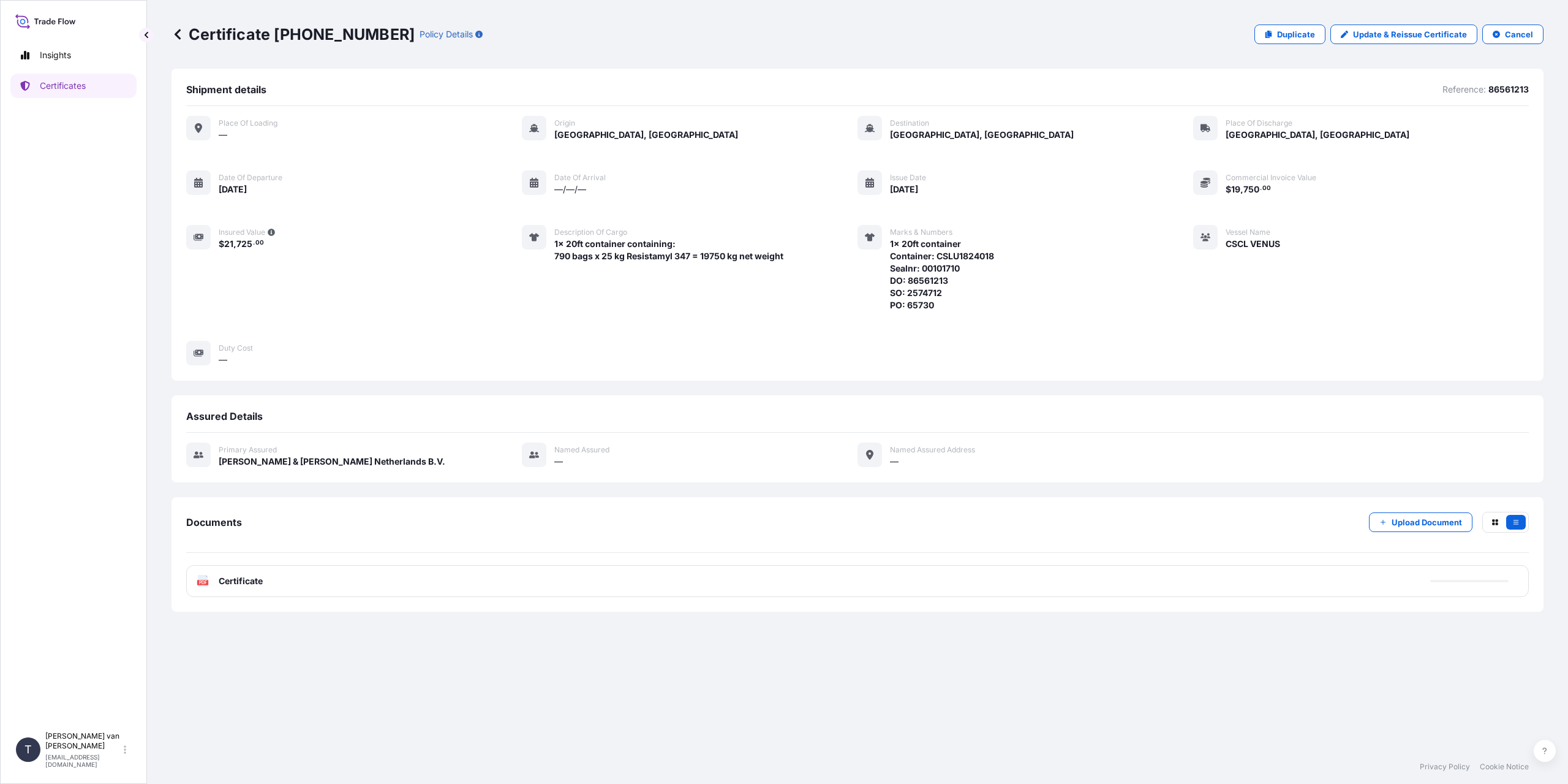
click at [260, 574] on div "PDF Certificate" at bounding box center [857, 581] width 1342 height 32
click at [255, 582] on span "Certificate" at bounding box center [241, 581] width 44 height 13
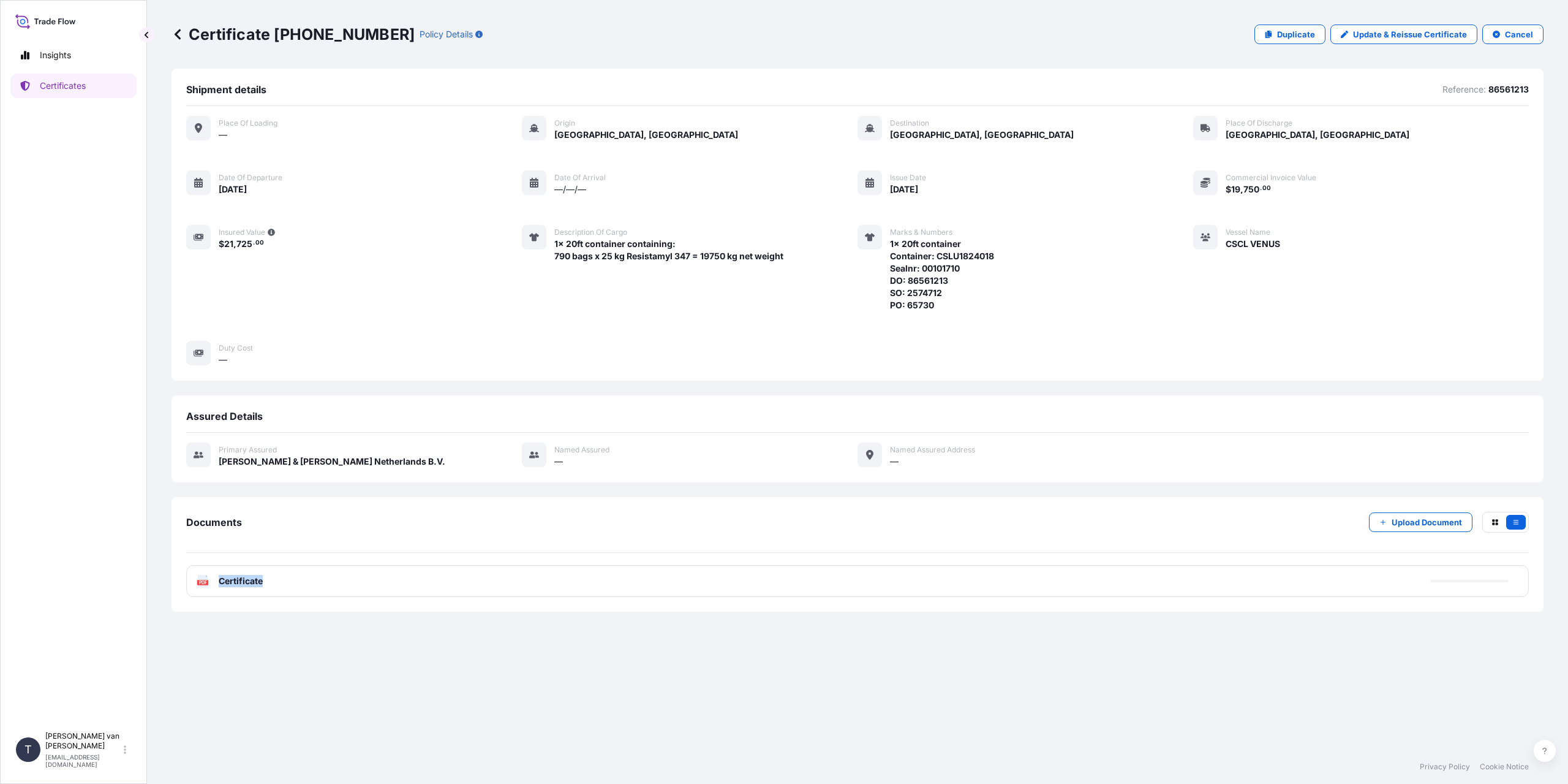
click at [255, 582] on span "Certificate" at bounding box center [241, 581] width 44 height 13
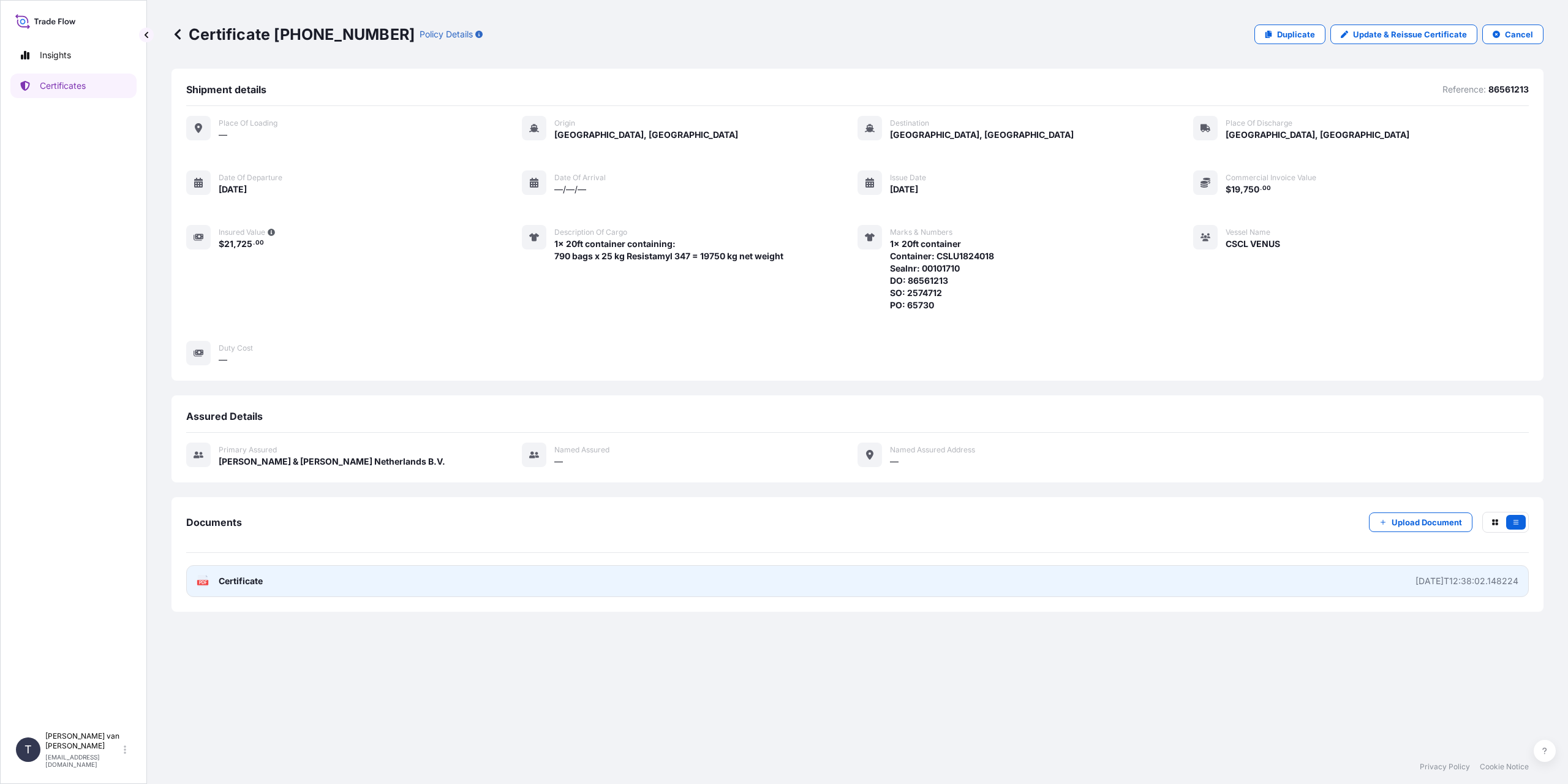
click at [276, 582] on link "PDF Certificate [DATE]T12:38:02.148224" at bounding box center [857, 581] width 1342 height 32
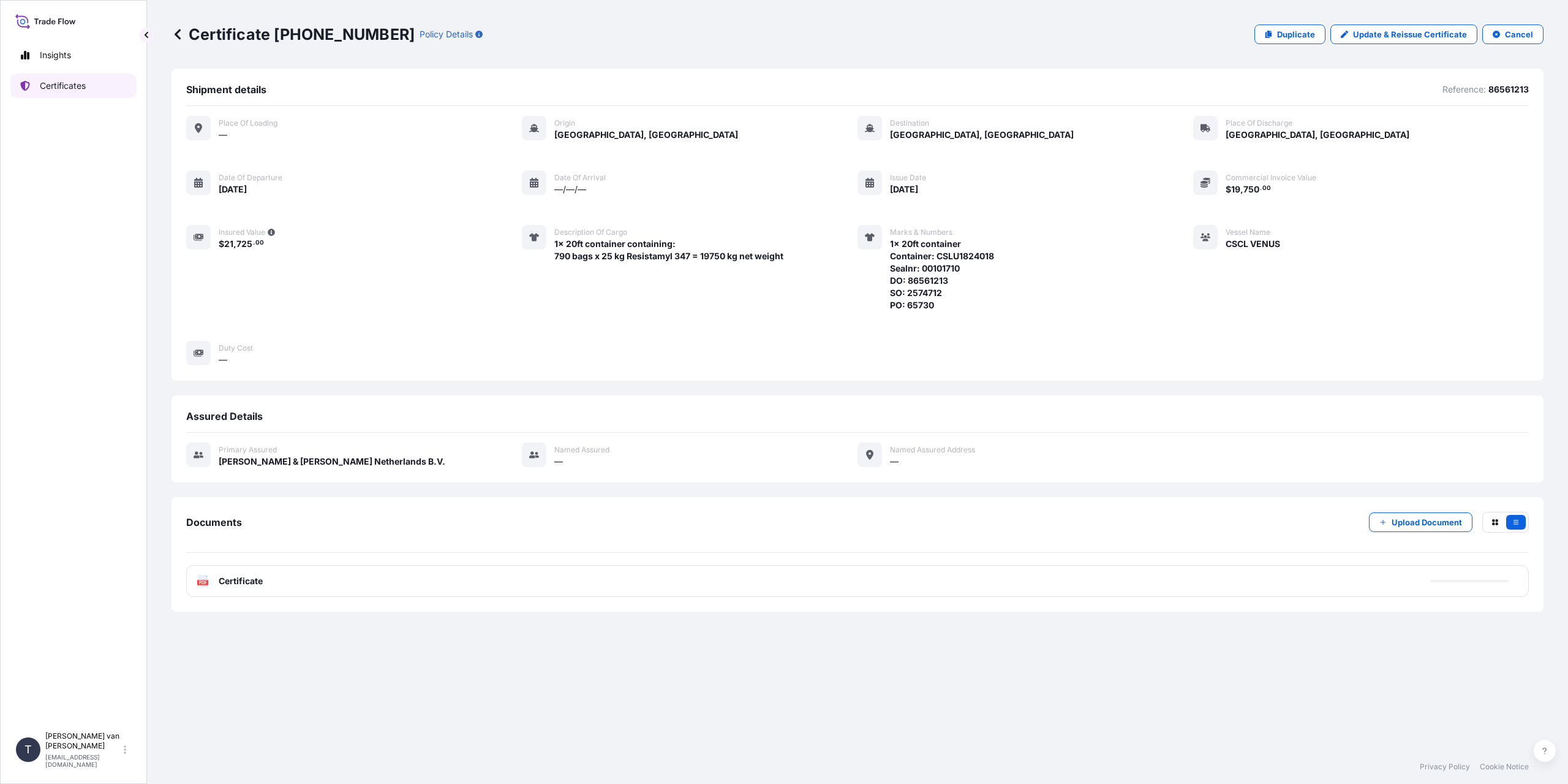
click at [49, 82] on p "Certificates" at bounding box center [63, 86] width 46 height 13
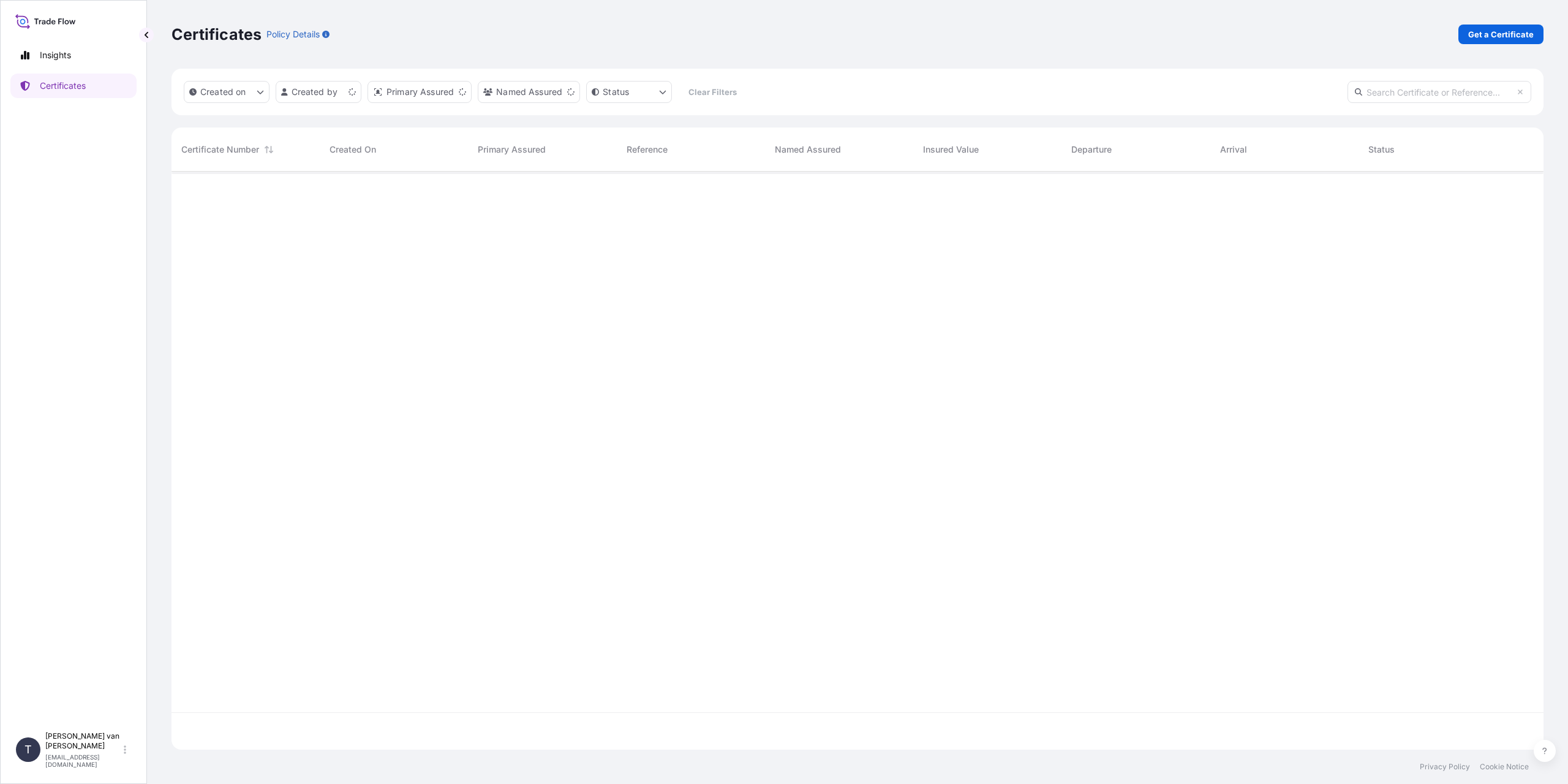
scroll to position [576, 1363]
click at [1468, 37] on p "Get a Certificate" at bounding box center [1500, 35] width 65 height 13
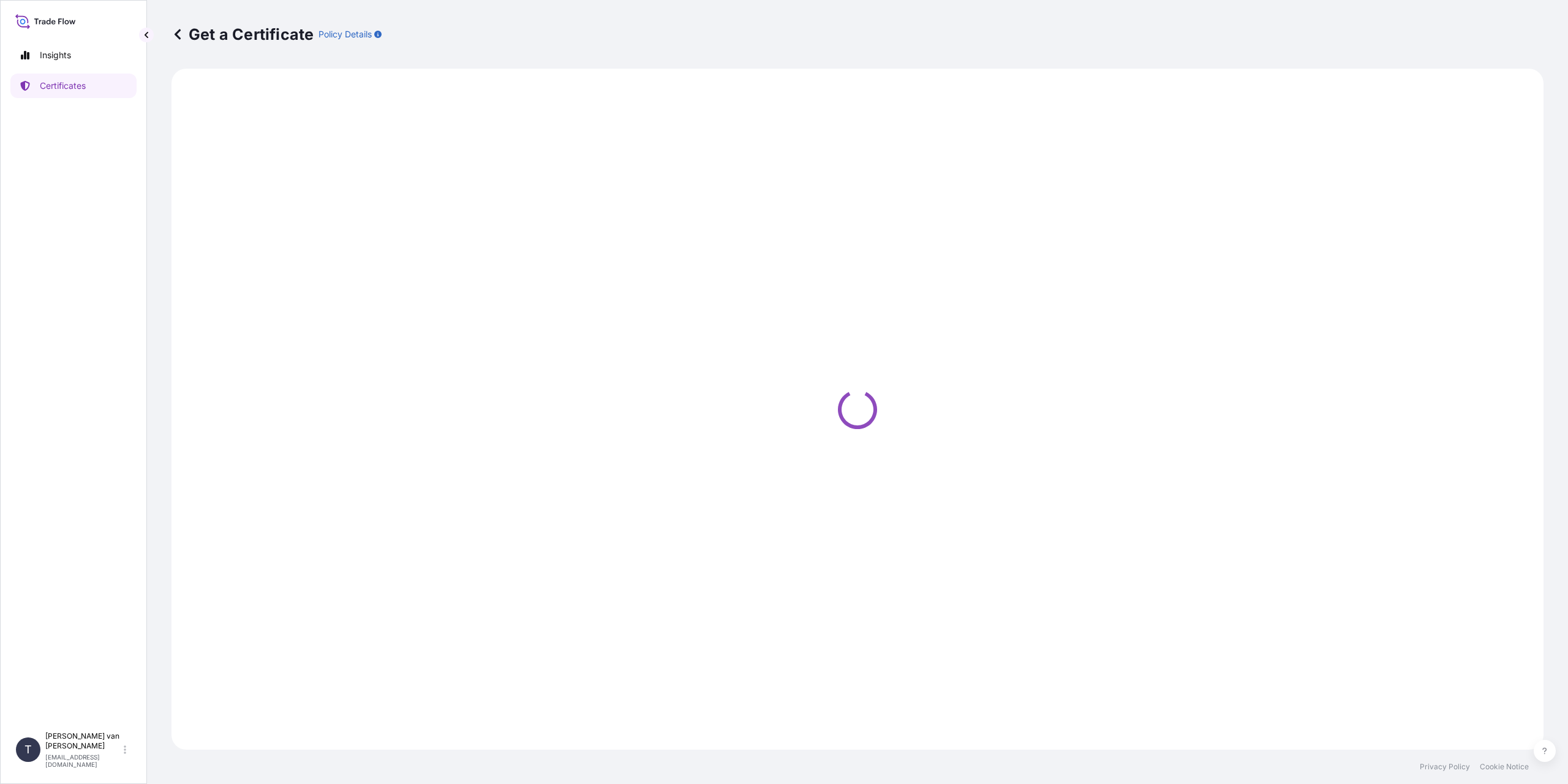
select select "Sea"
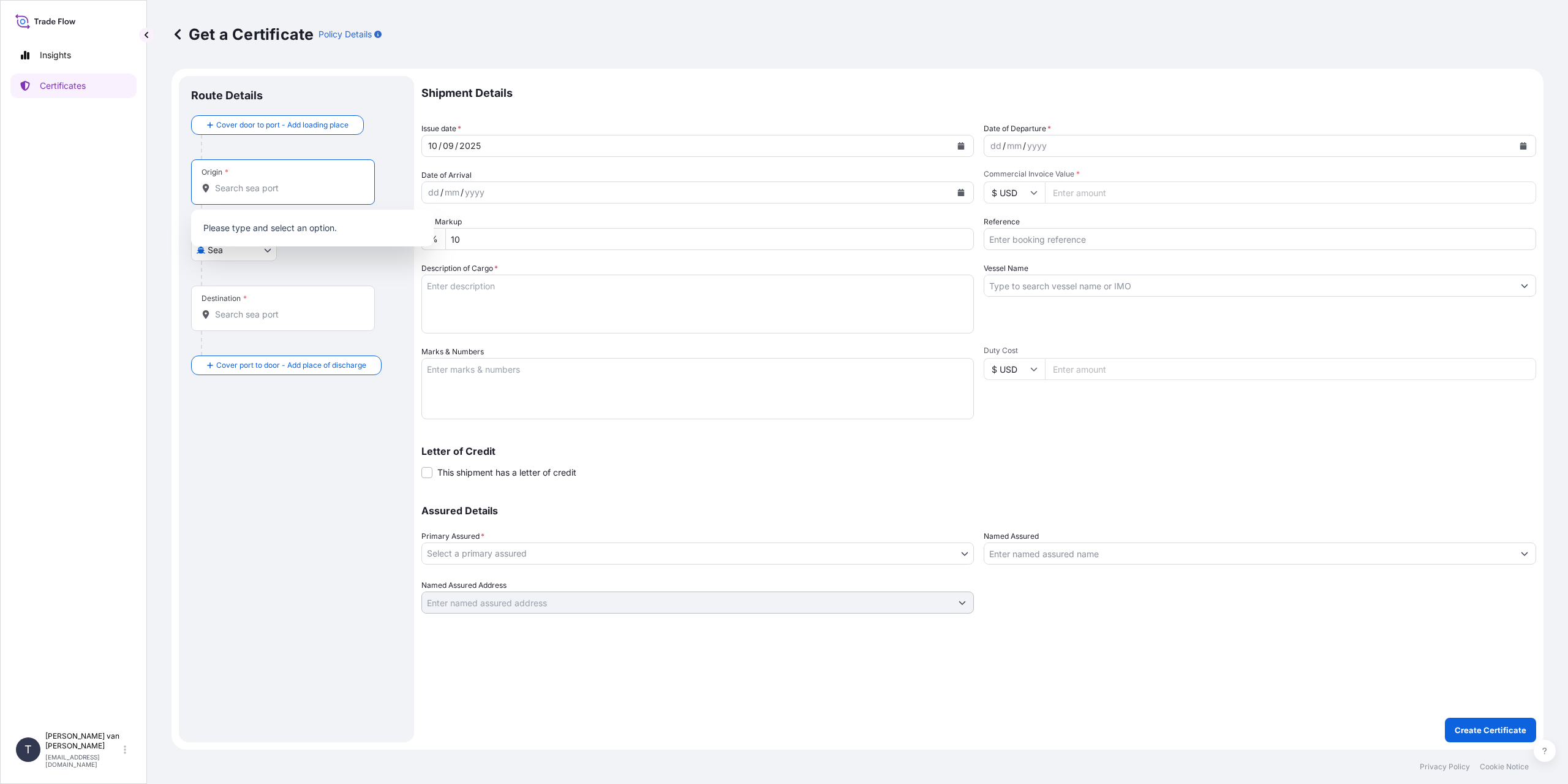
click at [254, 188] on input "Origin *" at bounding box center [288, 188] width 145 height 13
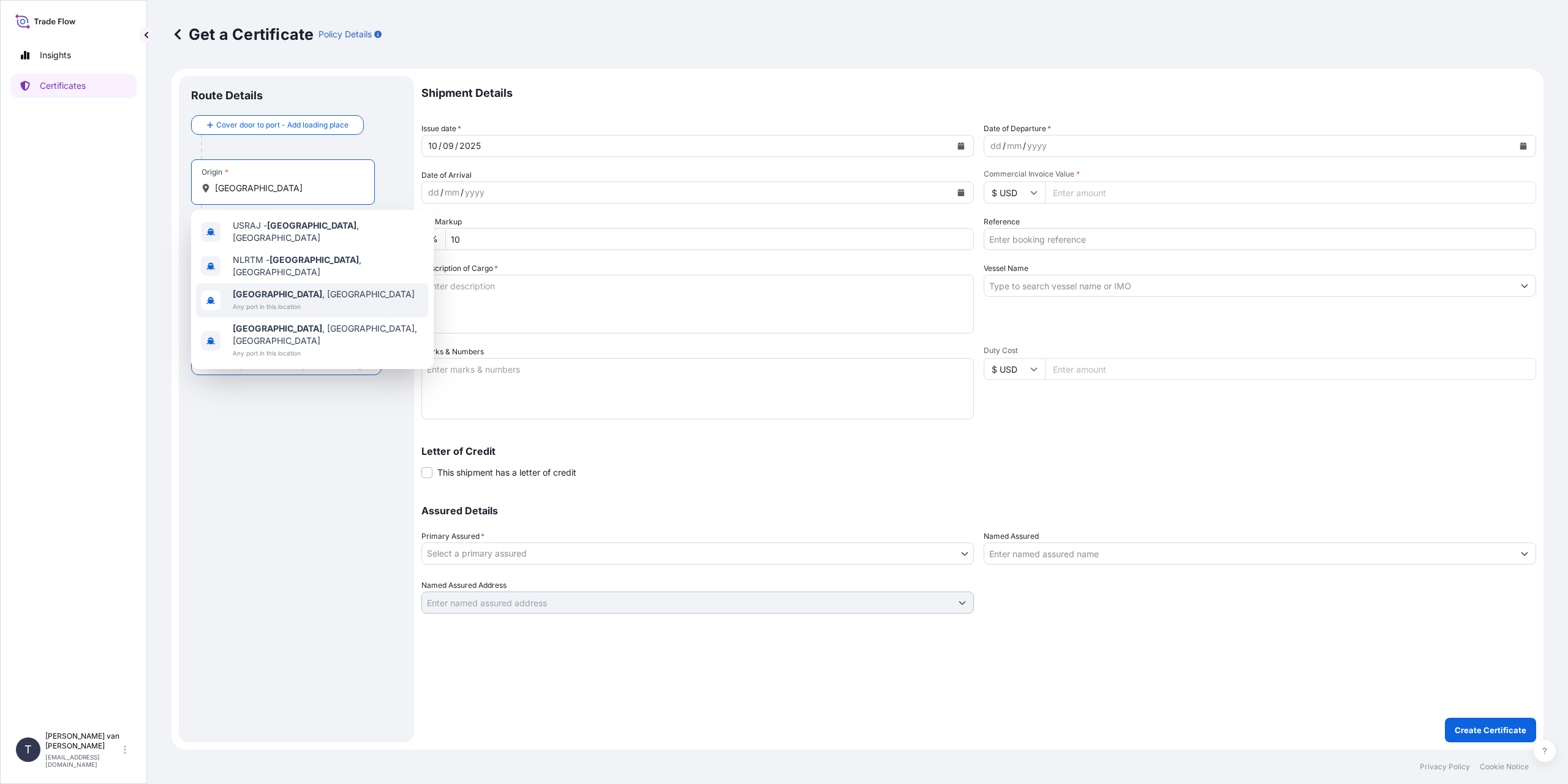
click at [290, 300] on span "Any port in this location" at bounding box center [323, 307] width 182 height 13
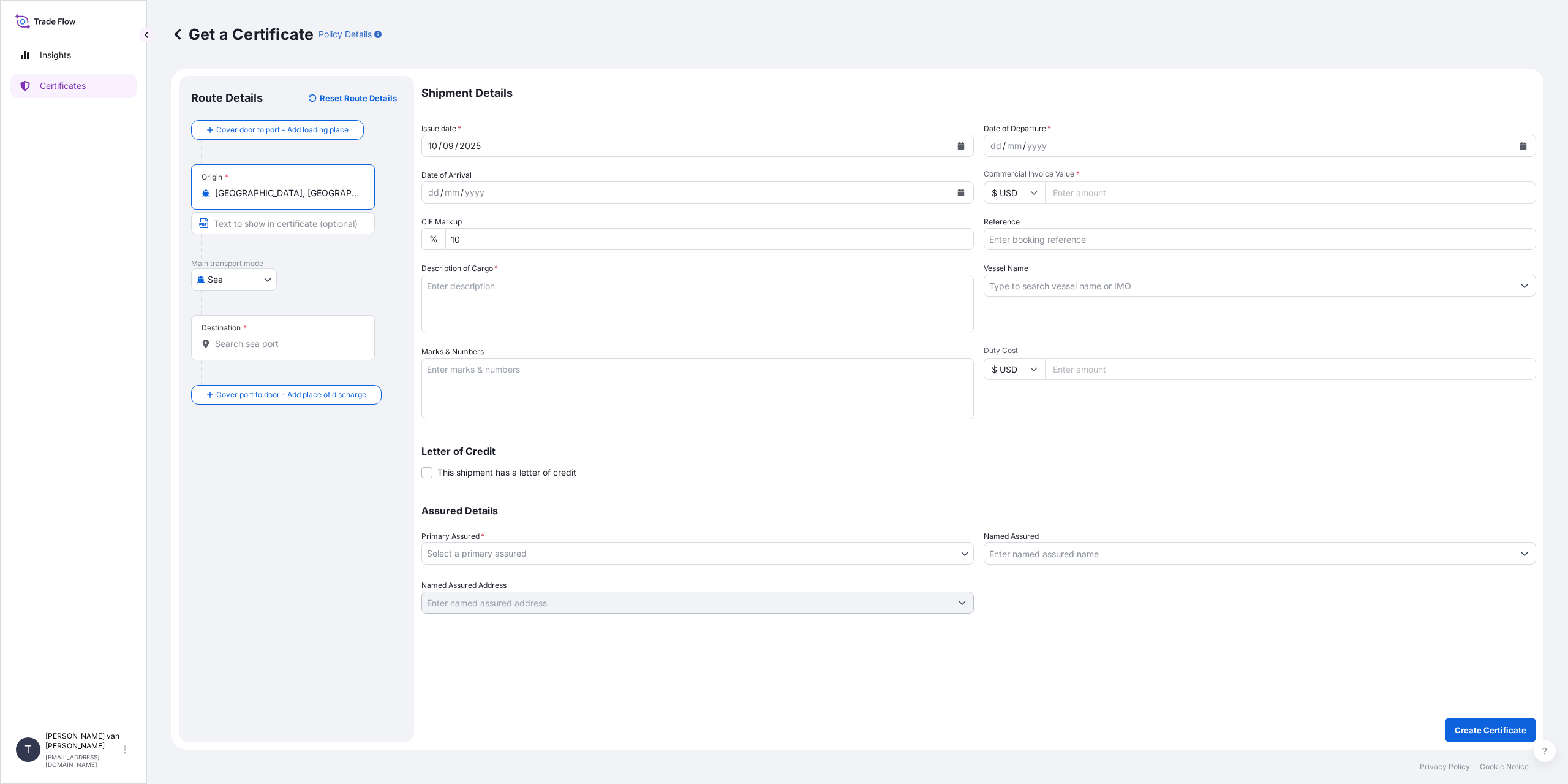
type input "[GEOGRAPHIC_DATA], [GEOGRAPHIC_DATA]"
click at [241, 355] on div "Destination *" at bounding box center [283, 338] width 184 height 46
click at [241, 350] on input "Destination *" at bounding box center [288, 344] width 145 height 13
click at [263, 396] on div "CNTXG - Tianjin Xingang Pt, [GEOGRAPHIC_DATA]" at bounding box center [312, 388] width 233 height 35
type input "CNTXG - Tianjin Xingang Pt, [GEOGRAPHIC_DATA]"
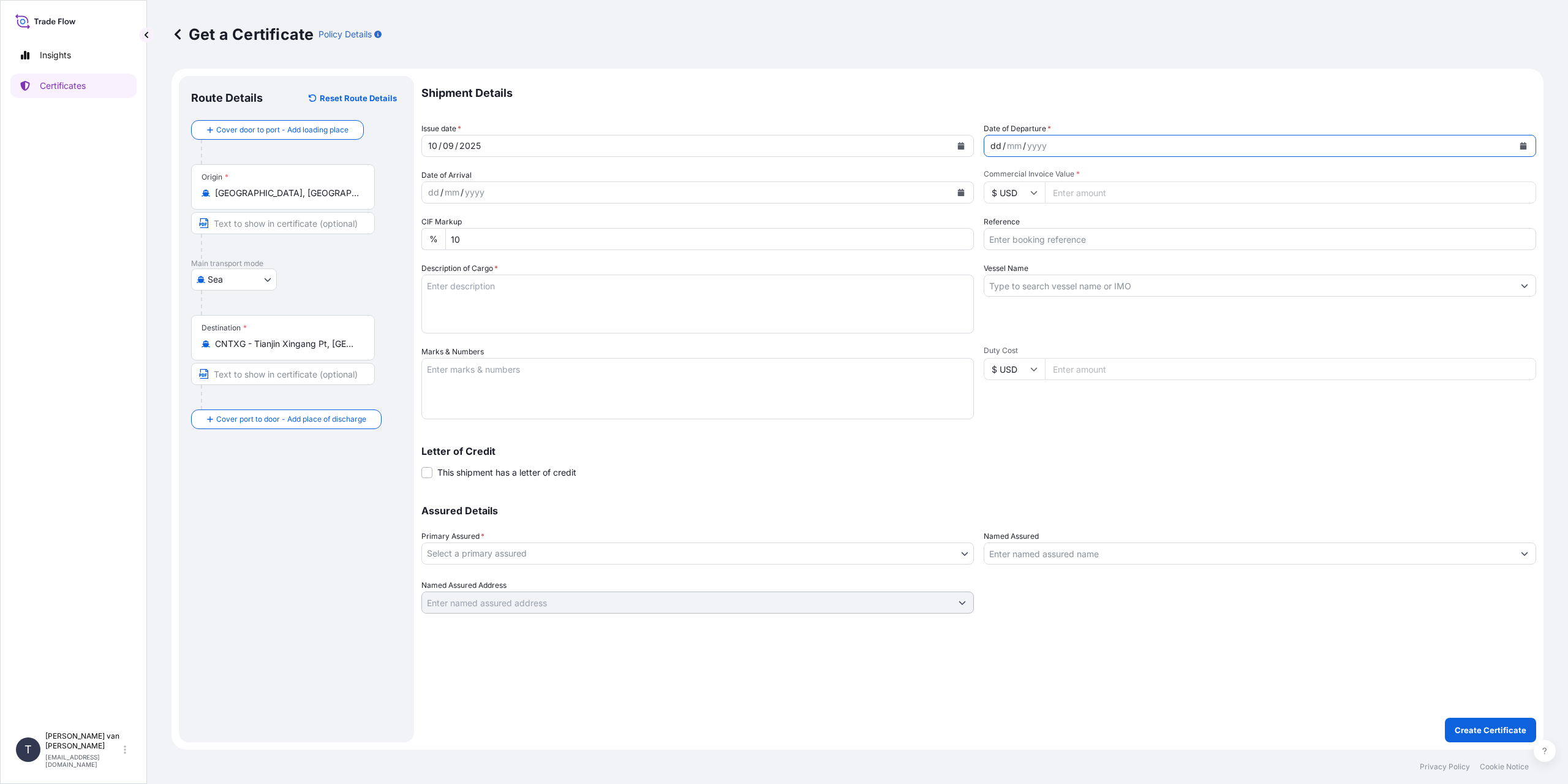
click at [1000, 142] on div "dd" at bounding box center [996, 145] width 13 height 15
click at [1034, 195] on icon at bounding box center [1034, 192] width 7 height 7
click at [1004, 232] on div "€ EUR" at bounding box center [1014, 226] width 51 height 24
type input "€ EUR"
click at [1107, 195] on input "Commercial Invoice Value *" at bounding box center [1291, 193] width 491 height 22
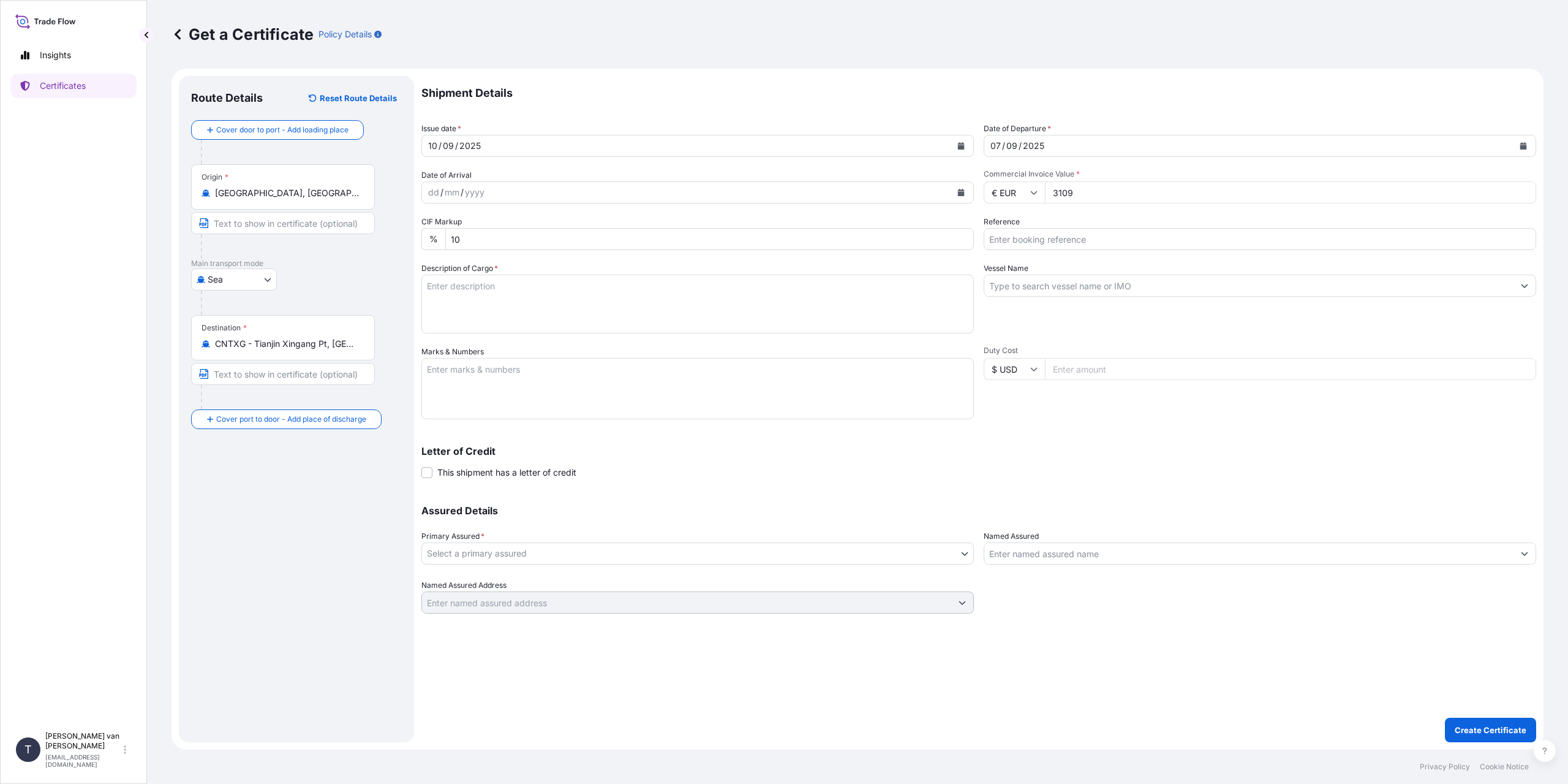
type input "31099"
type input "31099.75"
click at [1052, 237] on input "Reference" at bounding box center [1260, 239] width 553 height 22
type input "86538869"
click at [983, 296] on div "Shipment Details Issue date * [DATE] Date of Departure * [DATE] Date of Arrival…" at bounding box center [979, 345] width 1114 height 538
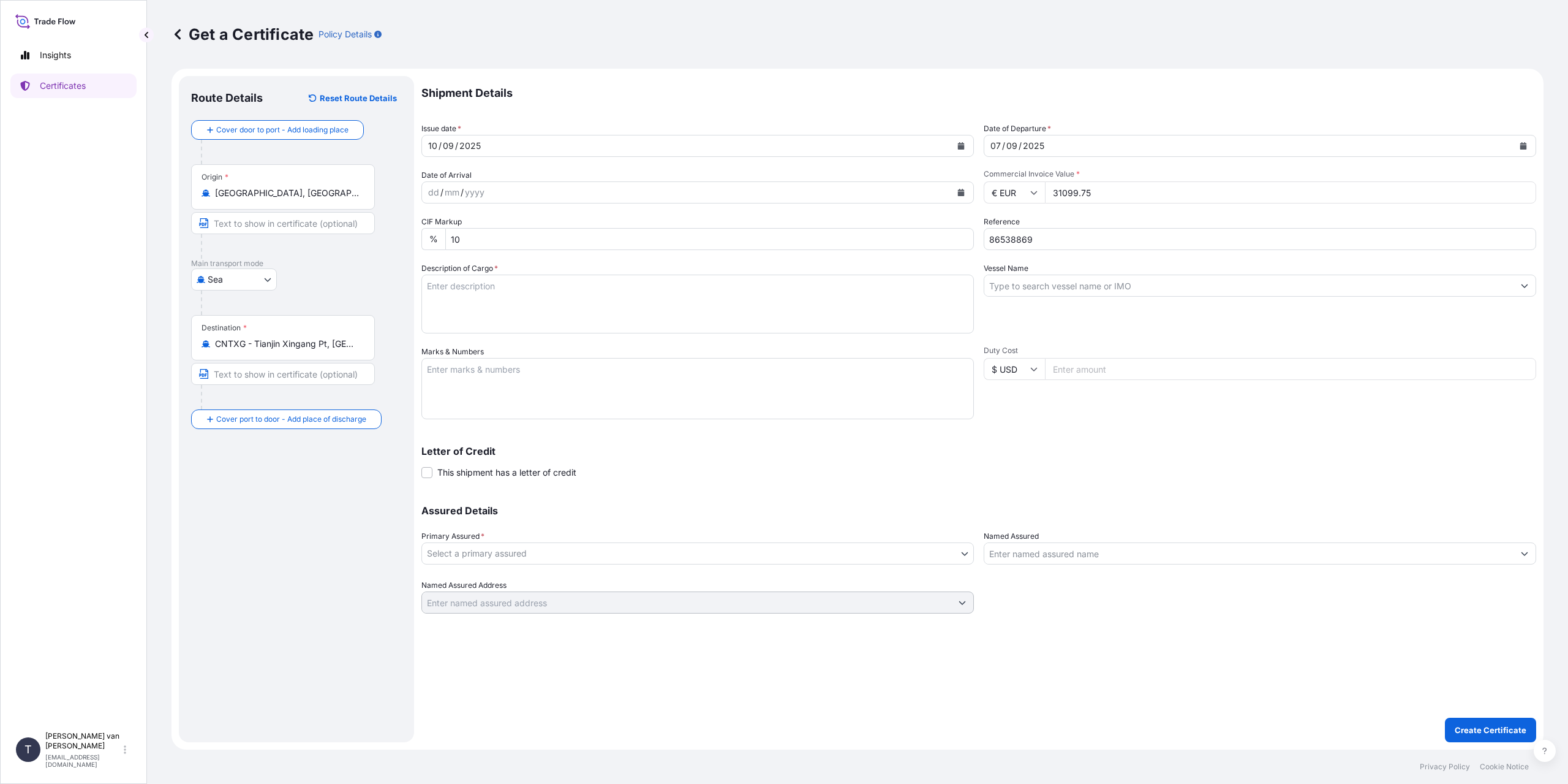
click at [1007, 290] on input "Vessel Name" at bounding box center [1248, 285] width 529 height 22
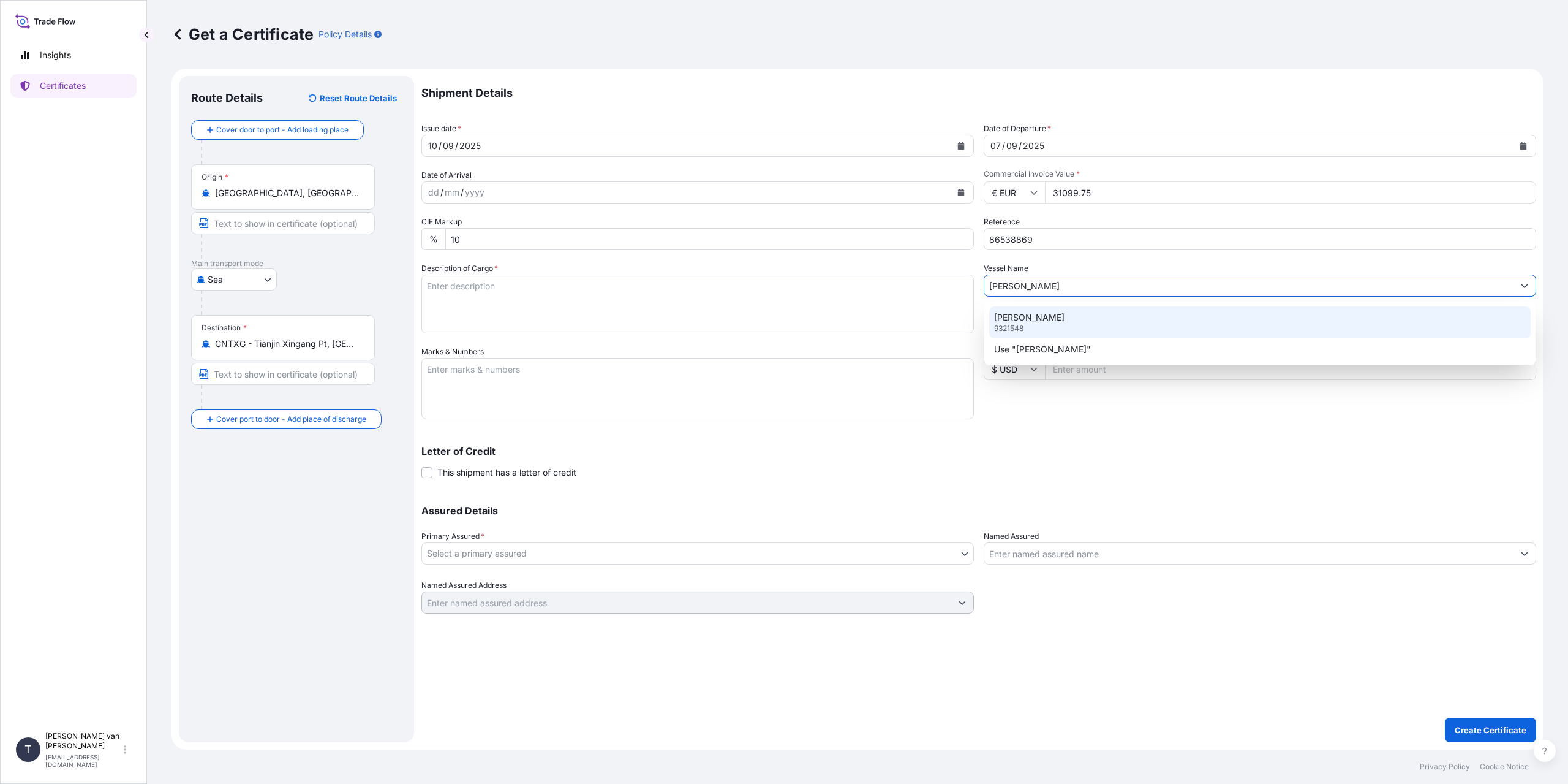
click at [1019, 315] on p "[PERSON_NAME]" at bounding box center [1030, 318] width 71 height 13
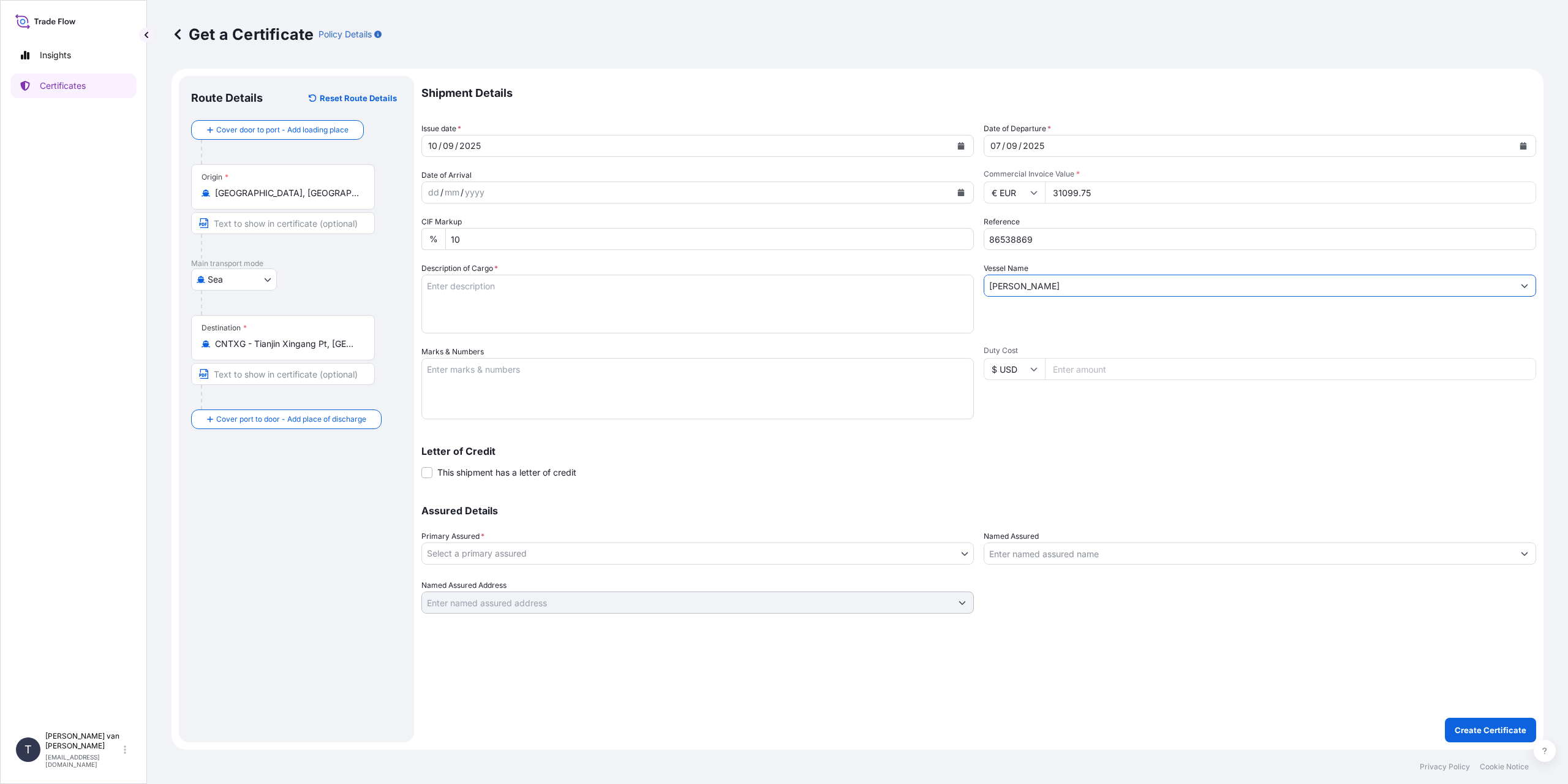
type input "[PERSON_NAME]"
click at [489, 291] on textarea "Description of Cargo *" at bounding box center [697, 304] width 553 height 59
type textarea "1x 40ft container containing: 1000 bags x 25 kg Claria Elite = 25000 kg net wei…"
click at [507, 377] on textarea "Marks & Numbers" at bounding box center [697, 388] width 553 height 61
paste textarea "86538869"
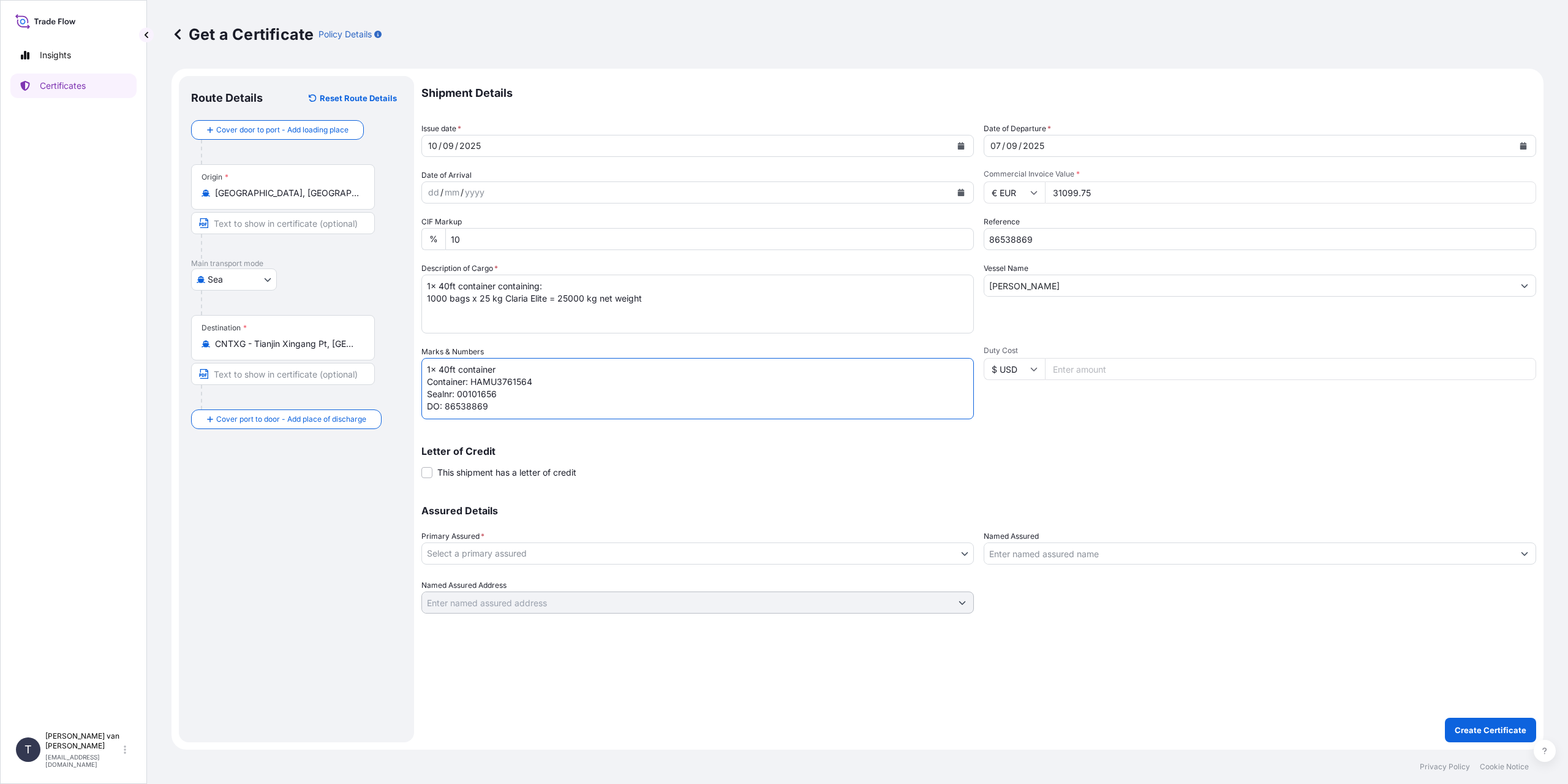
scroll to position [5, 0]
type textarea "1x 40ft container Container: HAMU3761564 Sealnr: 00101656 DO: 86538869 PO: 4400…"
click at [563, 550] on body "Insights Certificates T [PERSON_NAME] van t Hoenderdaal [EMAIL_ADDRESS][DOMAIN_…" at bounding box center [784, 392] width 1568 height 784
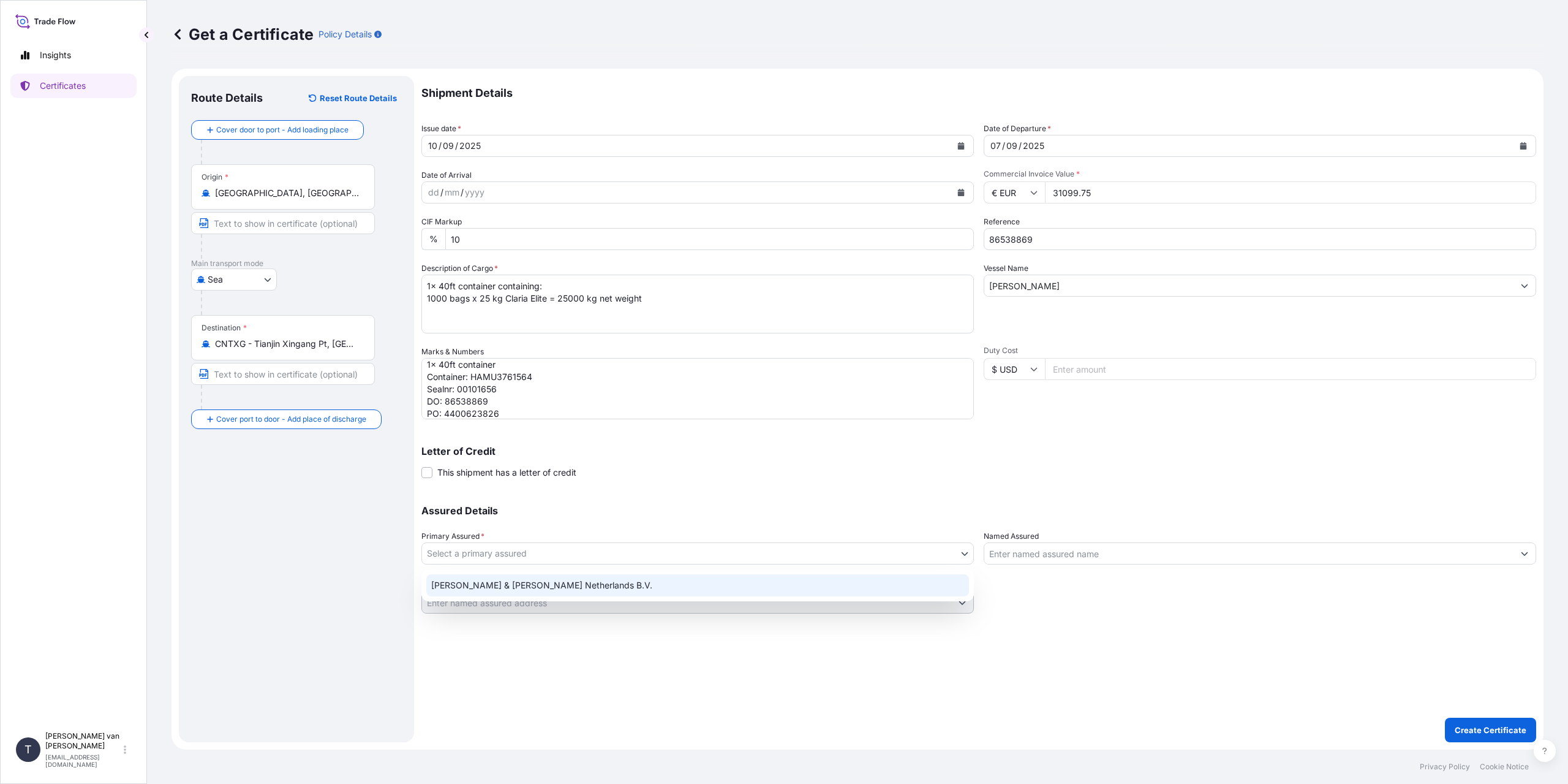
click at [523, 582] on div "[PERSON_NAME] & [PERSON_NAME] Netherlands B.V." at bounding box center [697, 585] width 543 height 22
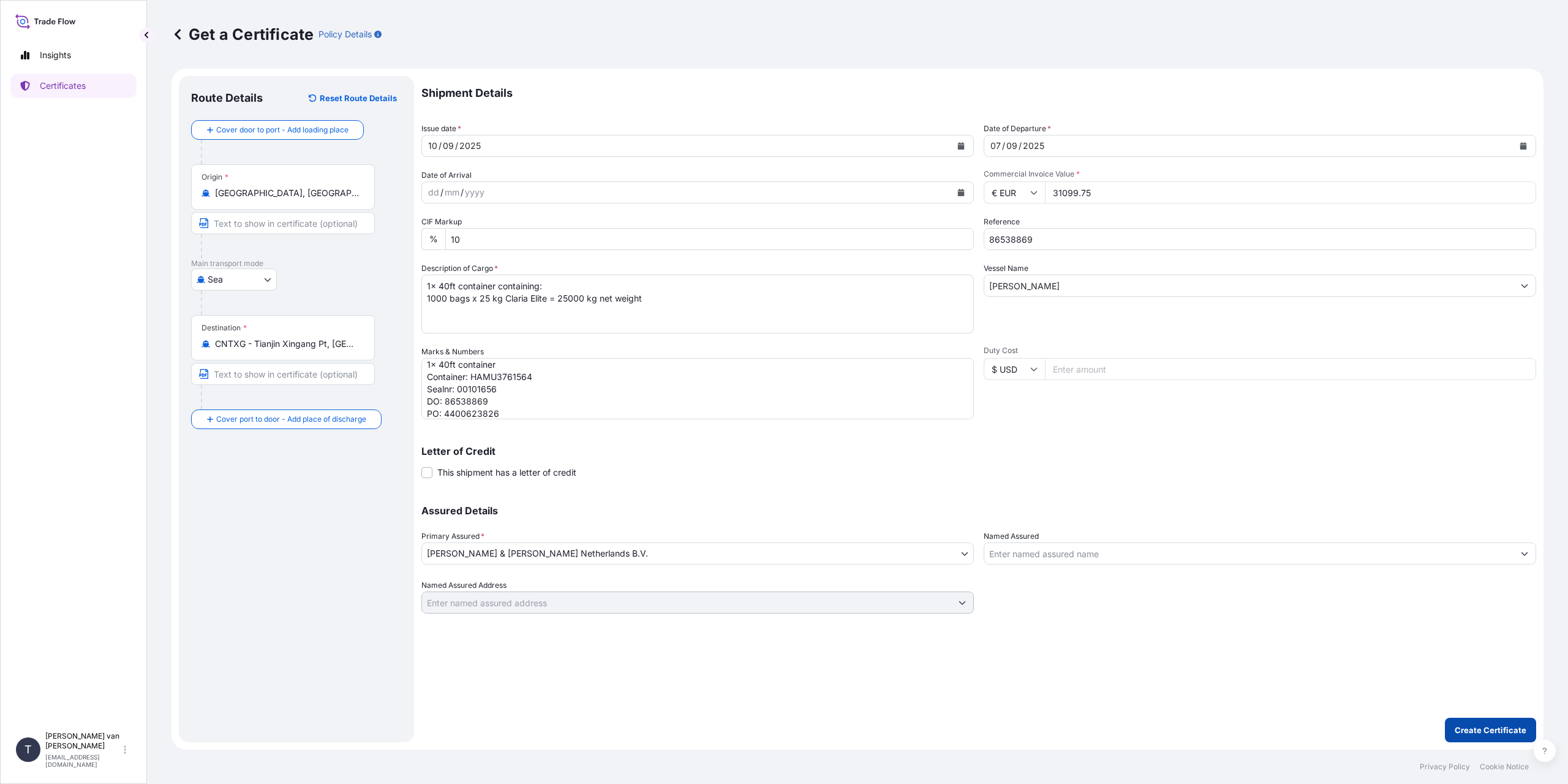
click at [1501, 726] on p "Create Certificate" at bounding box center [1490, 730] width 72 height 13
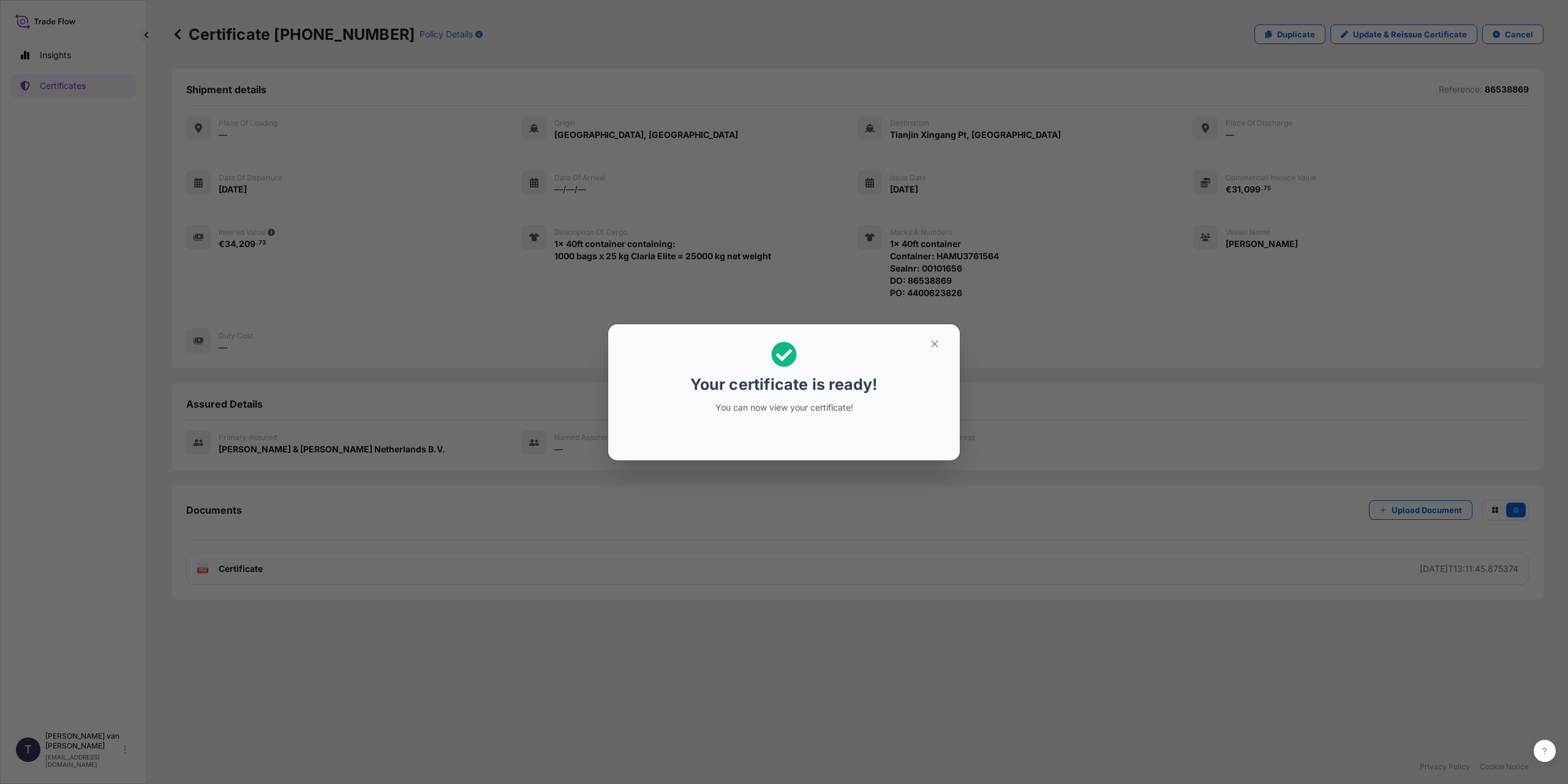
click at [450, 541] on div "Your certificate is ready! You can now view your certificate!" at bounding box center [784, 392] width 1568 height 784
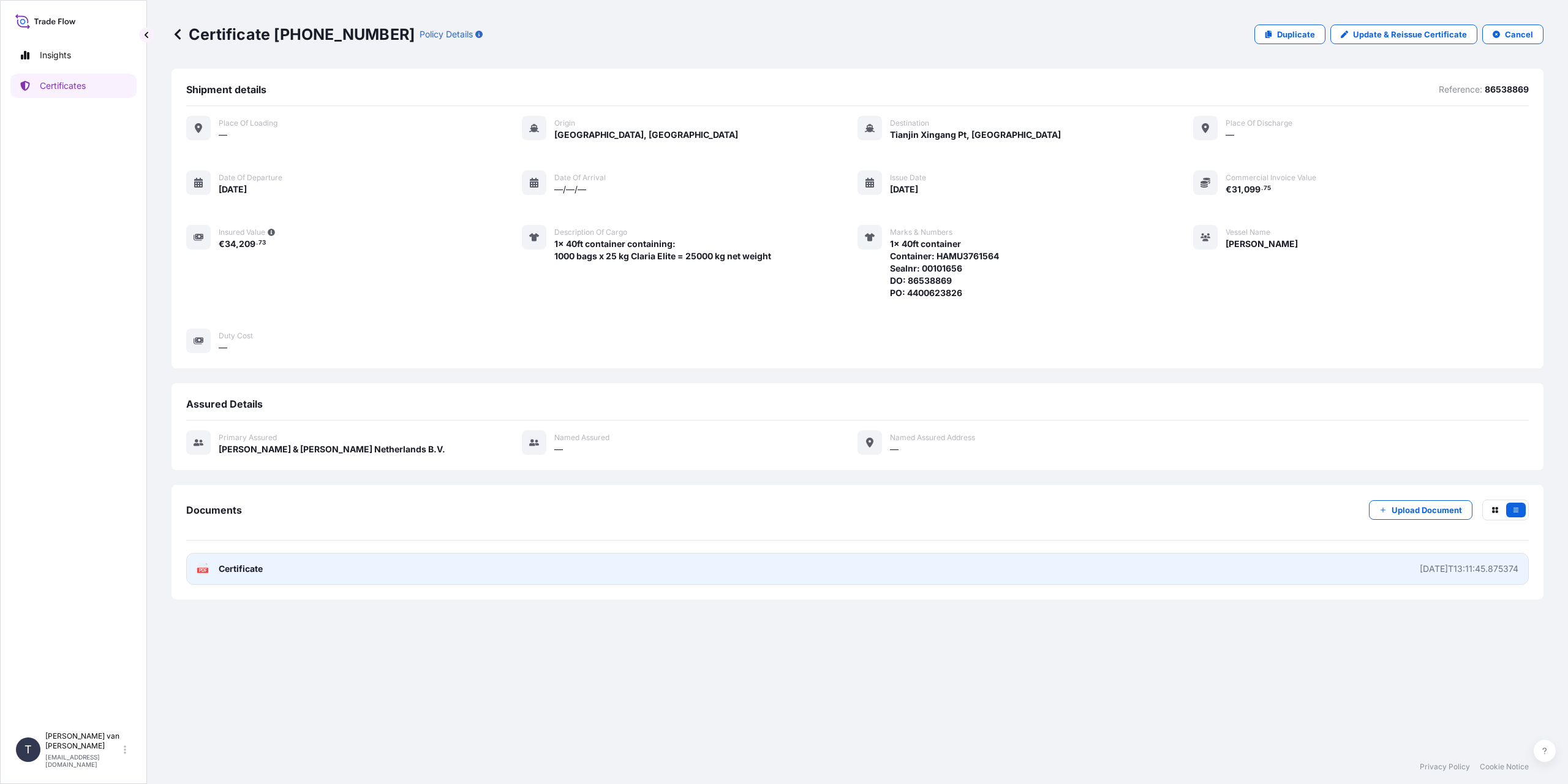
click at [351, 572] on link "PDF Certificate [DATE]T13:11:45.875374" at bounding box center [857, 569] width 1342 height 32
